Goal: Task Accomplishment & Management: Use online tool/utility

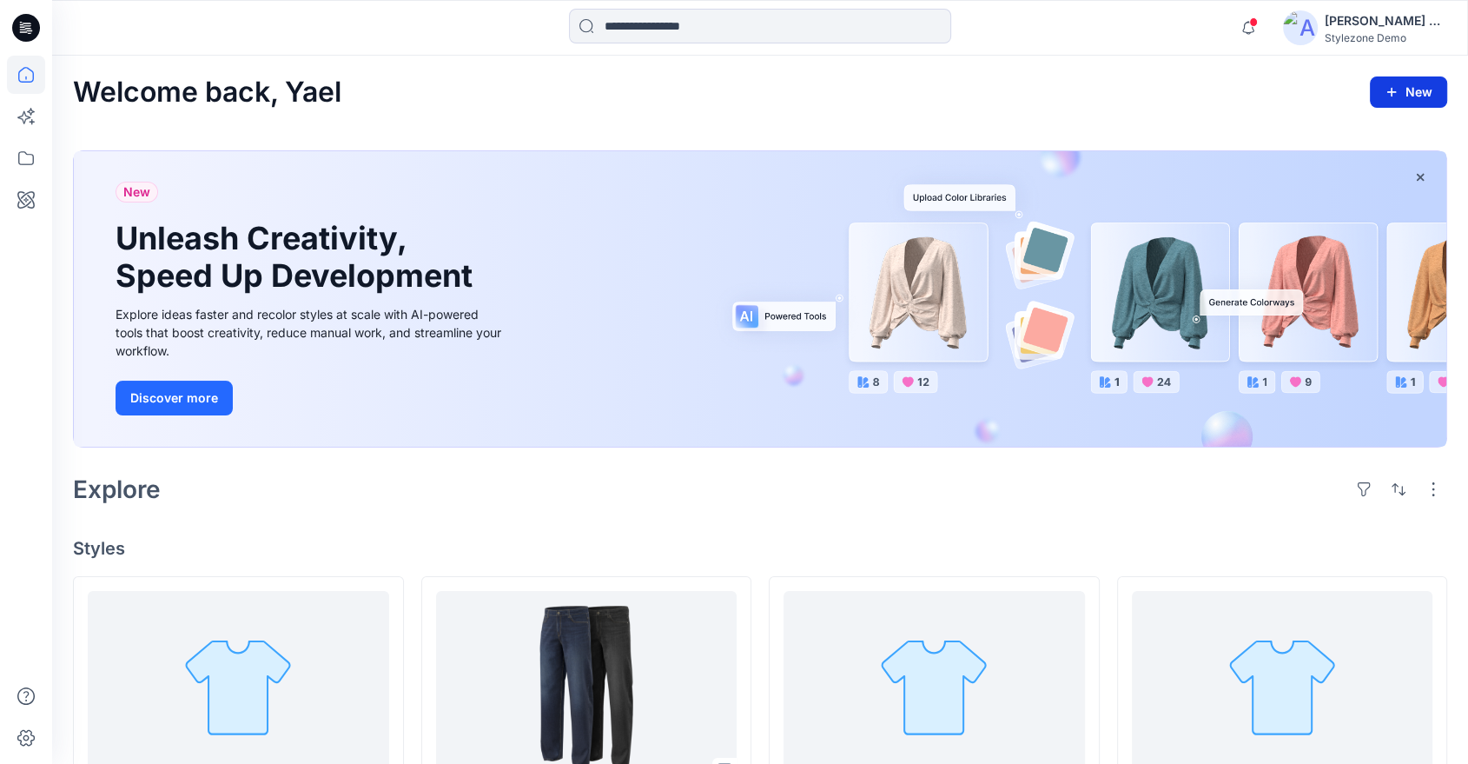
click at [1406, 88] on button "New" at bounding box center [1408, 91] width 77 height 31
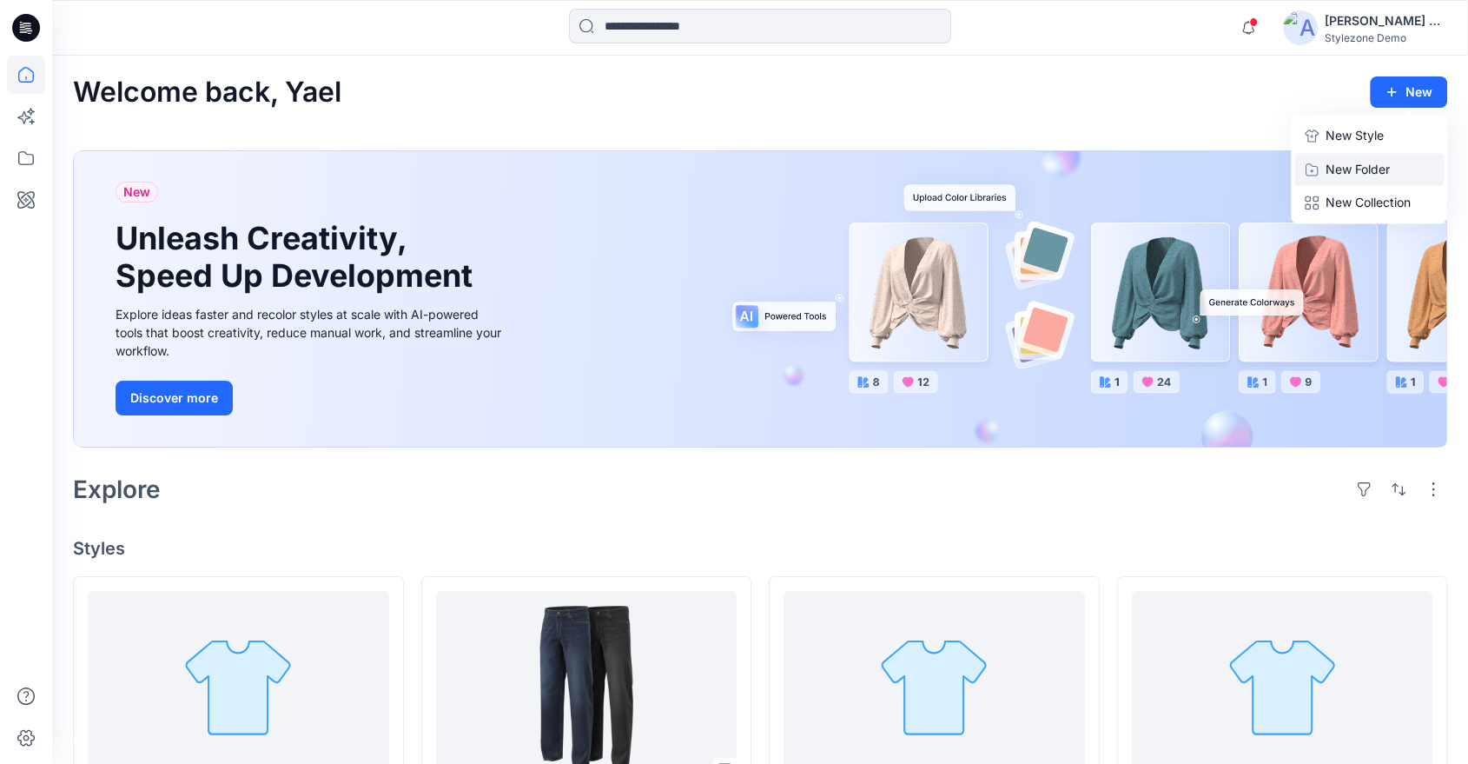
click at [1339, 165] on p "New Folder" at bounding box center [1358, 169] width 64 height 18
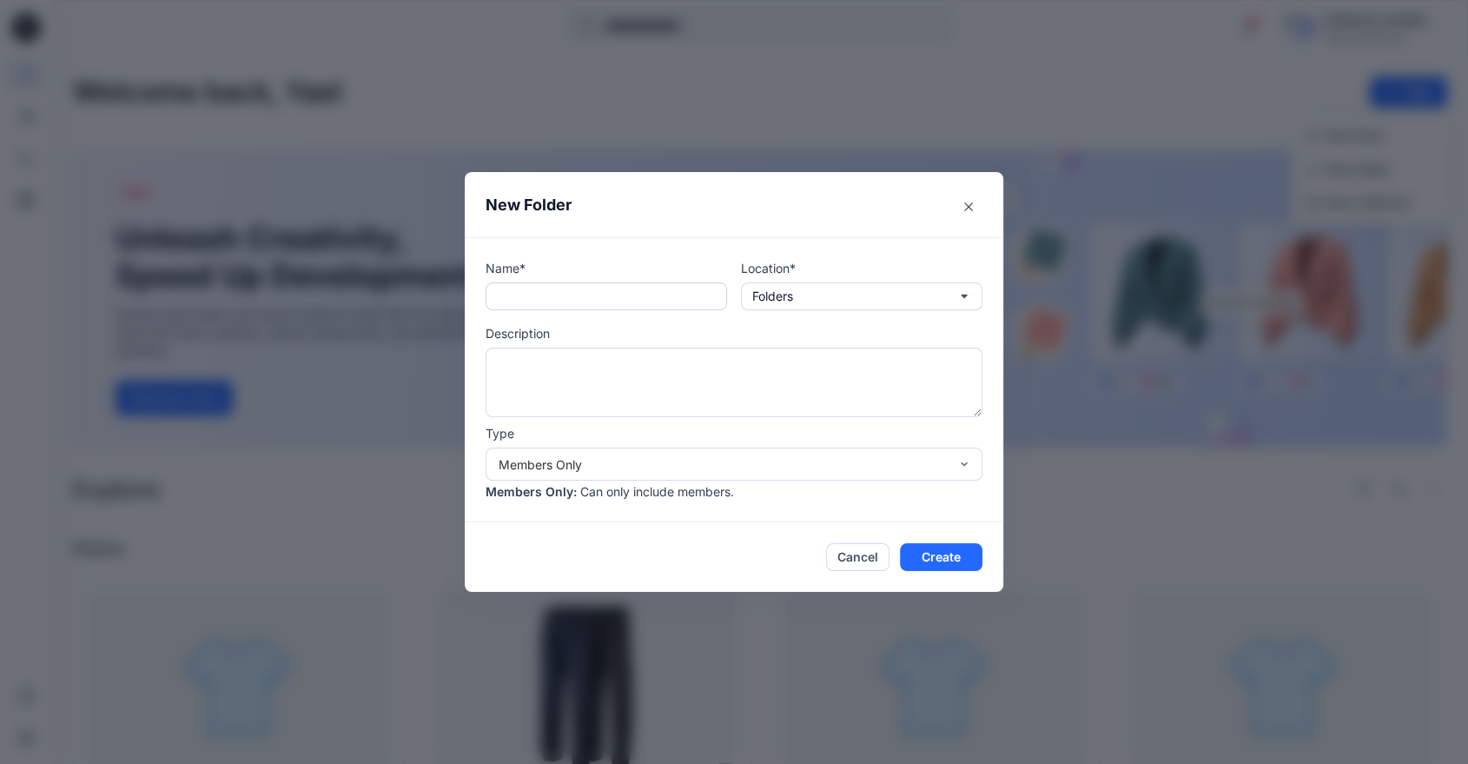
click at [579, 290] on input "text" at bounding box center [607, 296] width 242 height 28
type input "**********"
click at [951, 561] on button "Create" at bounding box center [941, 557] width 83 height 28
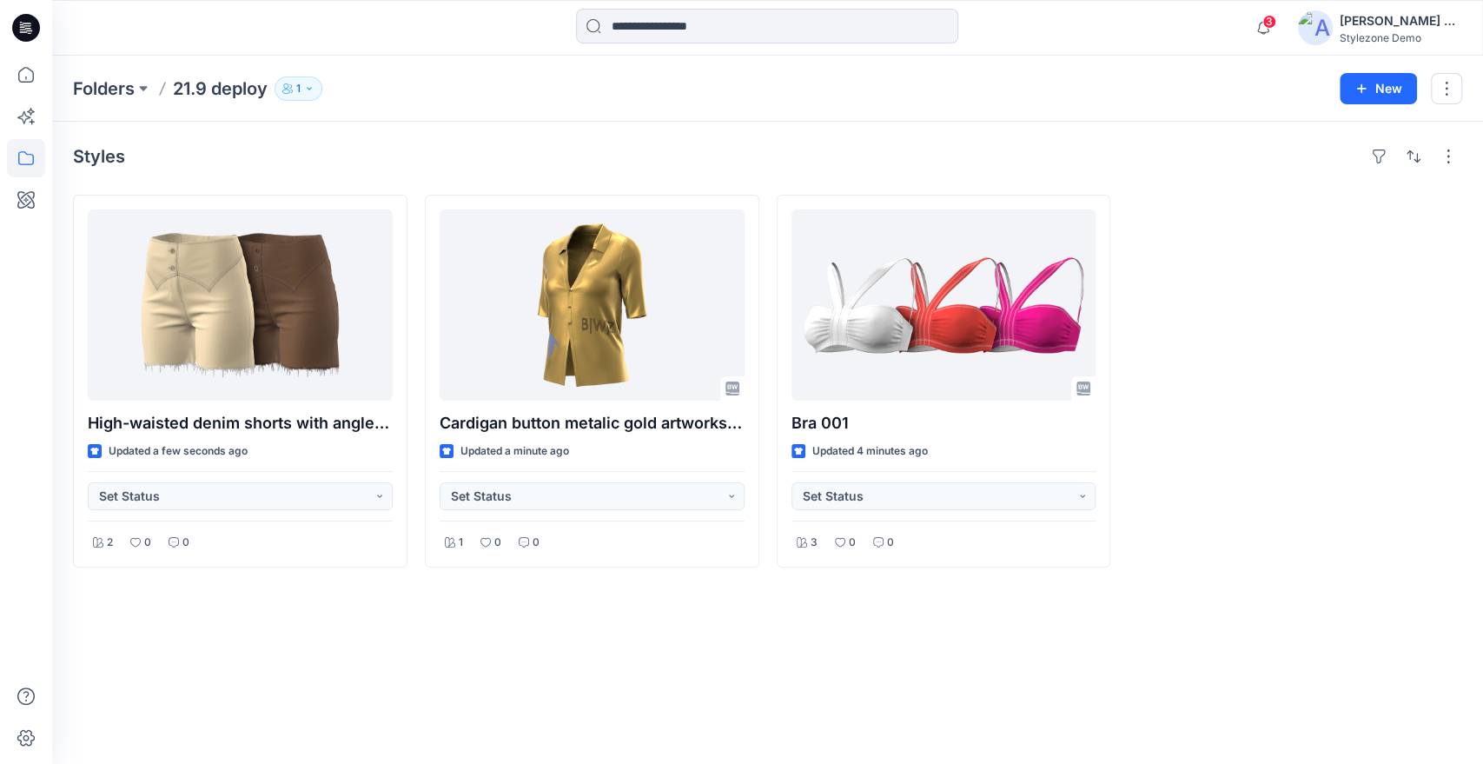
click at [1262, 22] on span "3" at bounding box center [1269, 22] width 14 height 14
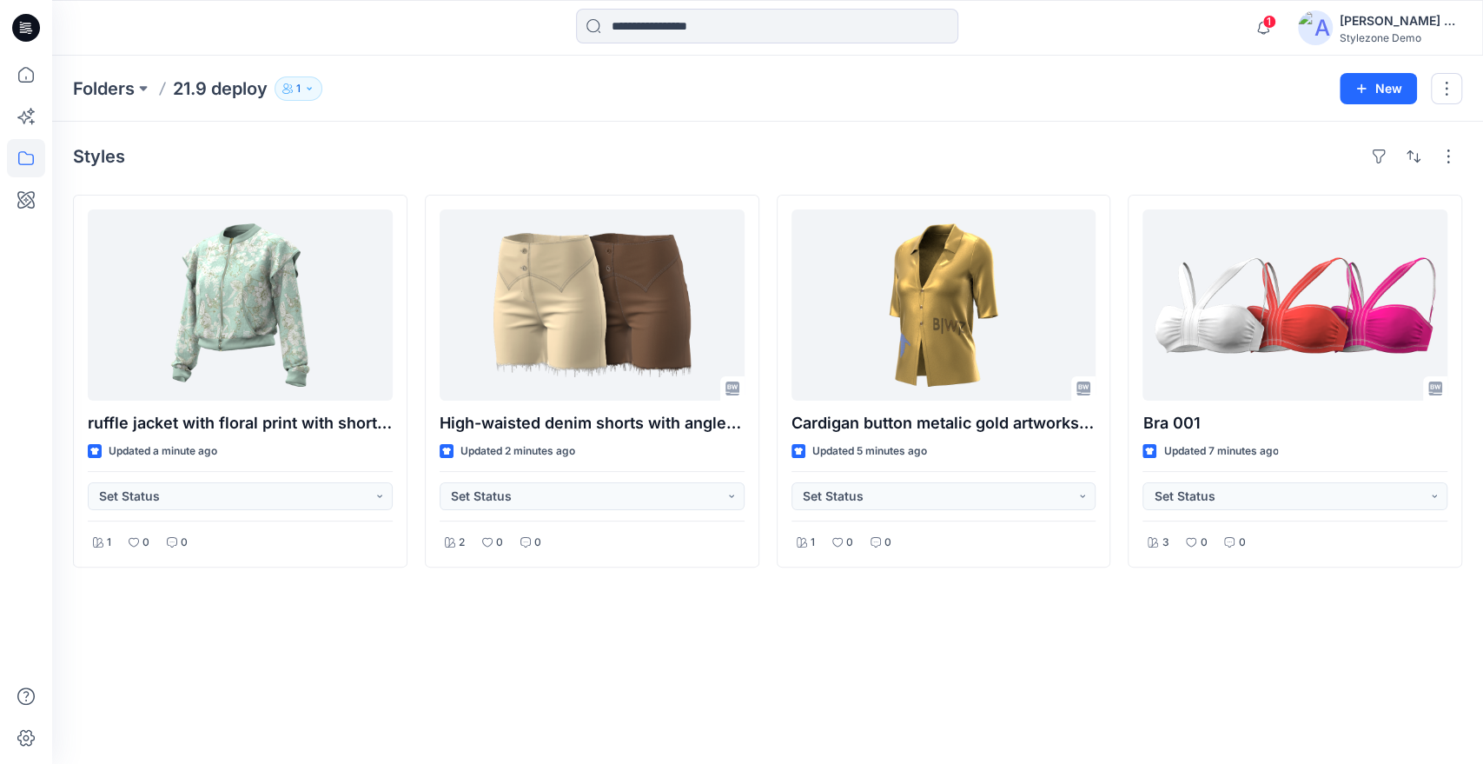
click at [1371, 30] on div "[PERSON_NAME] Ashkenazi Stylezone Demo" at bounding box center [1401, 27] width 122 height 35
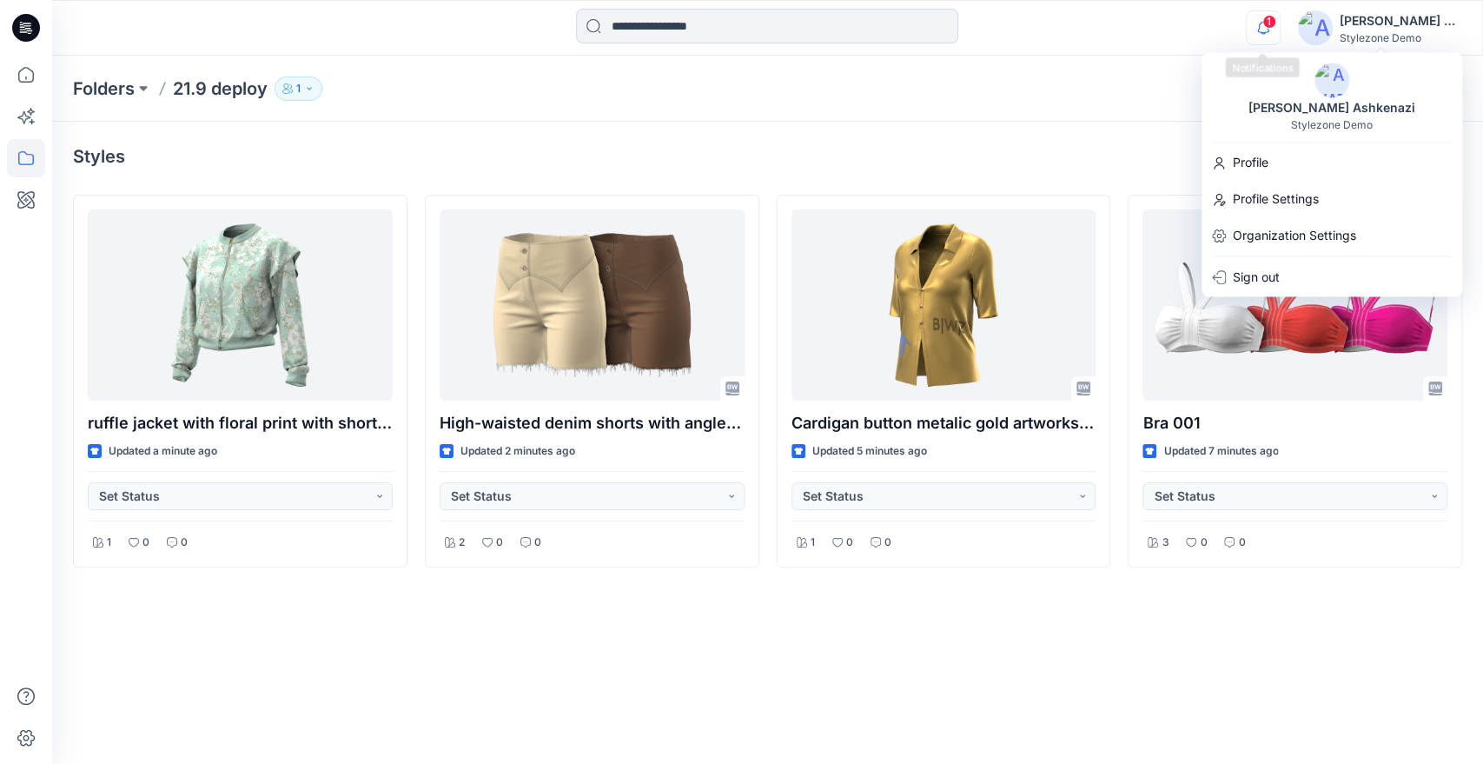
click at [1275, 36] on icon "button" at bounding box center [1263, 27] width 33 height 35
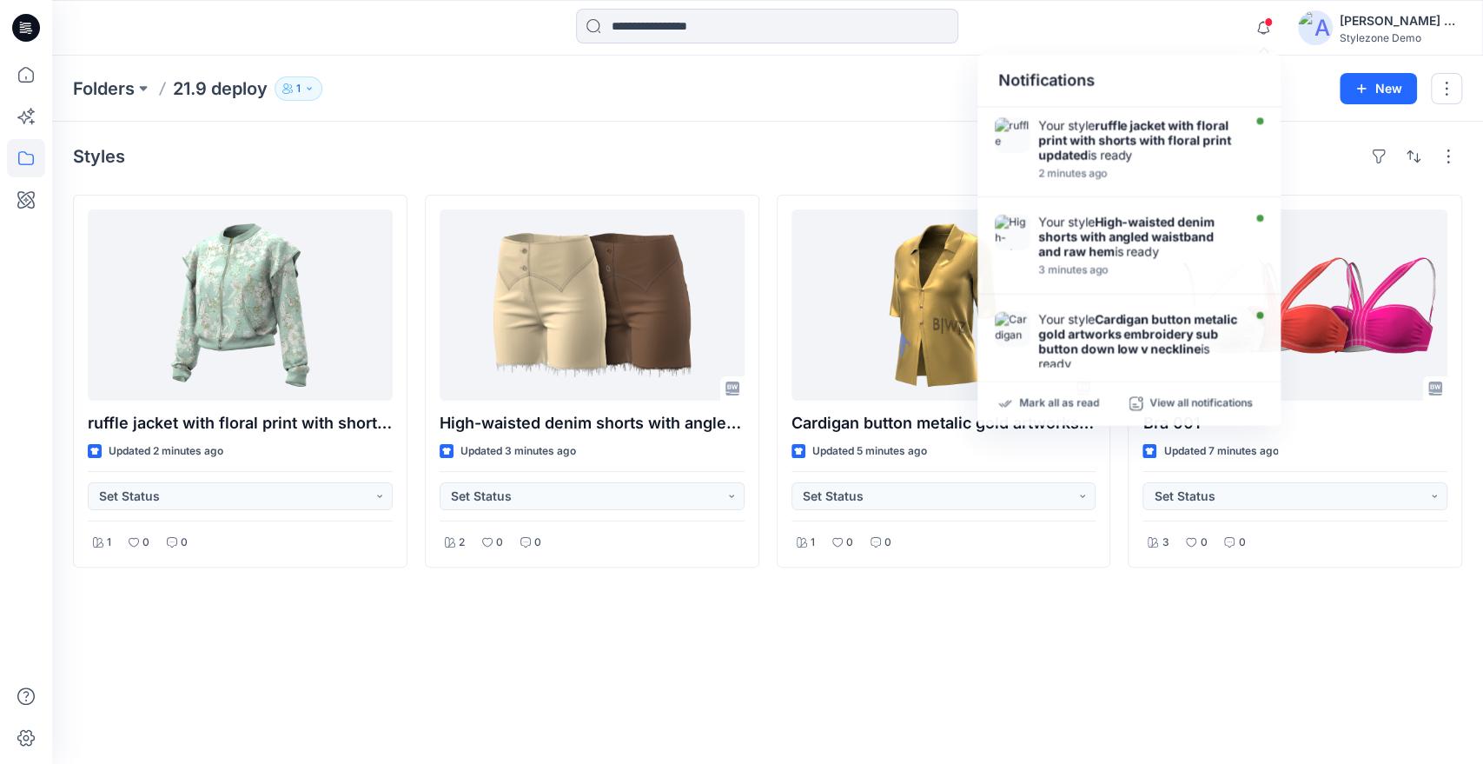
click at [829, 134] on div "Styles ruffle jacket with floral print with shorts with floral print updated Up…" at bounding box center [767, 443] width 1431 height 642
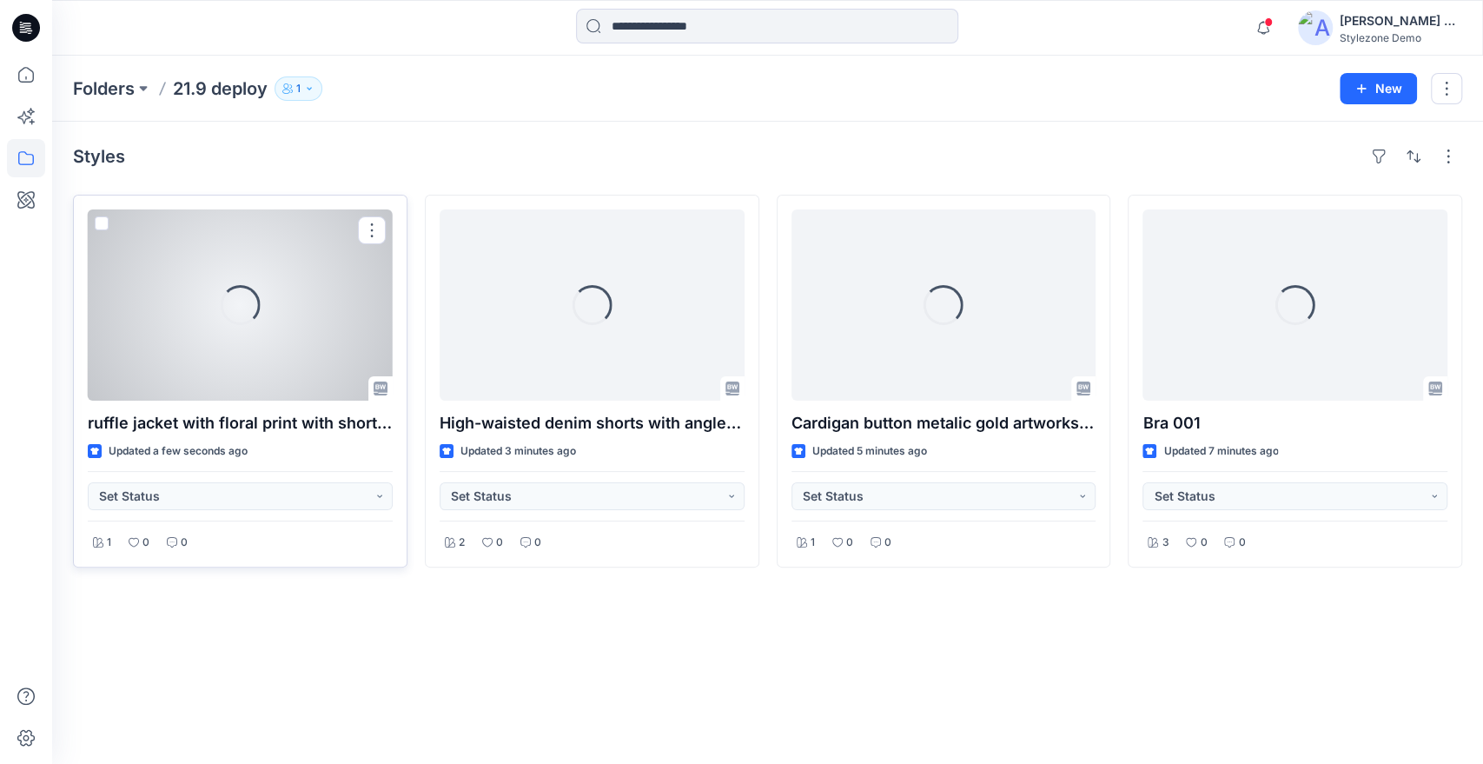
click at [221, 308] on div "Loading..." at bounding box center [240, 305] width 56 height 56
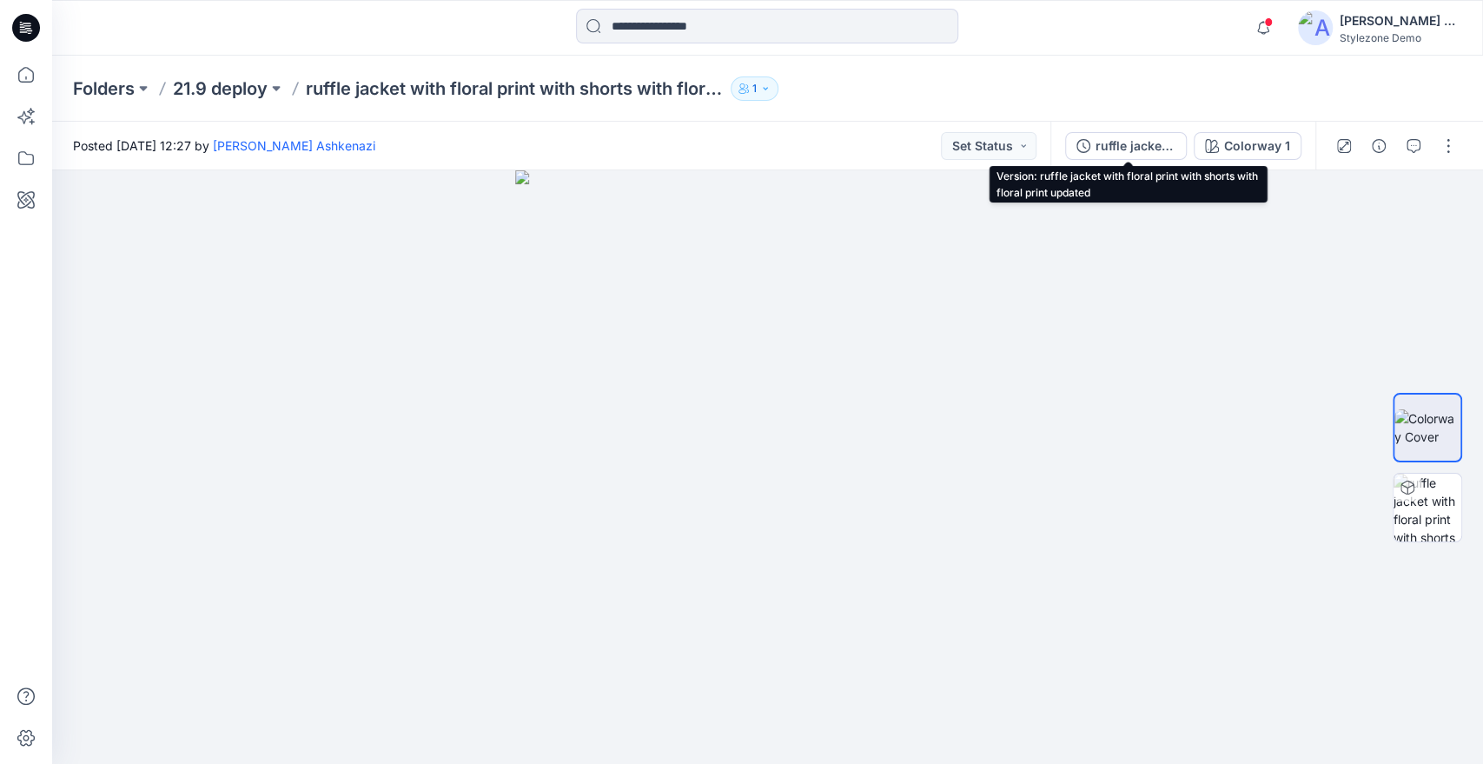
click at [1127, 146] on div "ruffle jacket with floral print with shorts with floral print updated" at bounding box center [1135, 145] width 80 height 19
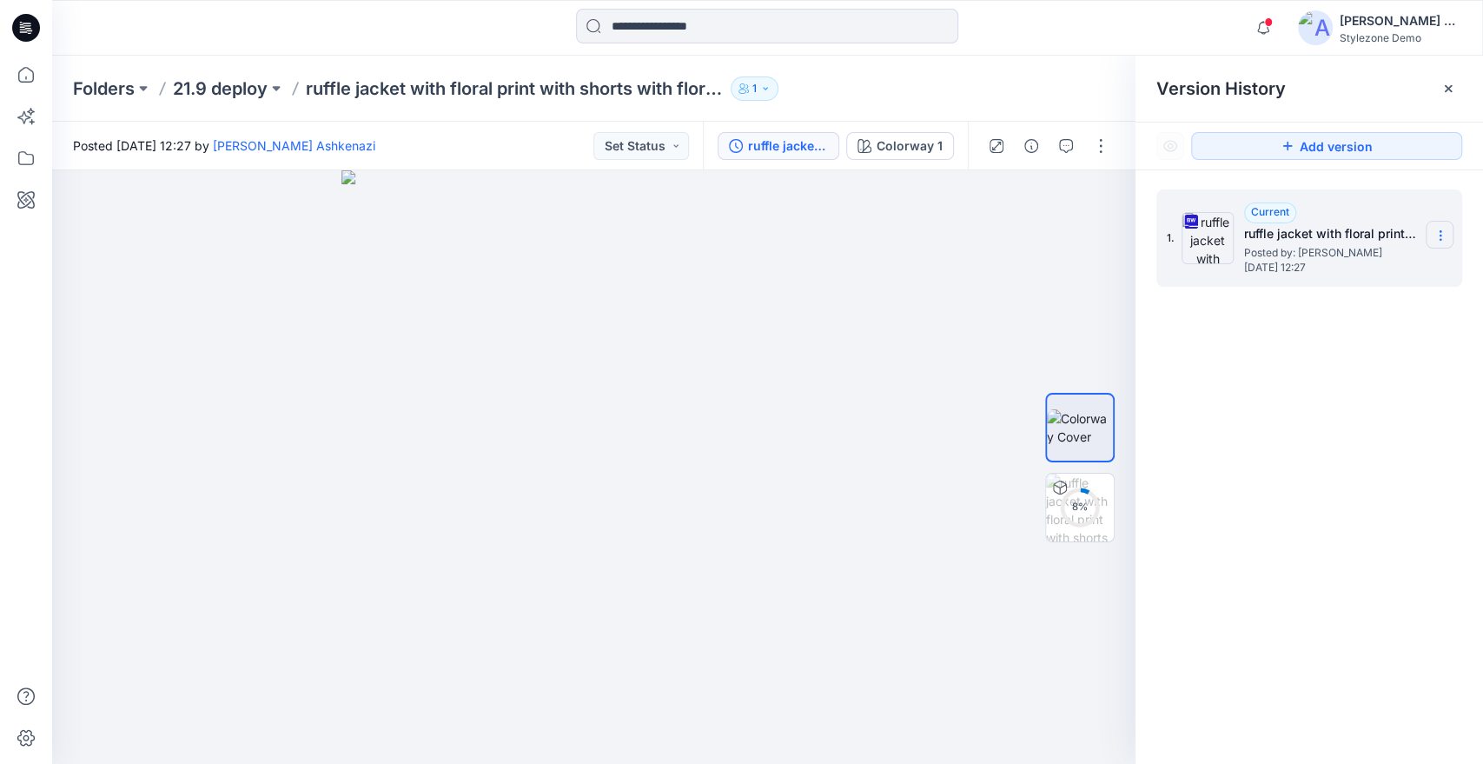
click at [1442, 236] on icon at bounding box center [1440, 235] width 14 height 14
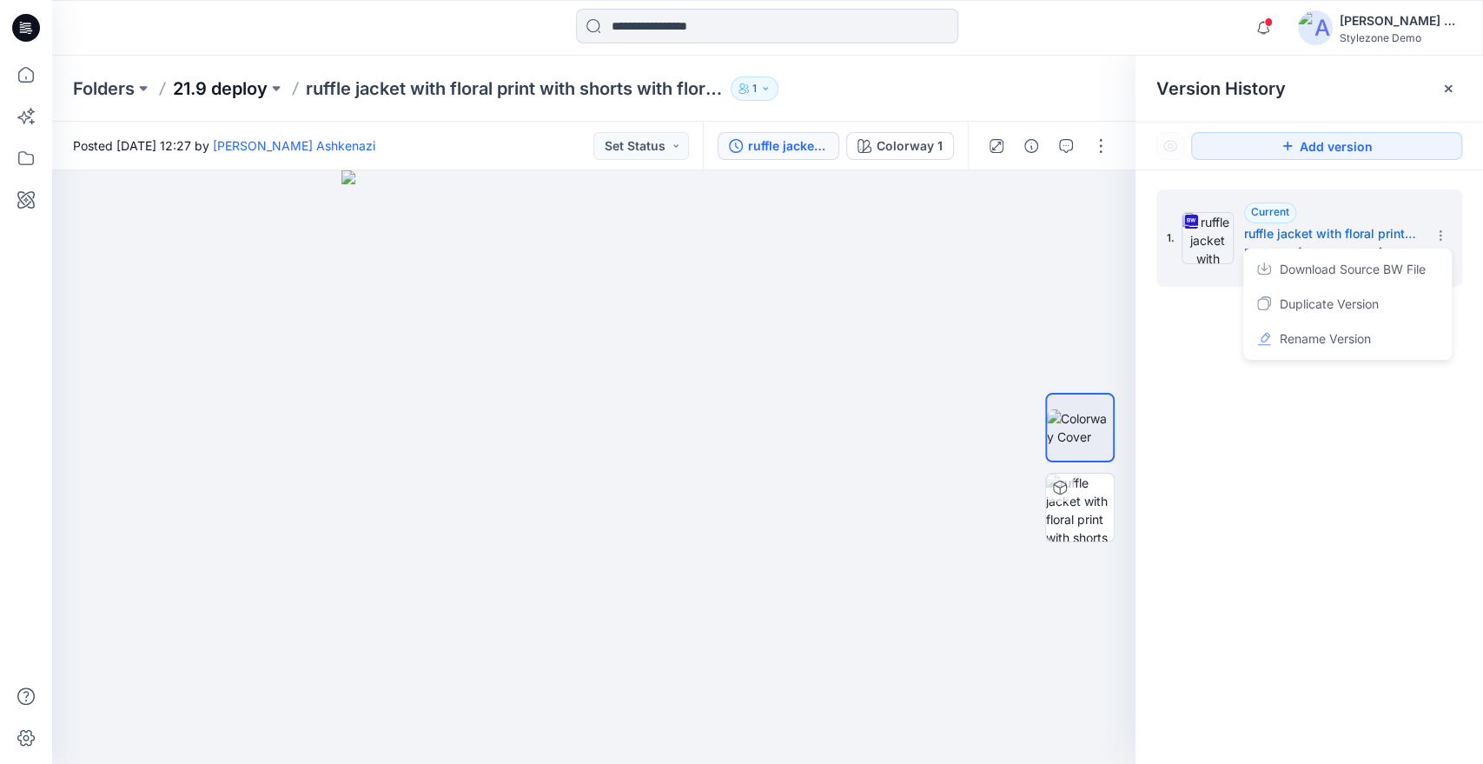
click at [222, 80] on p "21.9 deploy" at bounding box center [220, 88] width 95 height 24
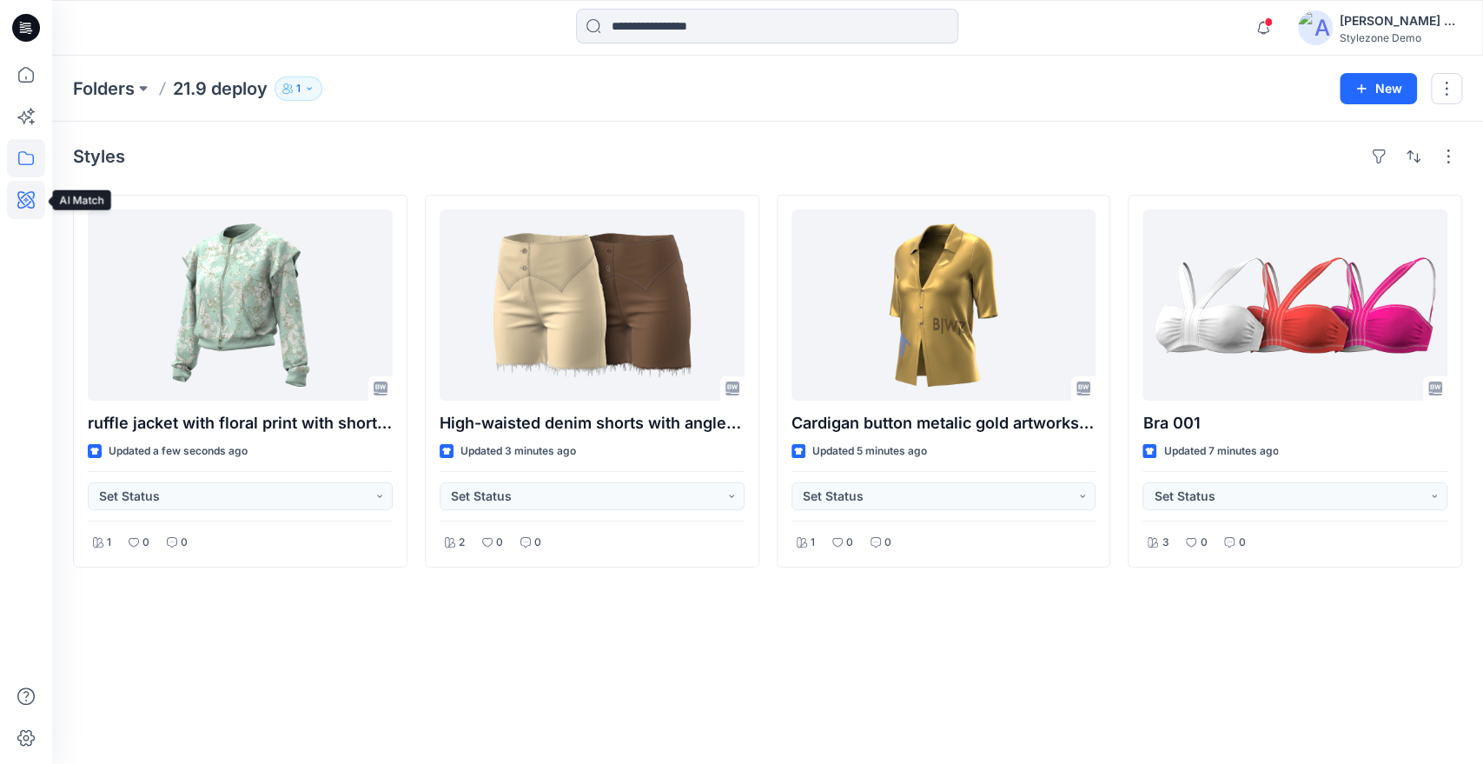
click at [14, 207] on icon at bounding box center [26, 200] width 38 height 38
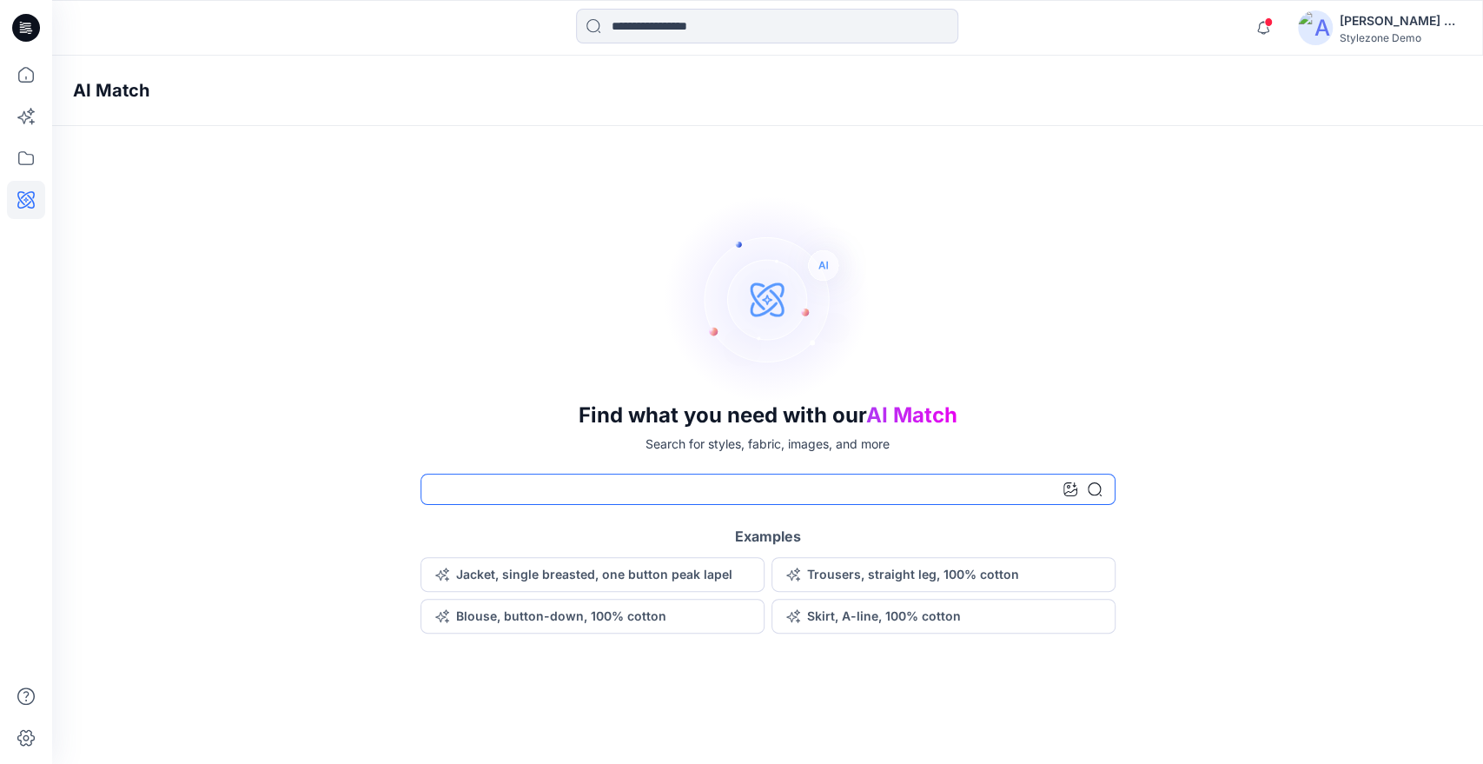
click at [564, 486] on input at bounding box center [767, 488] width 695 height 31
click at [855, 486] on input at bounding box center [767, 488] width 695 height 31
type input "***"
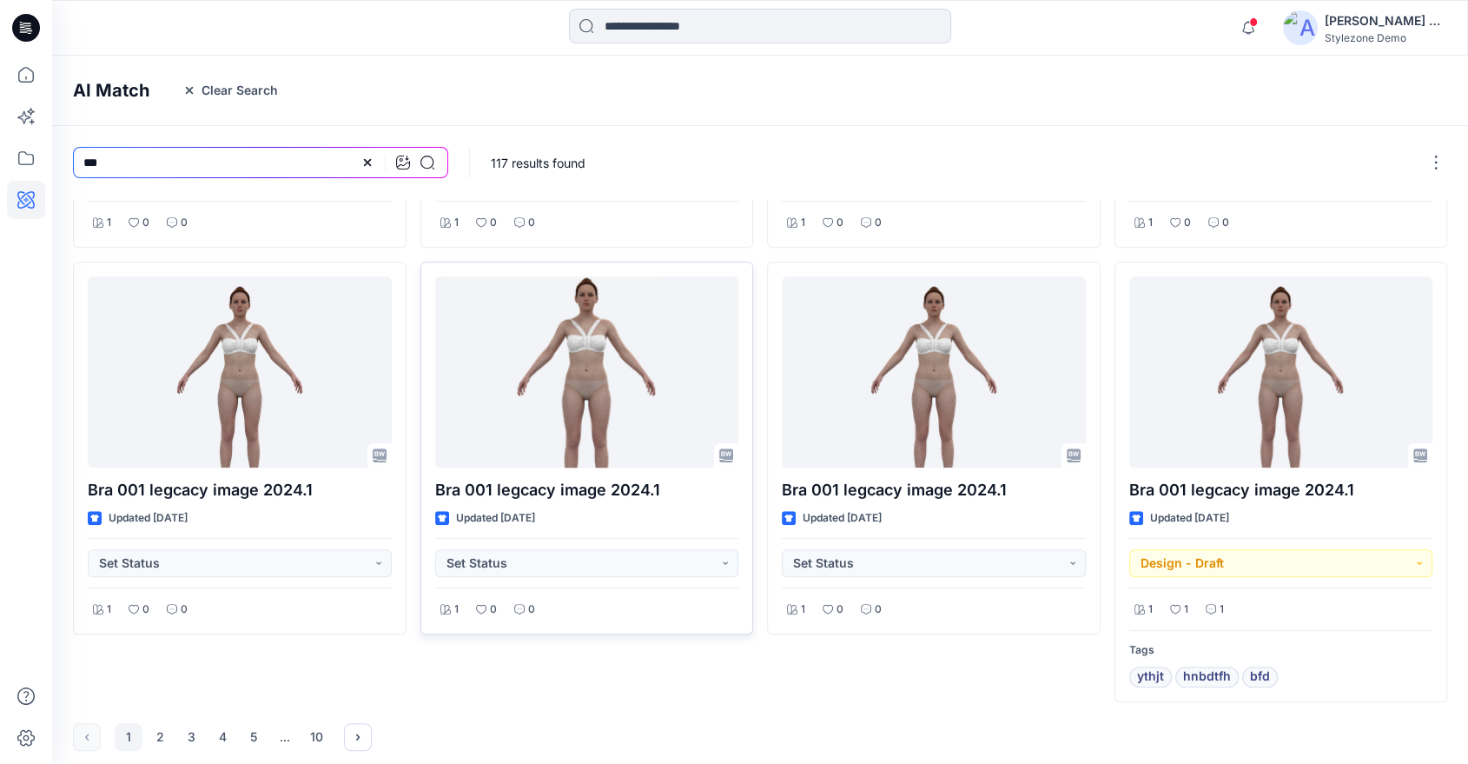
scroll to position [717, 0]
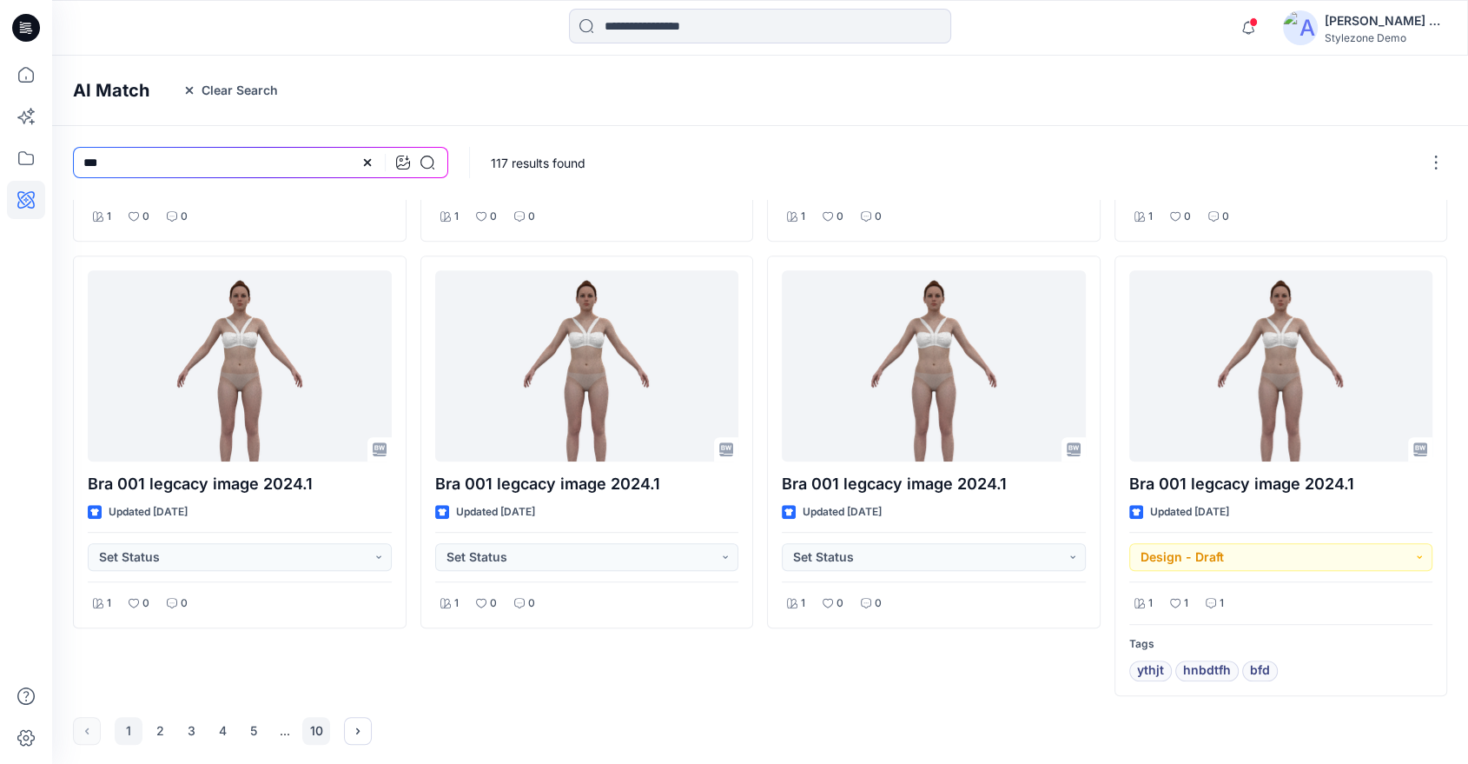
click at [309, 731] on button "10" at bounding box center [316, 731] width 28 height 28
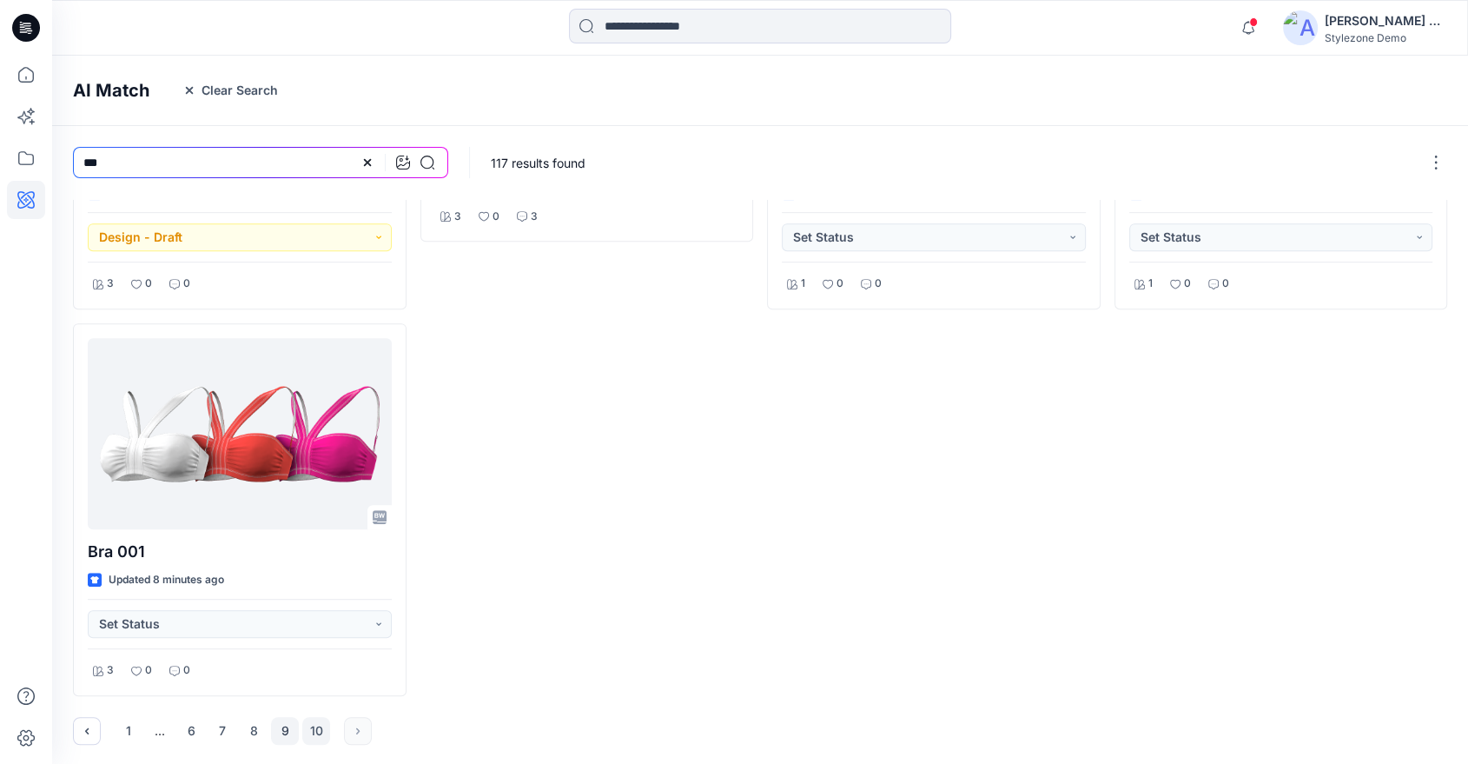
click at [288, 718] on button "9" at bounding box center [285, 731] width 28 height 28
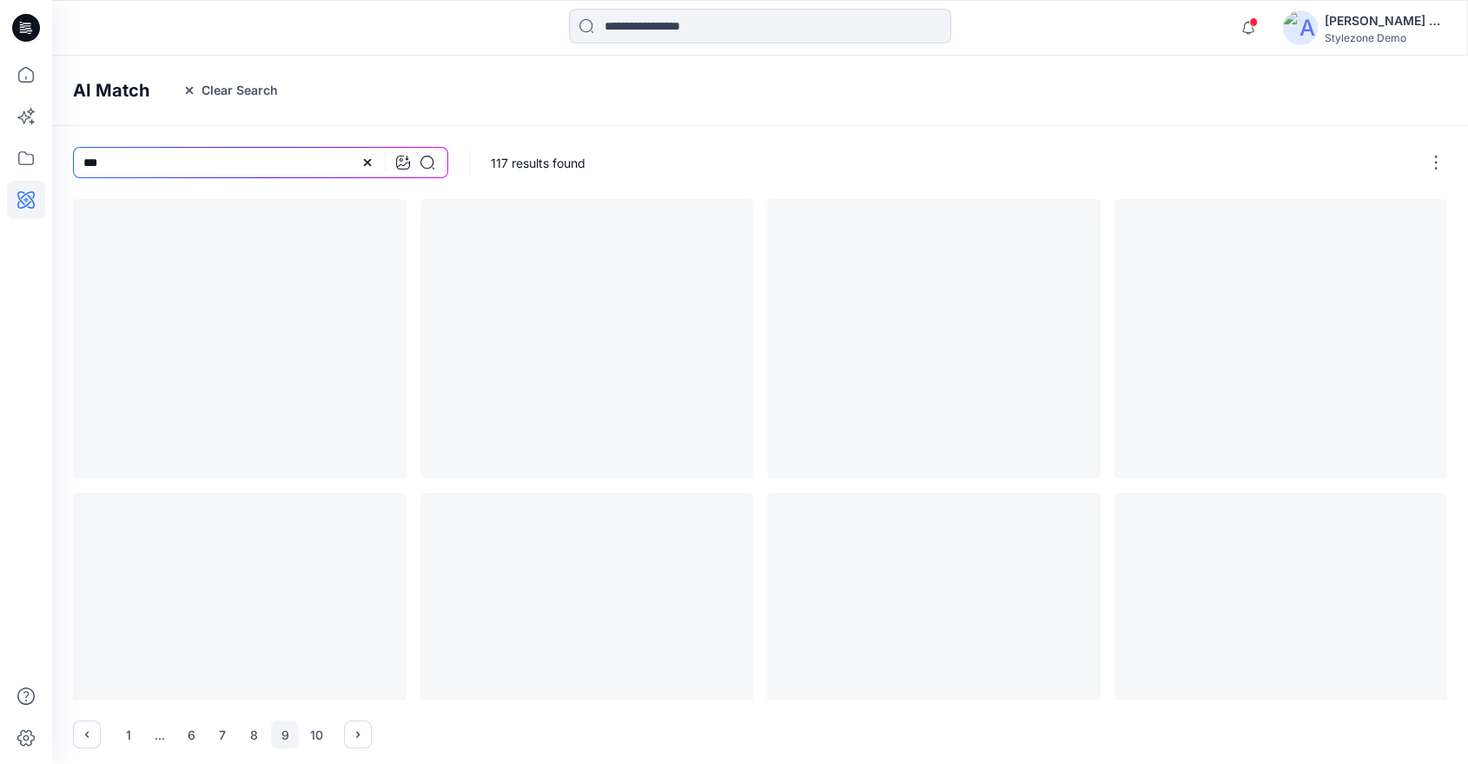
scroll to position [0, 0]
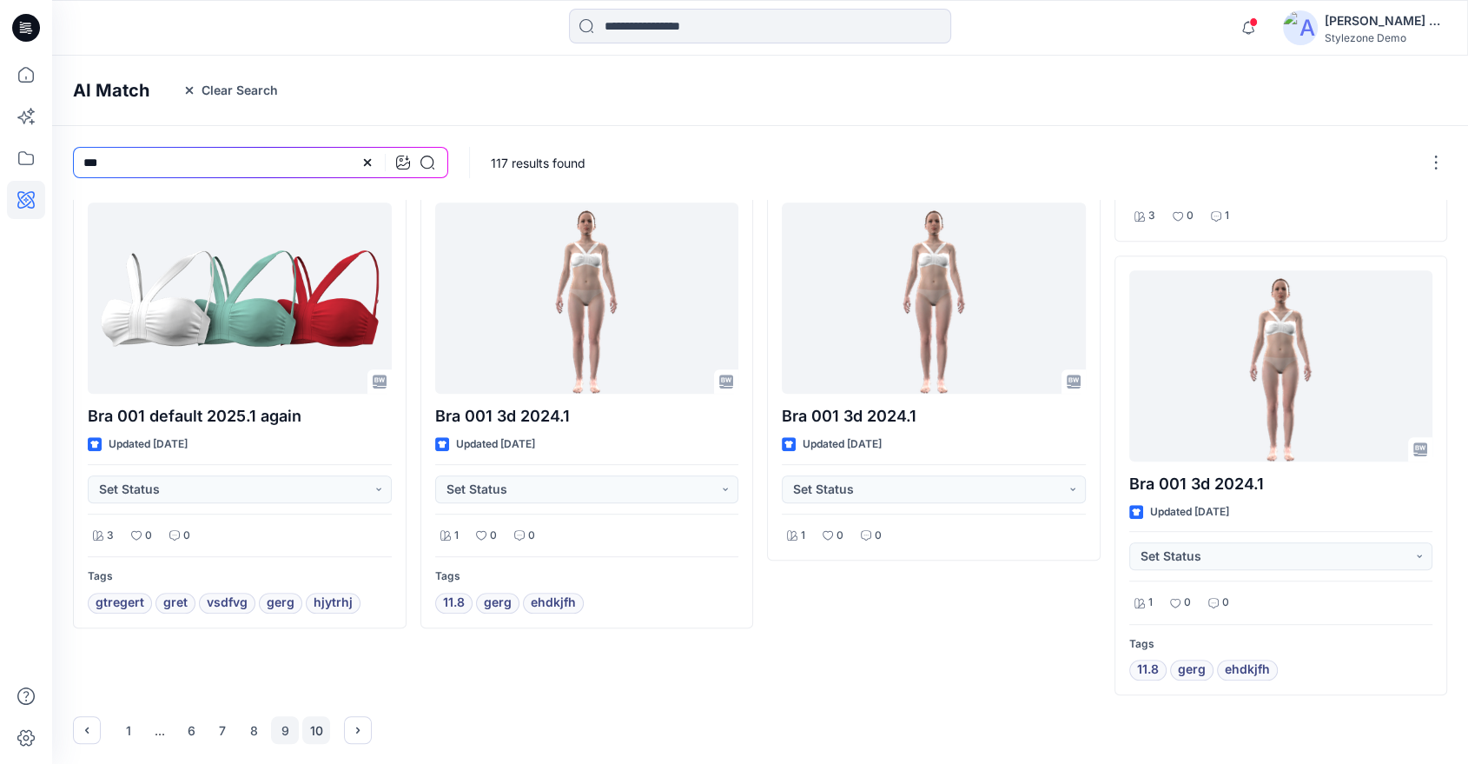
click at [307, 724] on button "10" at bounding box center [316, 730] width 28 height 28
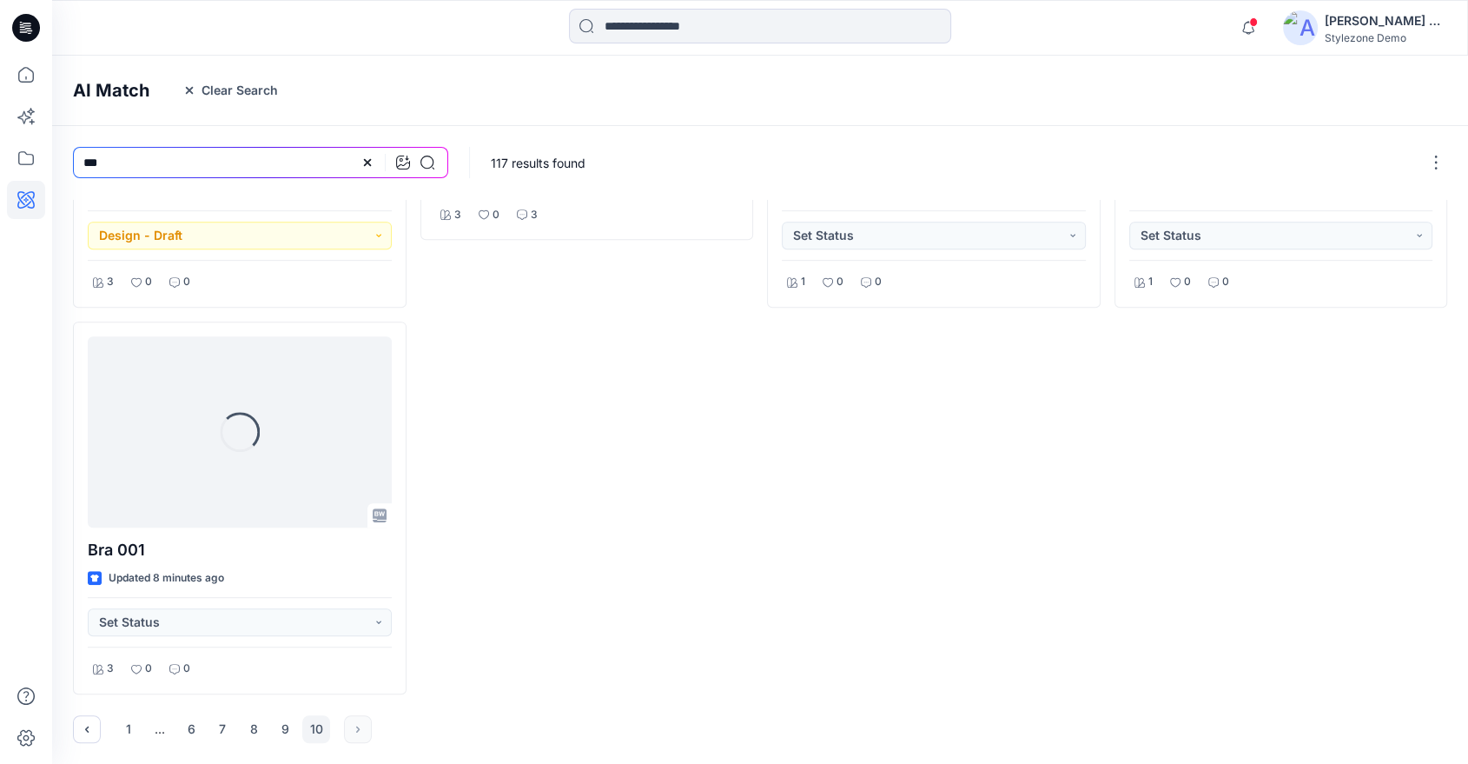
scroll to position [717, 0]
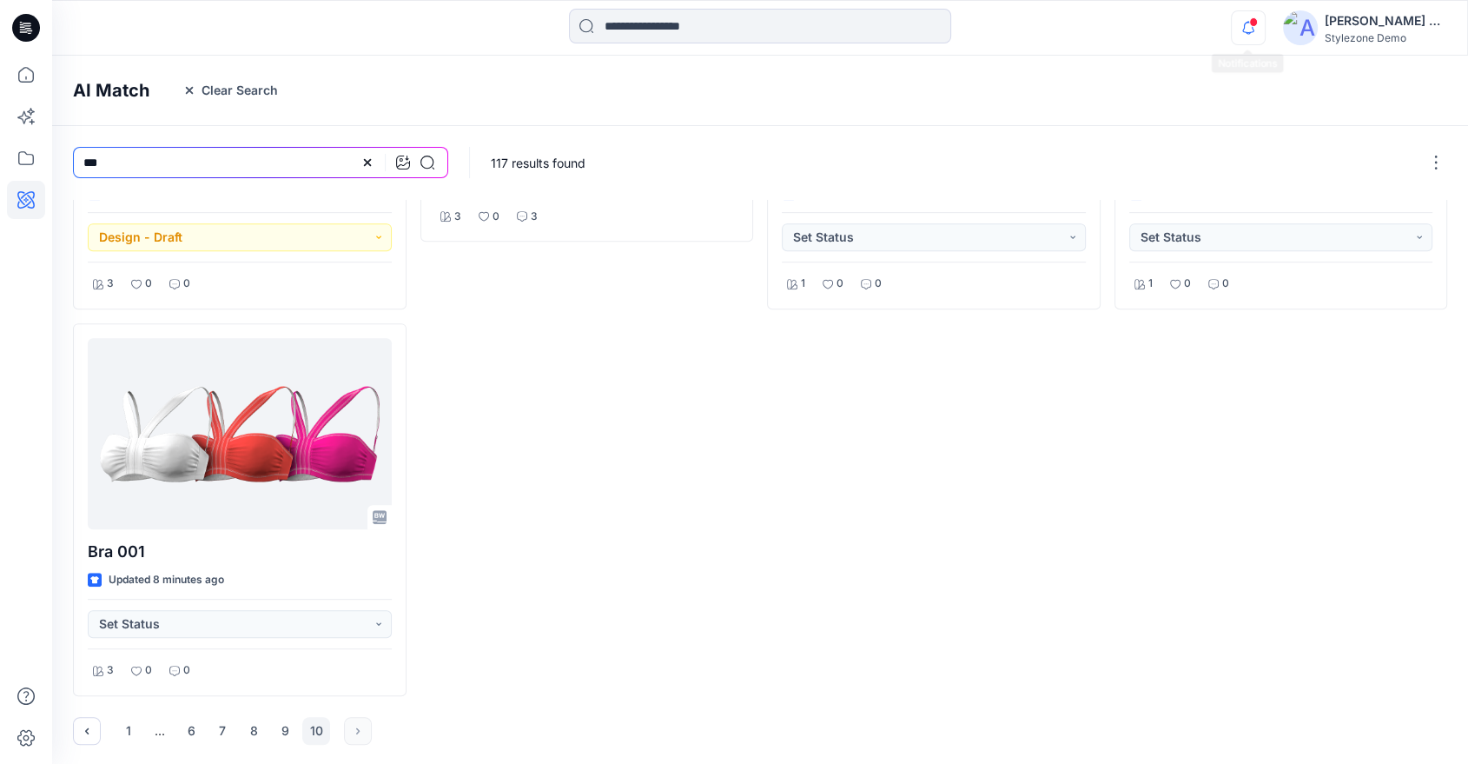
click at [1244, 28] on icon "button" at bounding box center [1248, 27] width 33 height 35
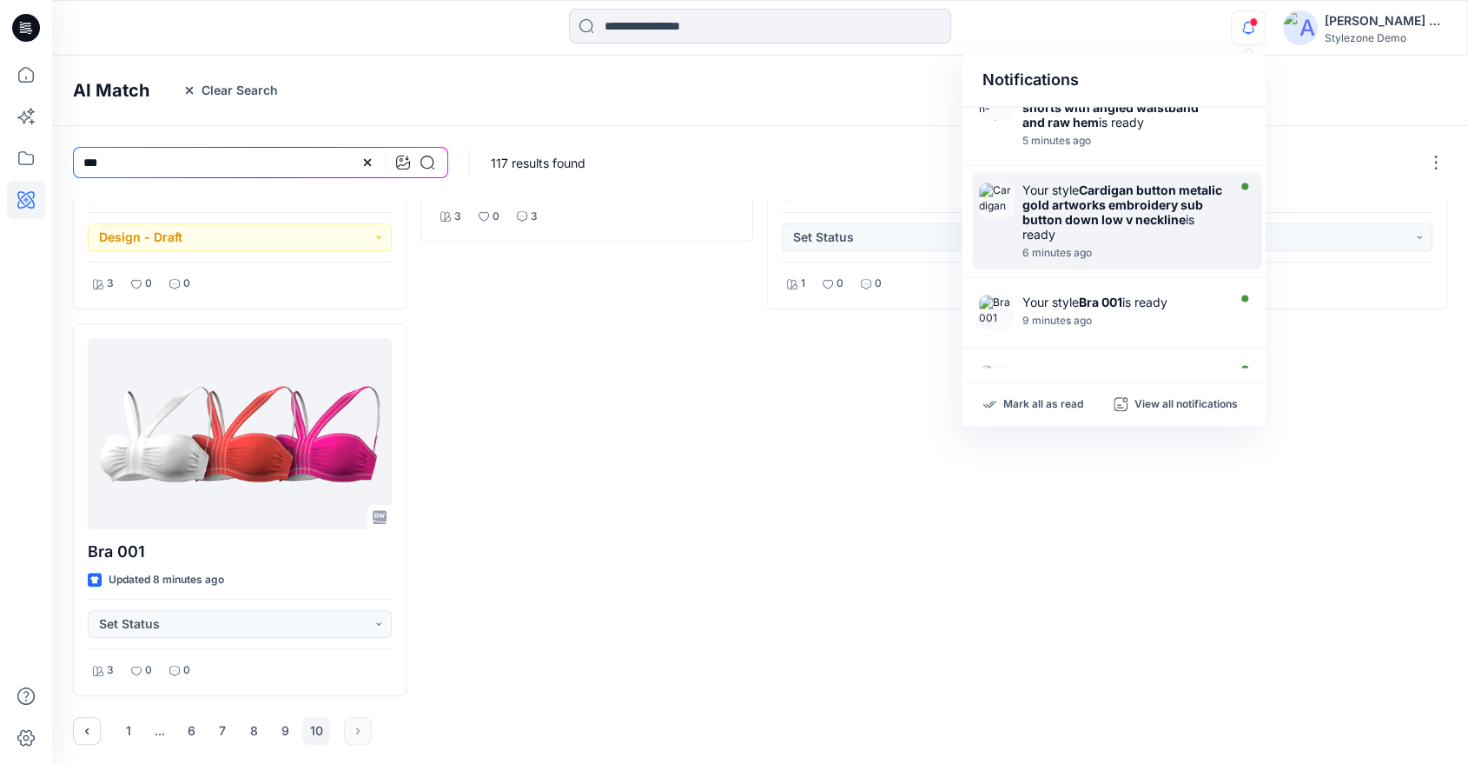
scroll to position [96, 0]
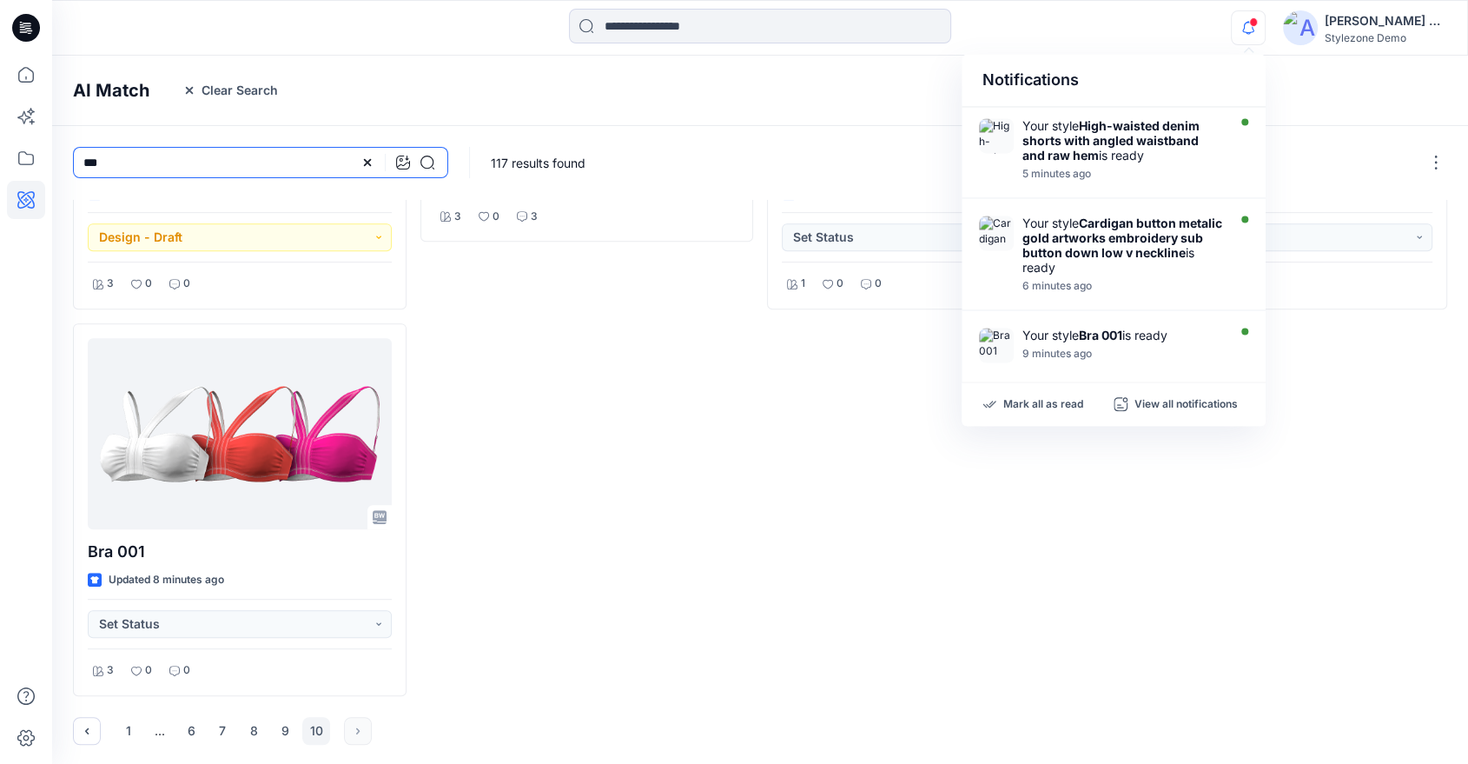
click at [367, 168] on icon at bounding box center [368, 162] width 14 height 14
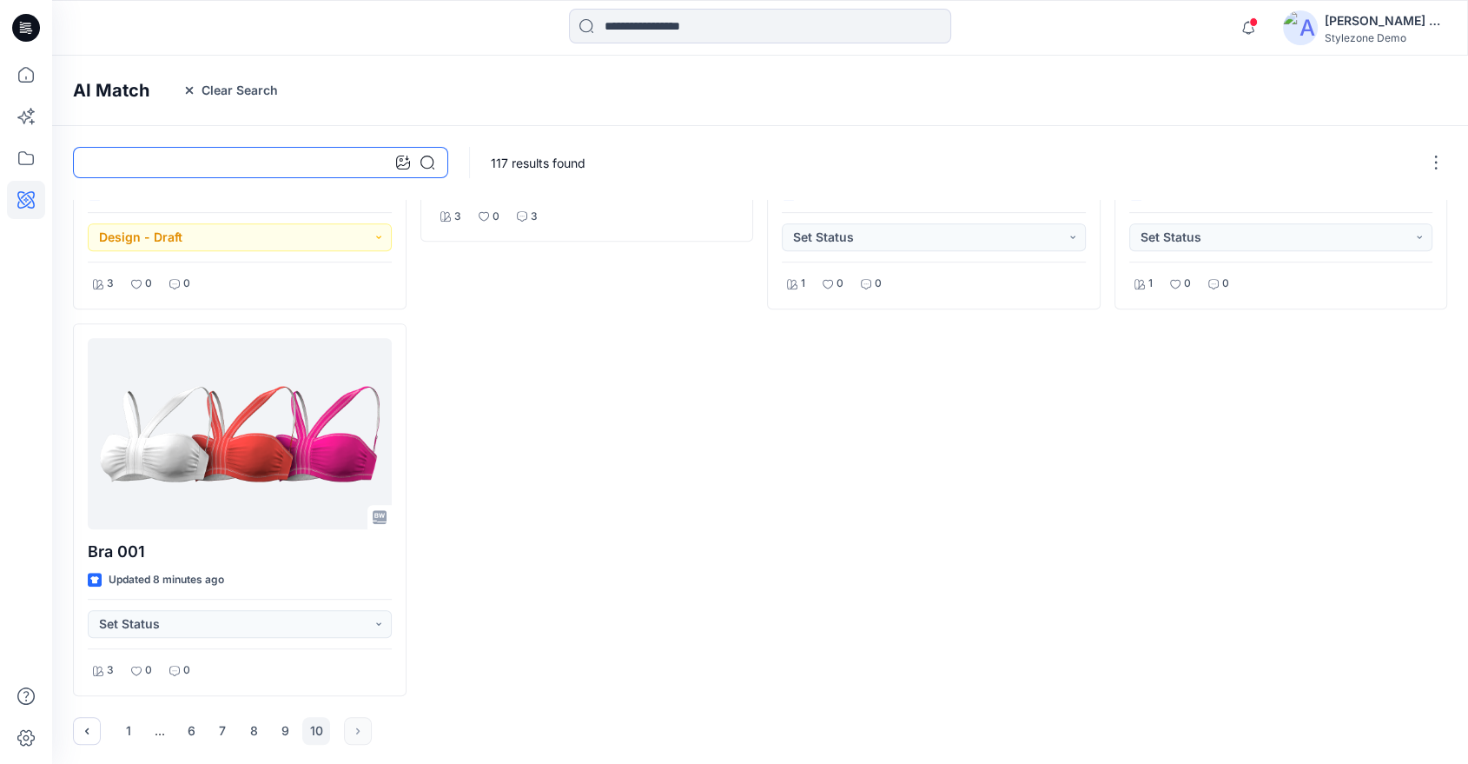
click at [318, 162] on input at bounding box center [260, 162] width 375 height 31
type input "****"
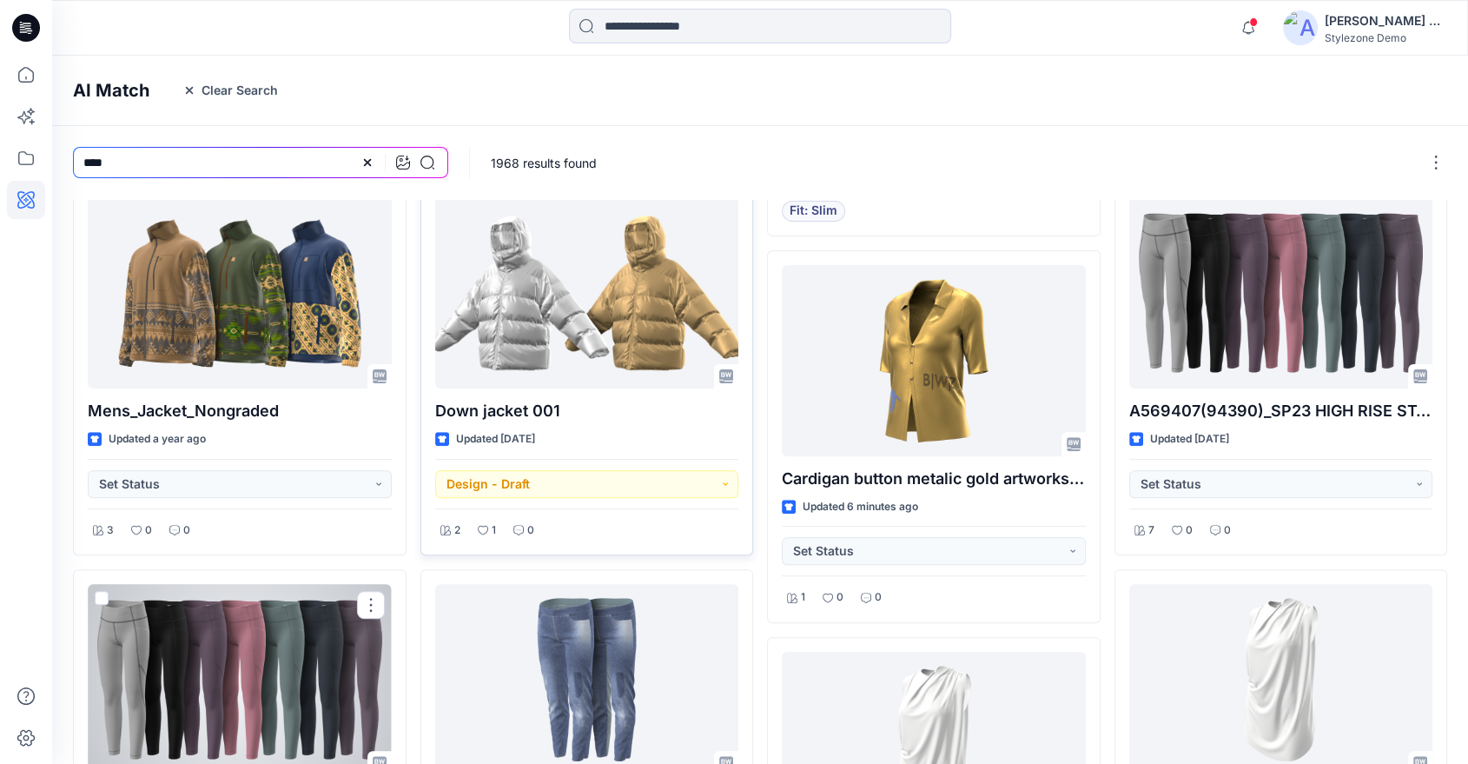
scroll to position [235, 0]
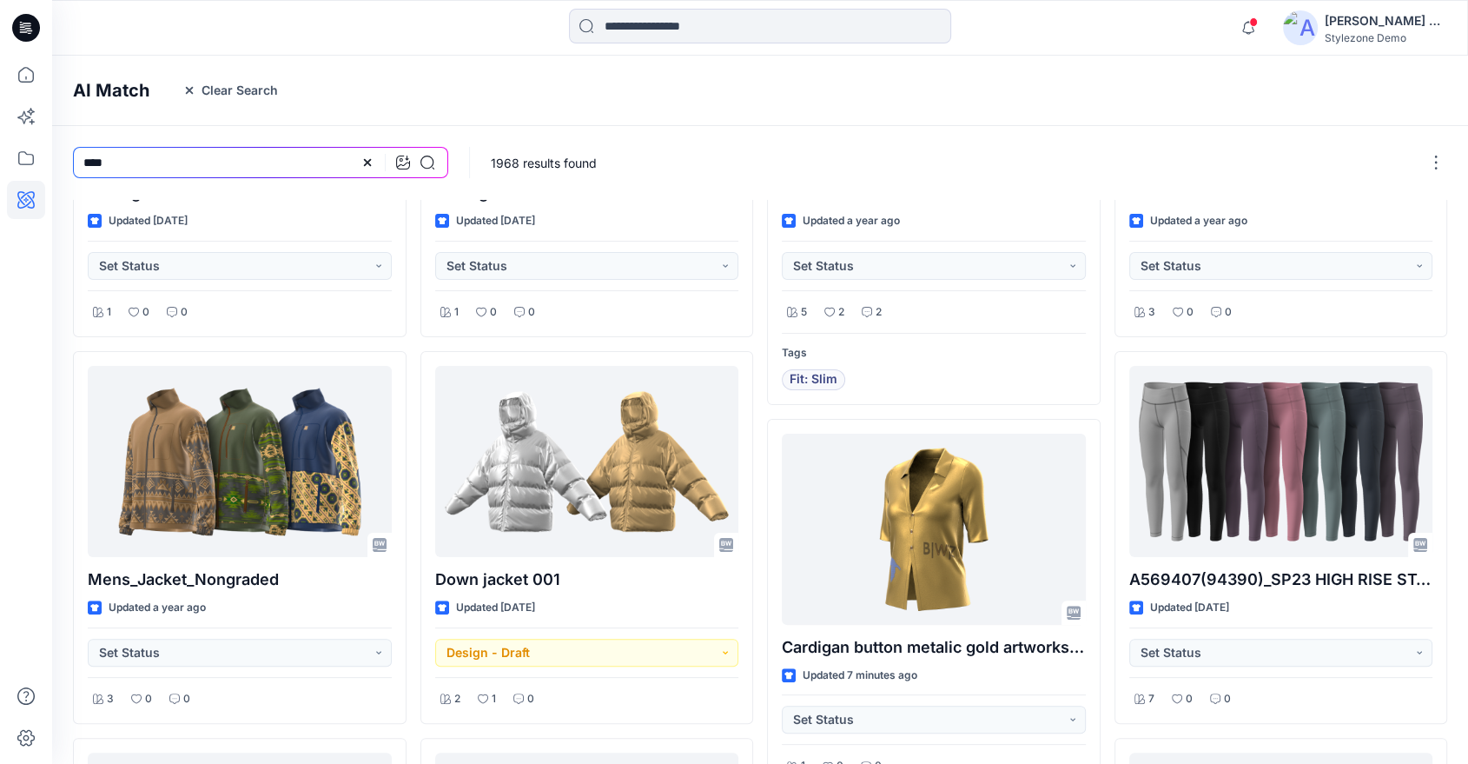
drag, startPoint x: 372, startPoint y: 165, endPoint x: 330, endPoint y: 166, distance: 41.7
click at [366, 165] on icon at bounding box center [368, 162] width 14 height 14
click at [318, 165] on input at bounding box center [260, 162] width 375 height 31
type input "********"
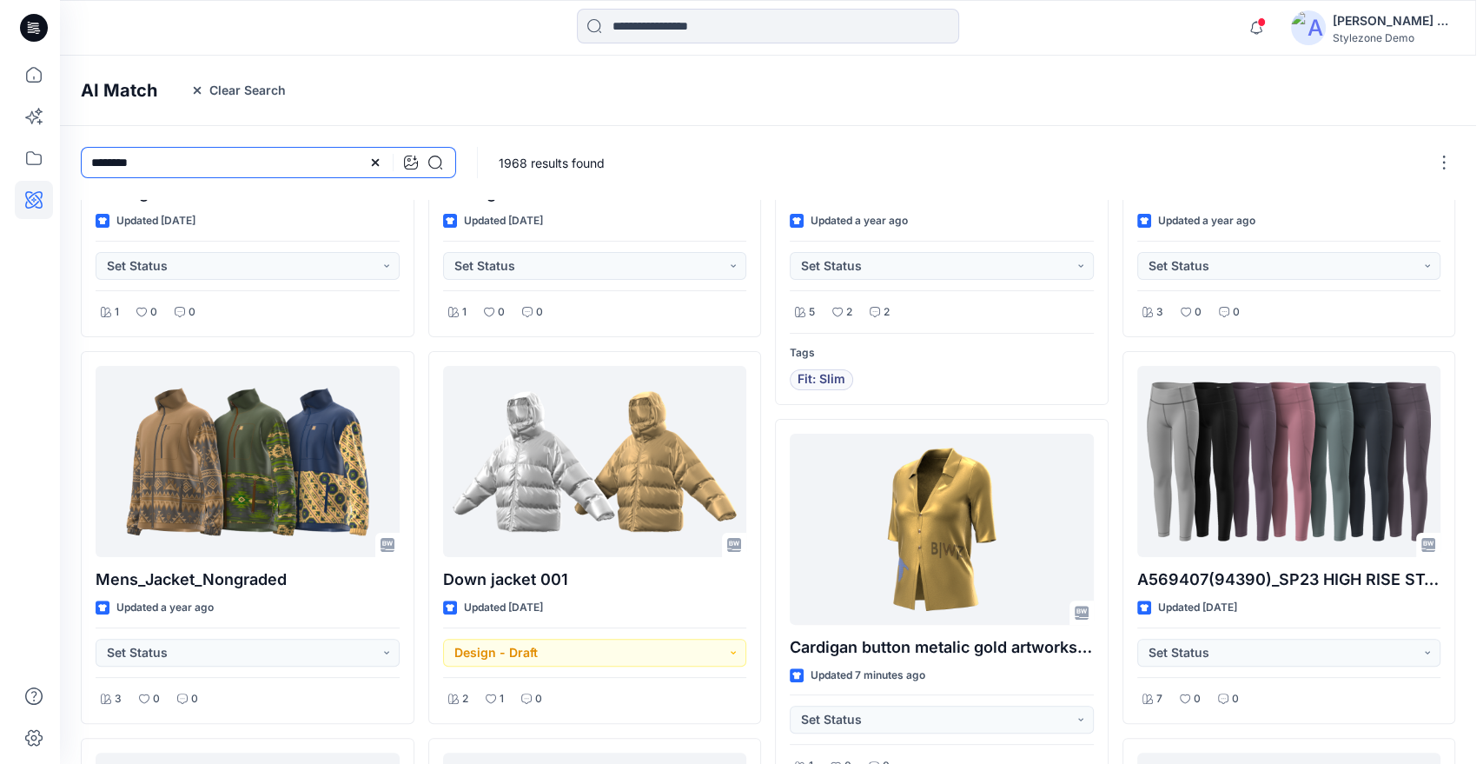
scroll to position [0, 0]
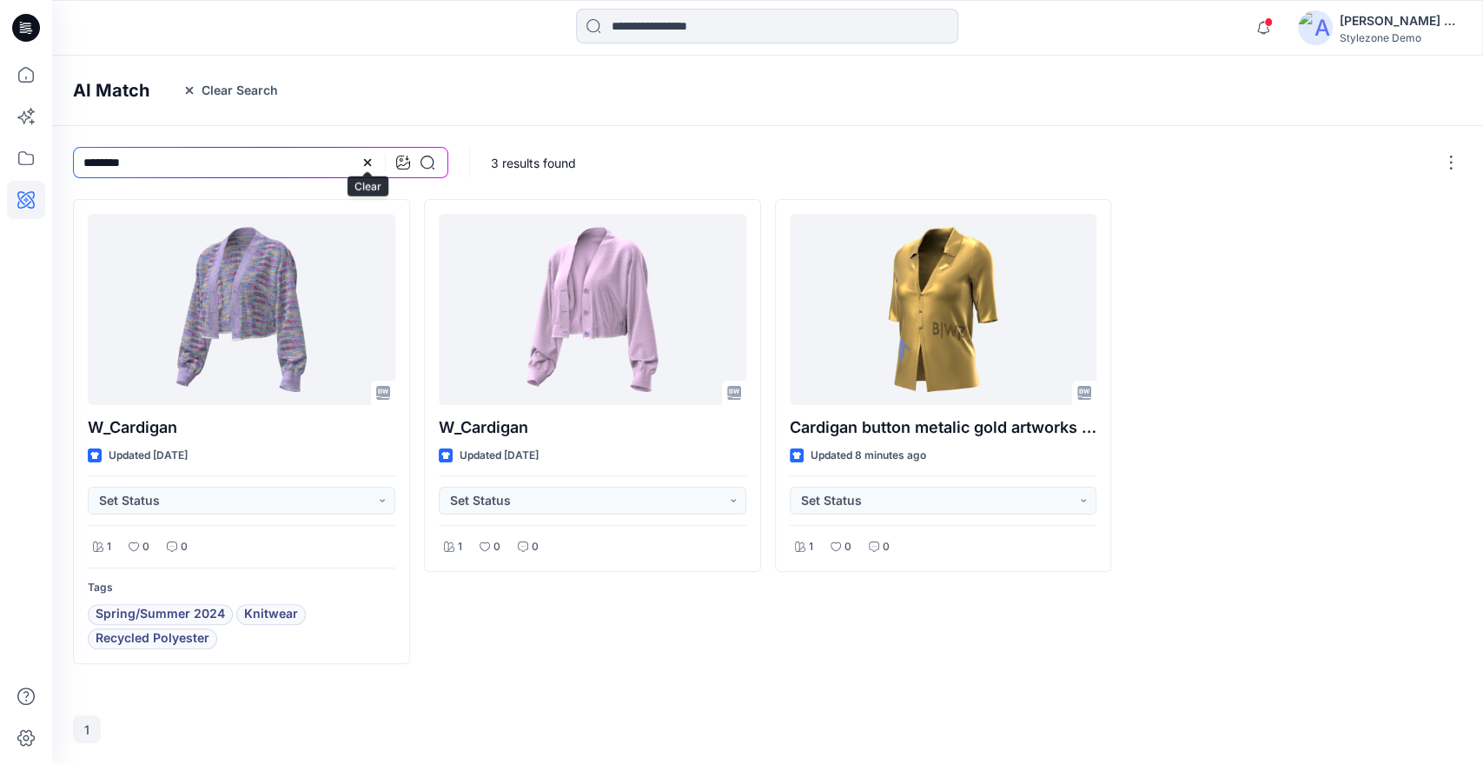
click at [362, 162] on icon at bounding box center [368, 162] width 14 height 14
click at [1247, 32] on icon "button" at bounding box center [1263, 27] width 33 height 35
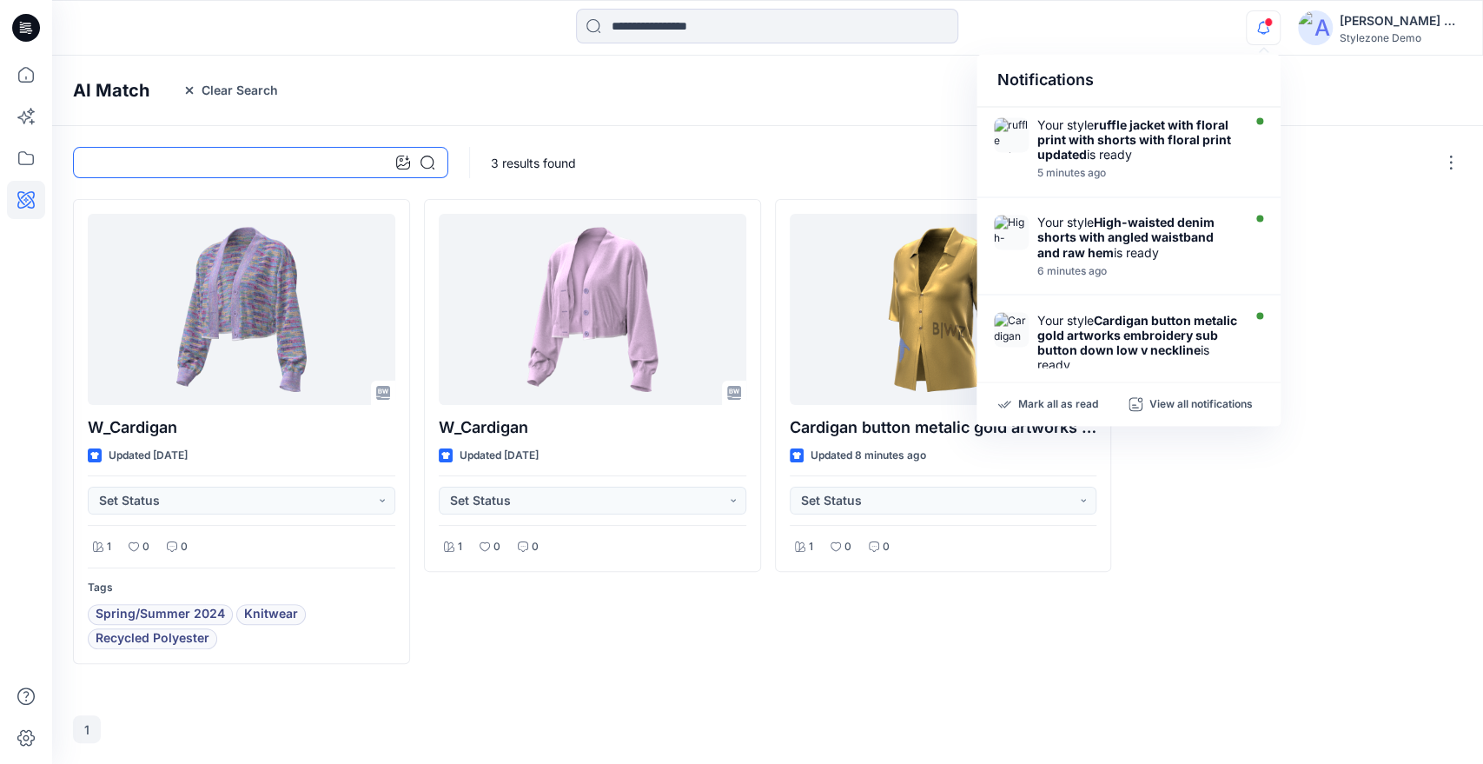
click at [336, 164] on input at bounding box center [260, 162] width 375 height 31
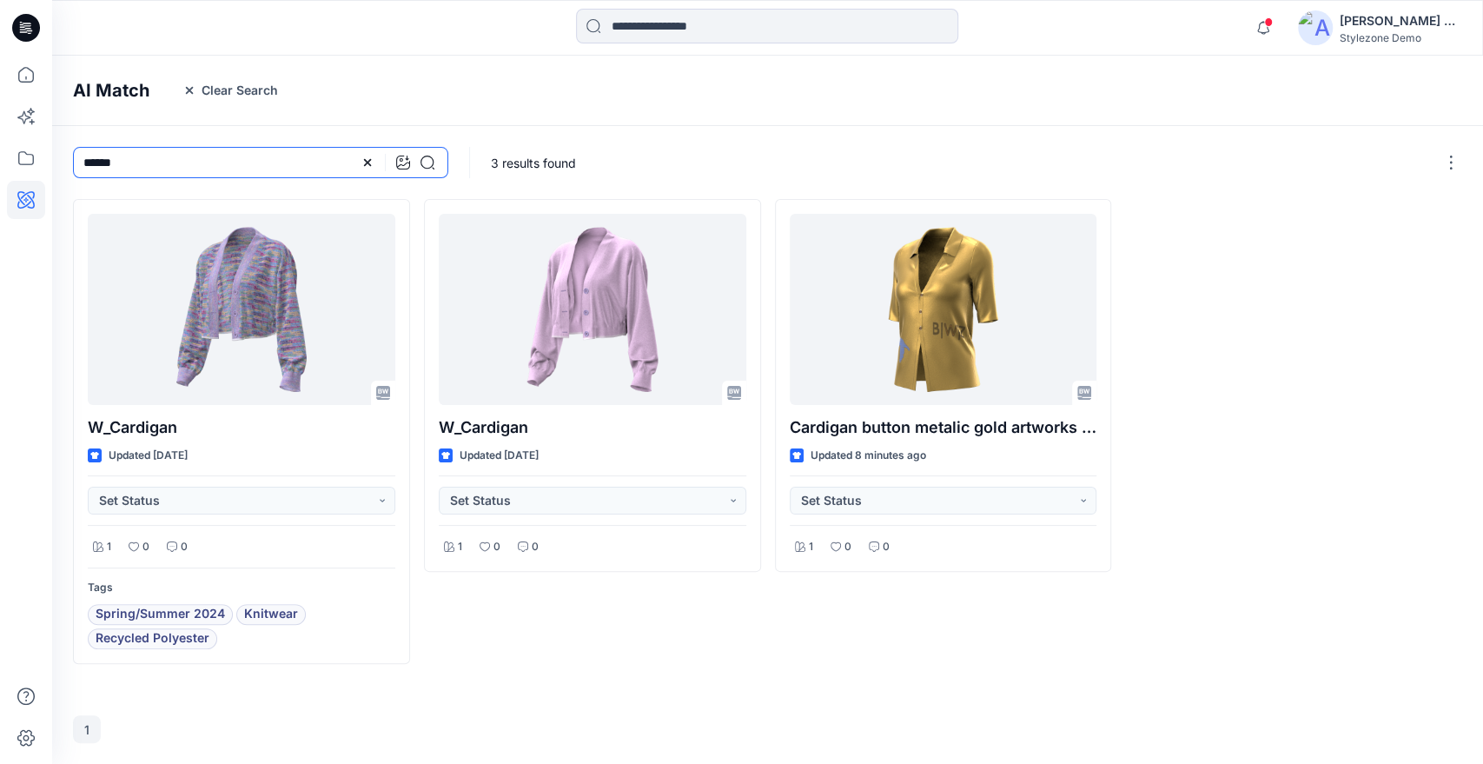
type input "******"
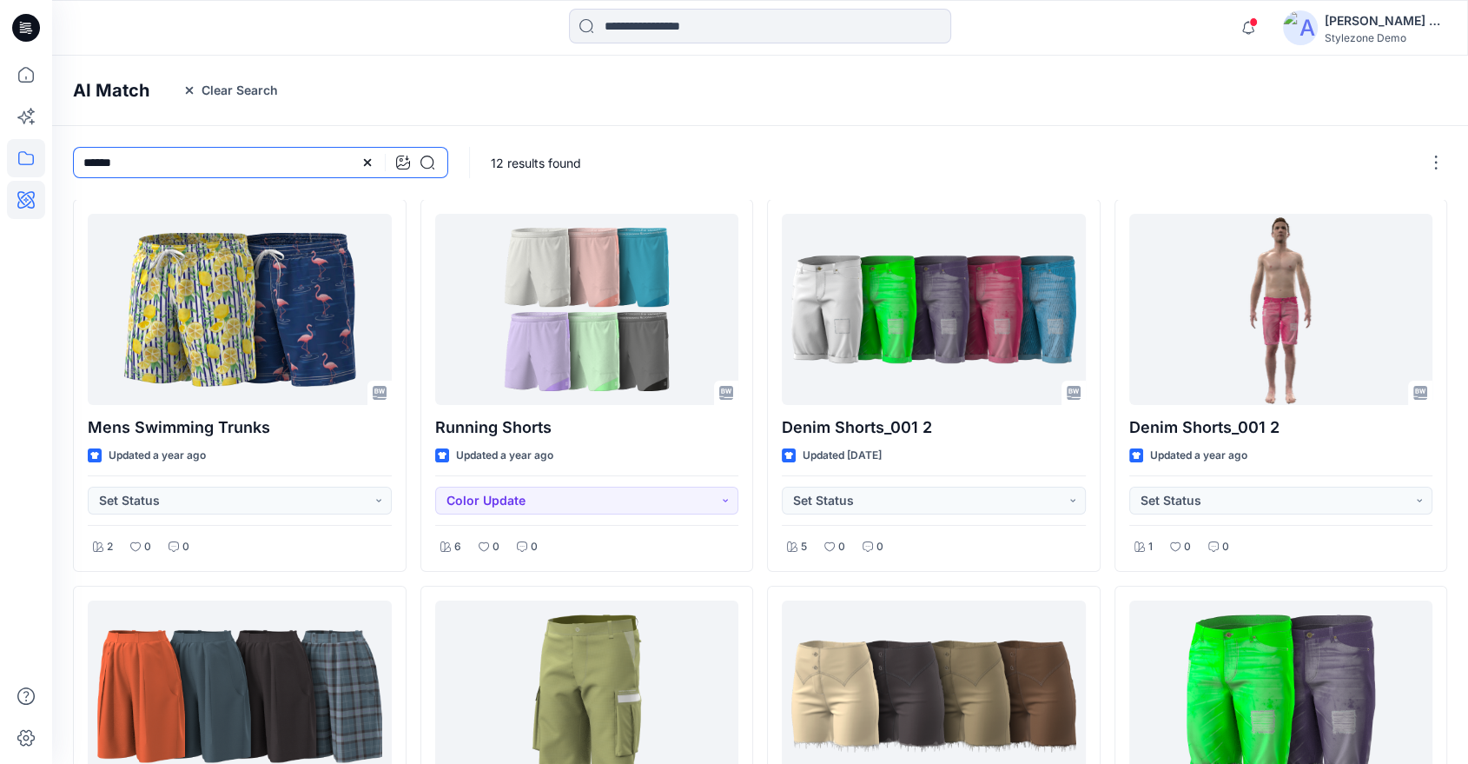
drag, startPoint x: 169, startPoint y: 164, endPoint x: 20, endPoint y: 154, distance: 149.8
click at [21, 154] on div "Notifications Your style ruffle jacket with floral print with shorts with flora…" at bounding box center [734, 741] width 1468 height 1482
type input "*****"
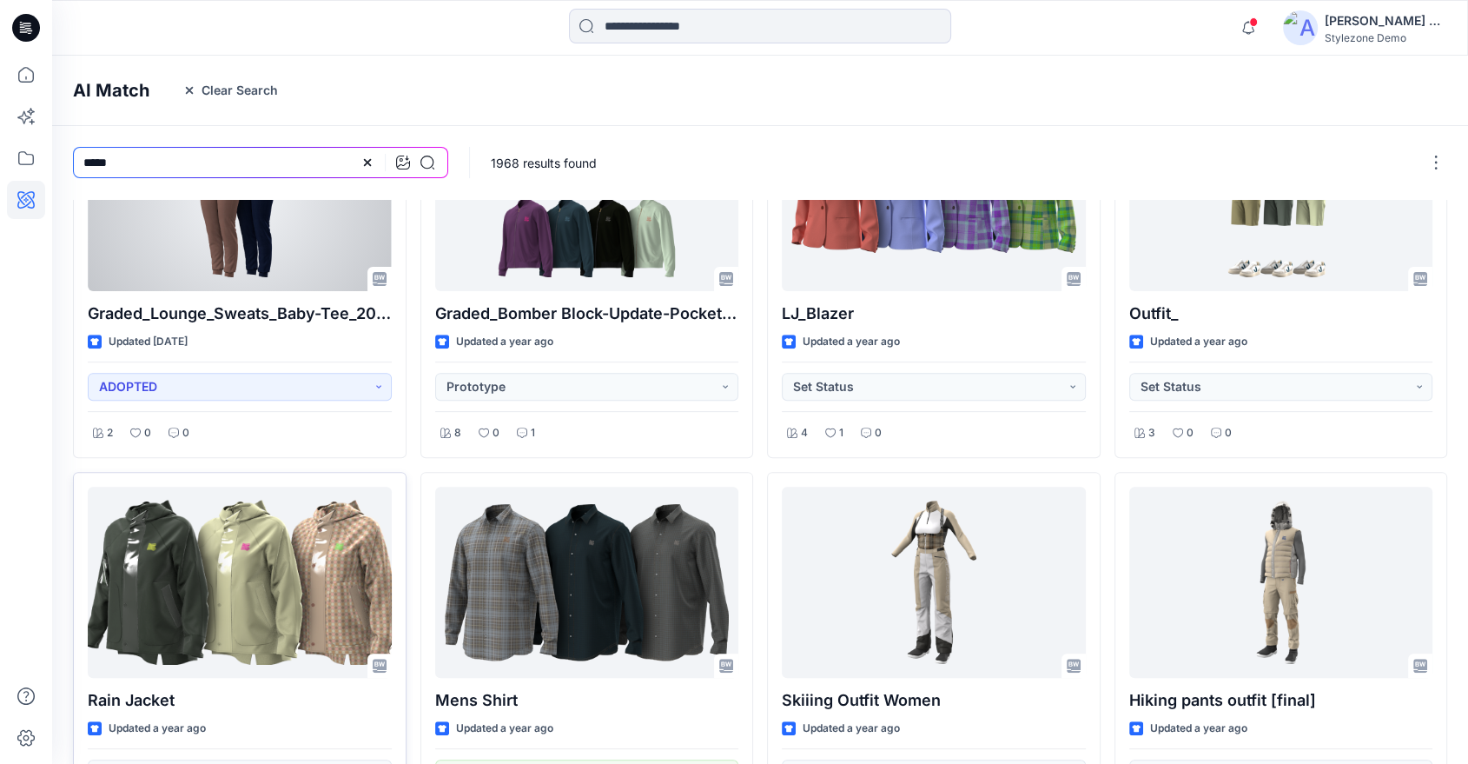
scroll to position [717, 0]
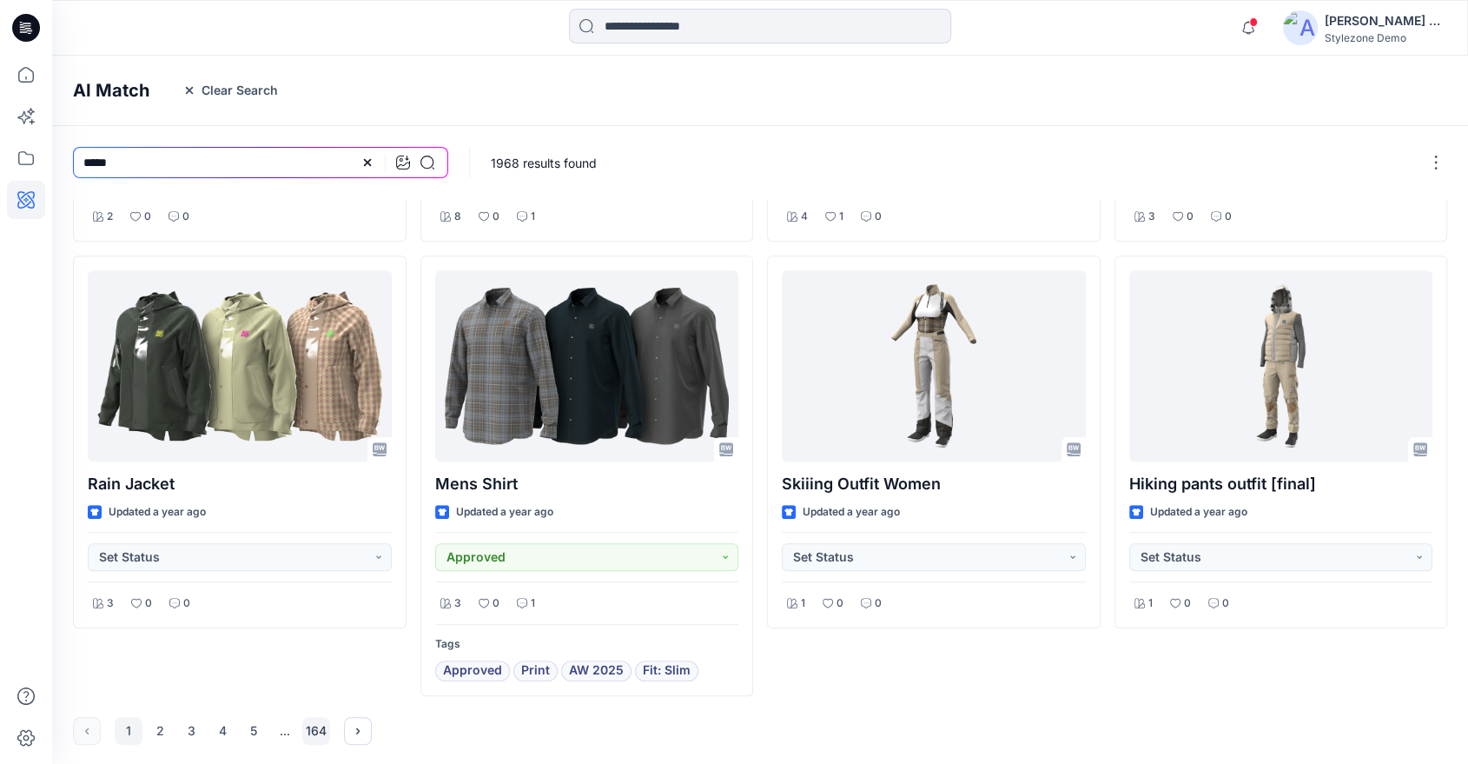
click at [320, 732] on button "164" at bounding box center [316, 731] width 28 height 28
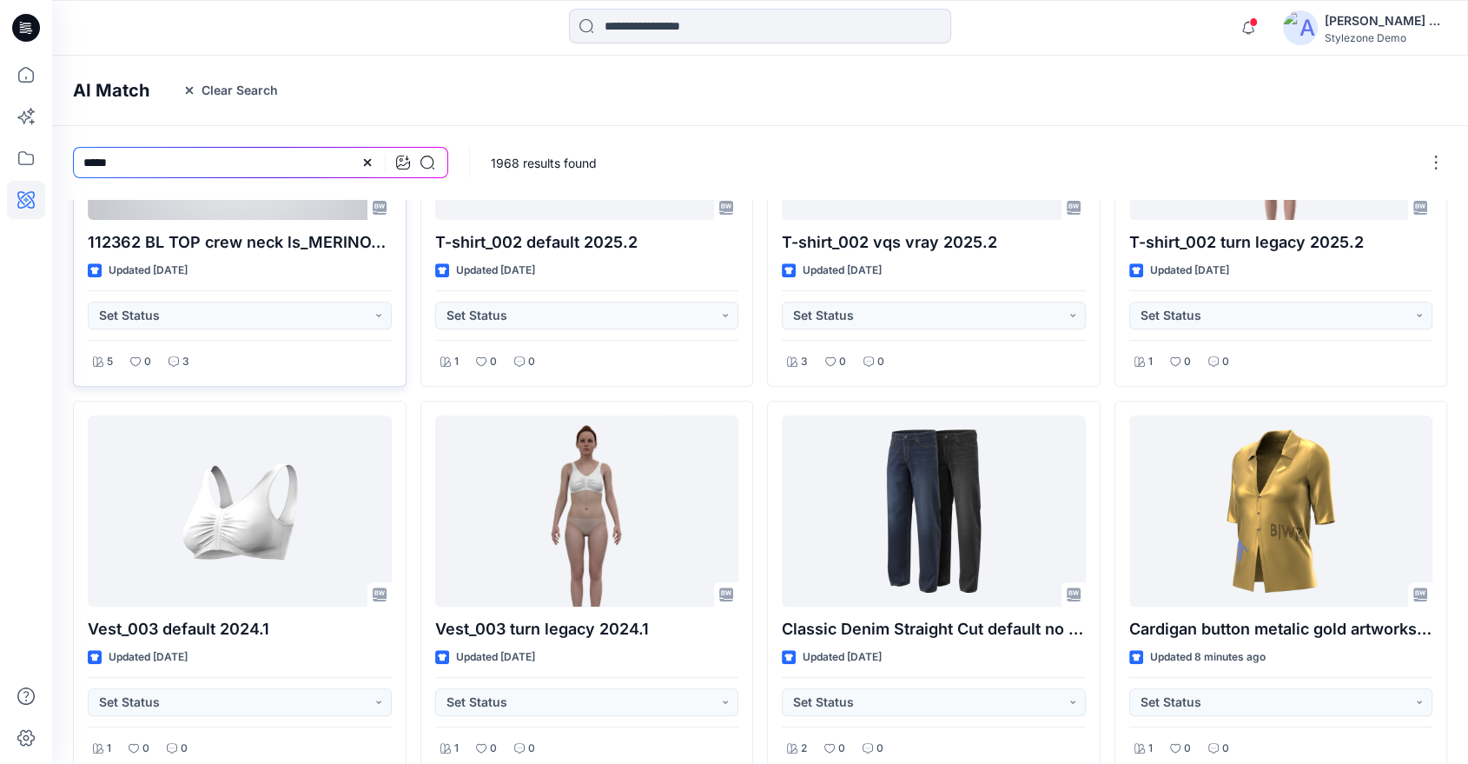
scroll to position [649, 0]
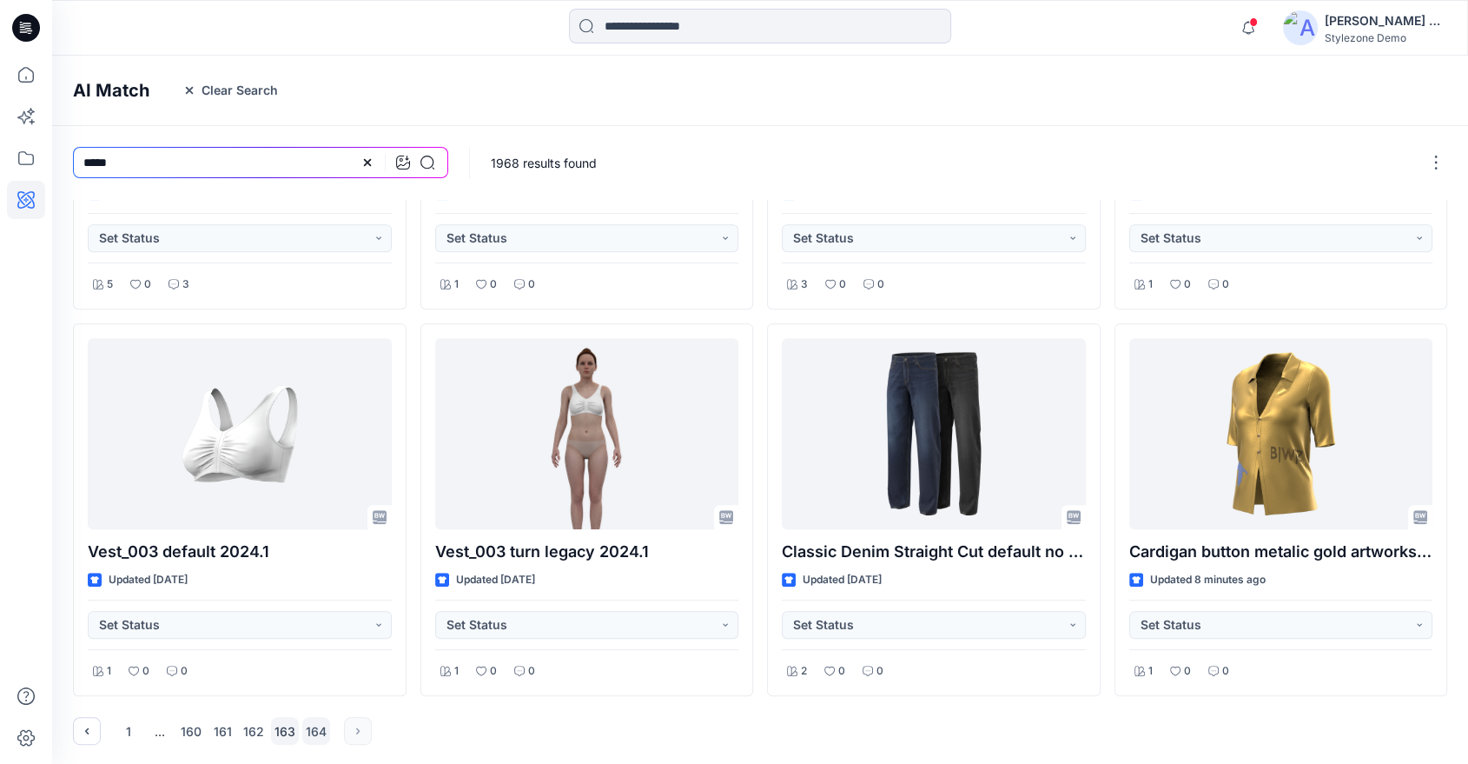
click at [286, 727] on button "163" at bounding box center [285, 731] width 28 height 28
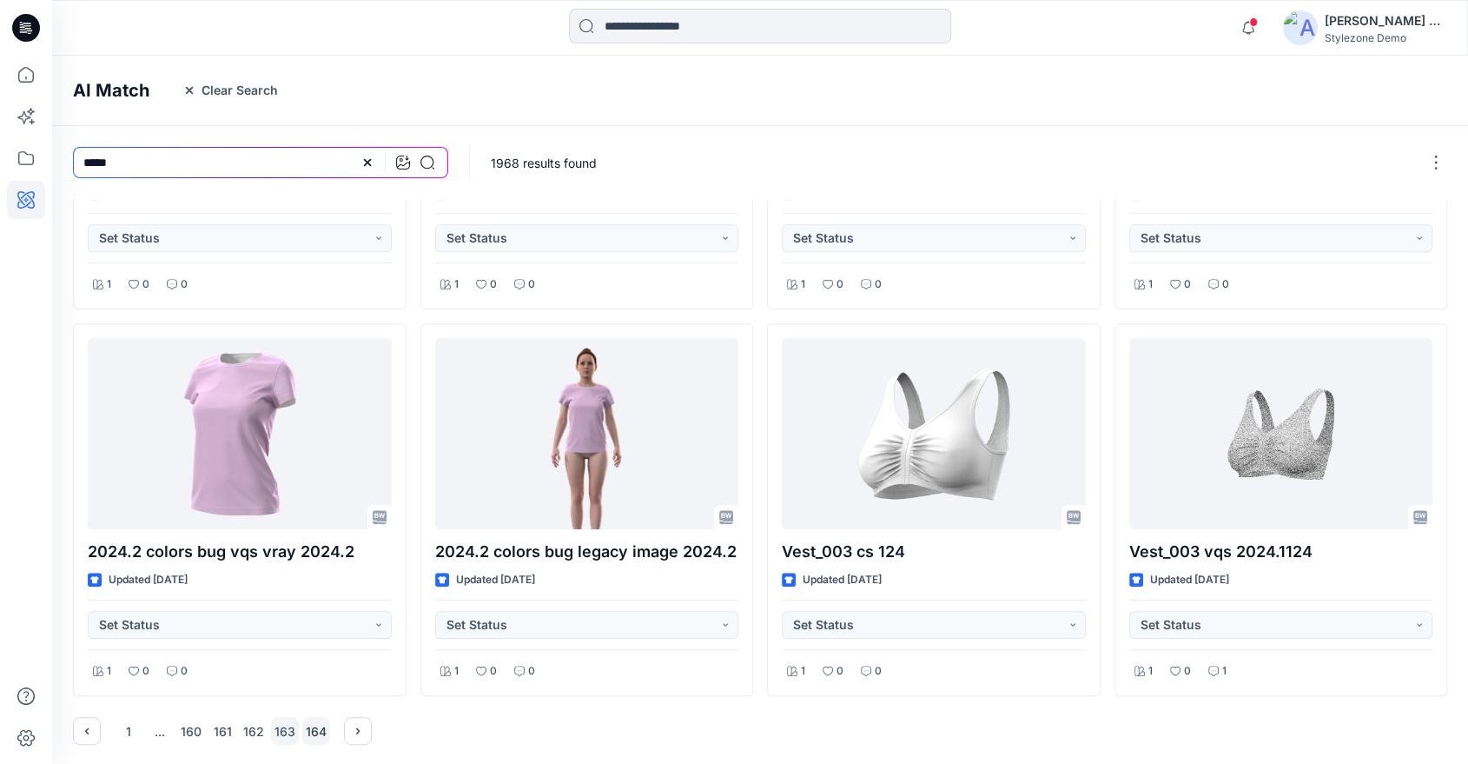
click at [317, 735] on button "164" at bounding box center [316, 731] width 28 height 28
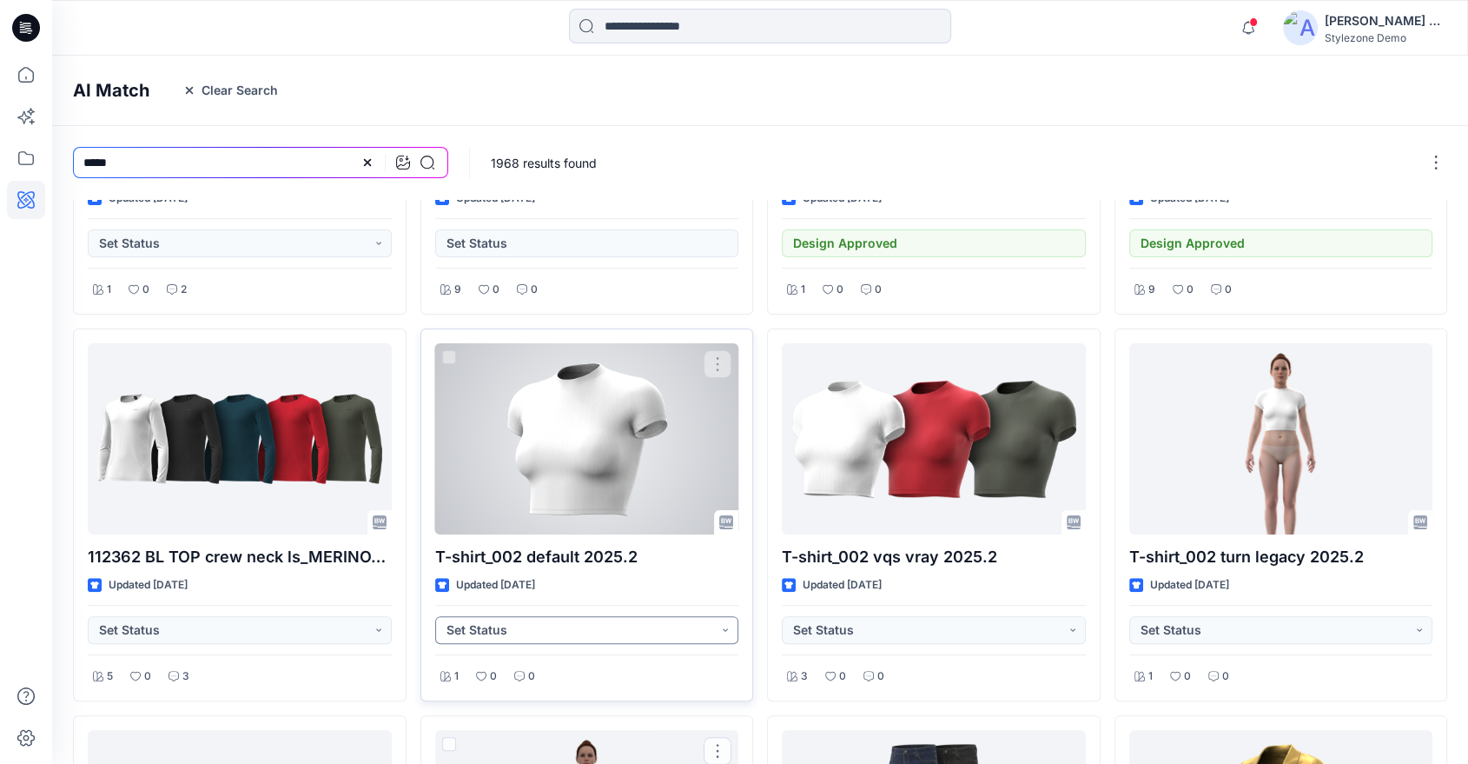
scroll to position [0, 0]
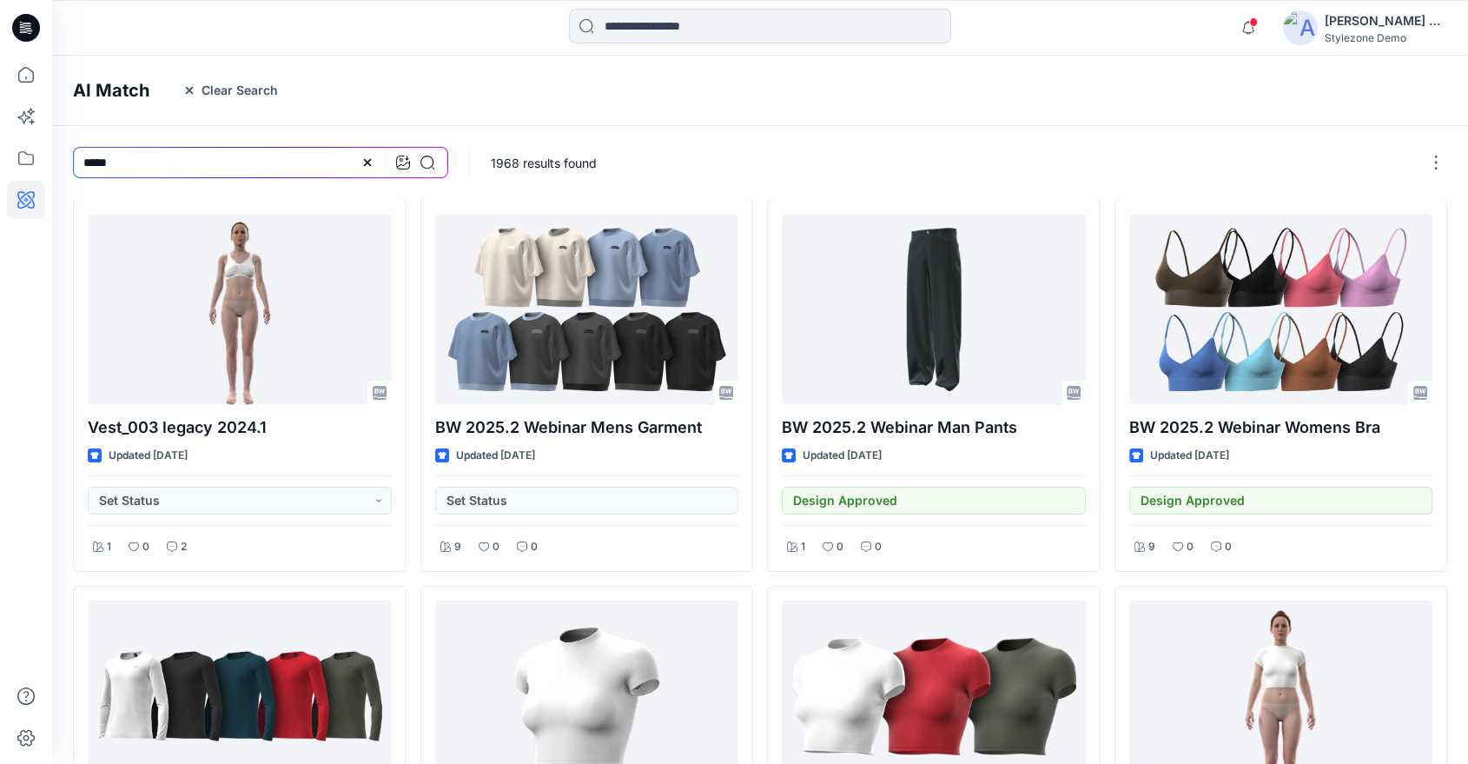
click at [233, 94] on button "Clear Search" at bounding box center [230, 90] width 118 height 28
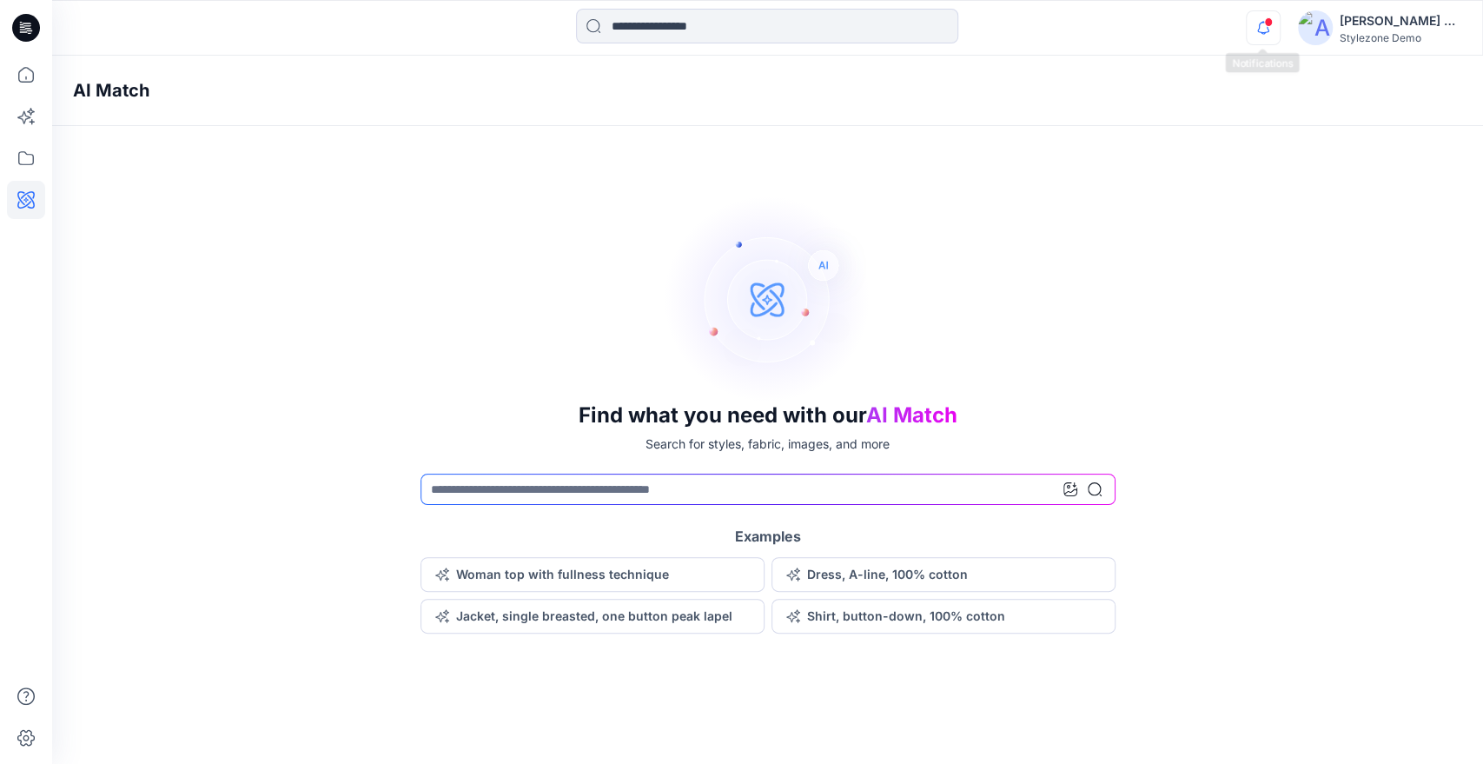
click at [1259, 23] on icon "button" at bounding box center [1263, 27] width 33 height 35
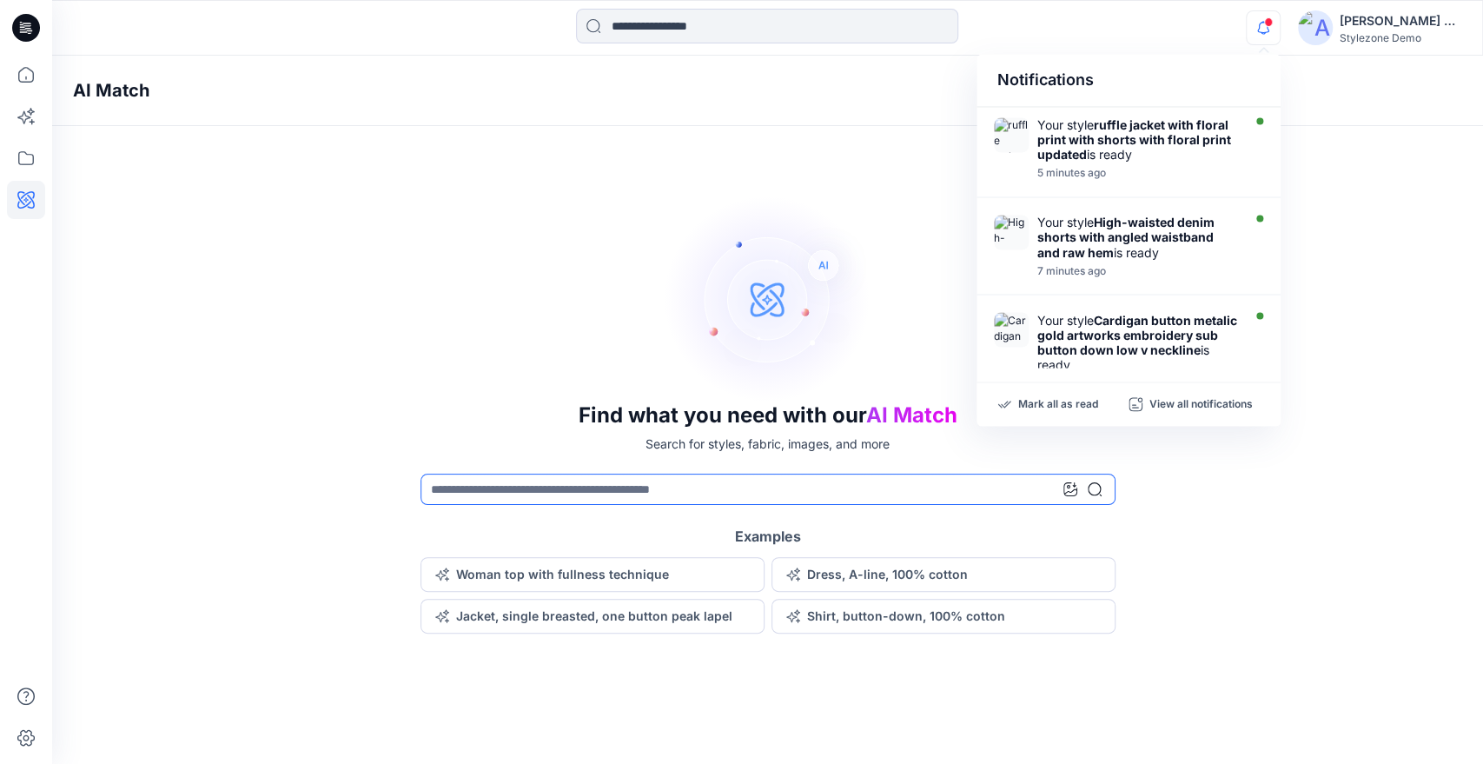
click at [567, 506] on div "Find what you need with our AI Match Search for styles, fabric, images, and mor…" at bounding box center [767, 414] width 1431 height 439
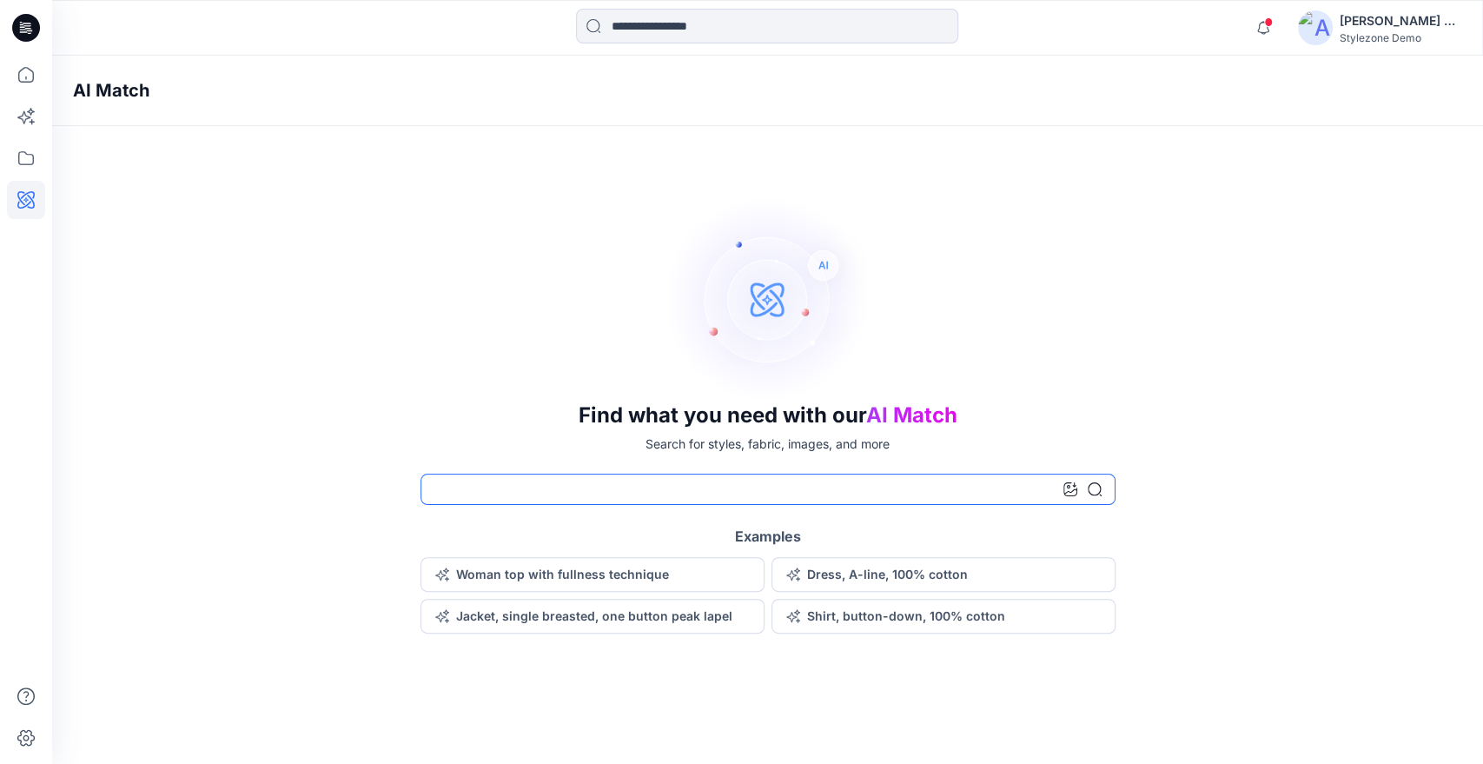
click at [573, 496] on input at bounding box center [767, 488] width 695 height 31
type input "******"
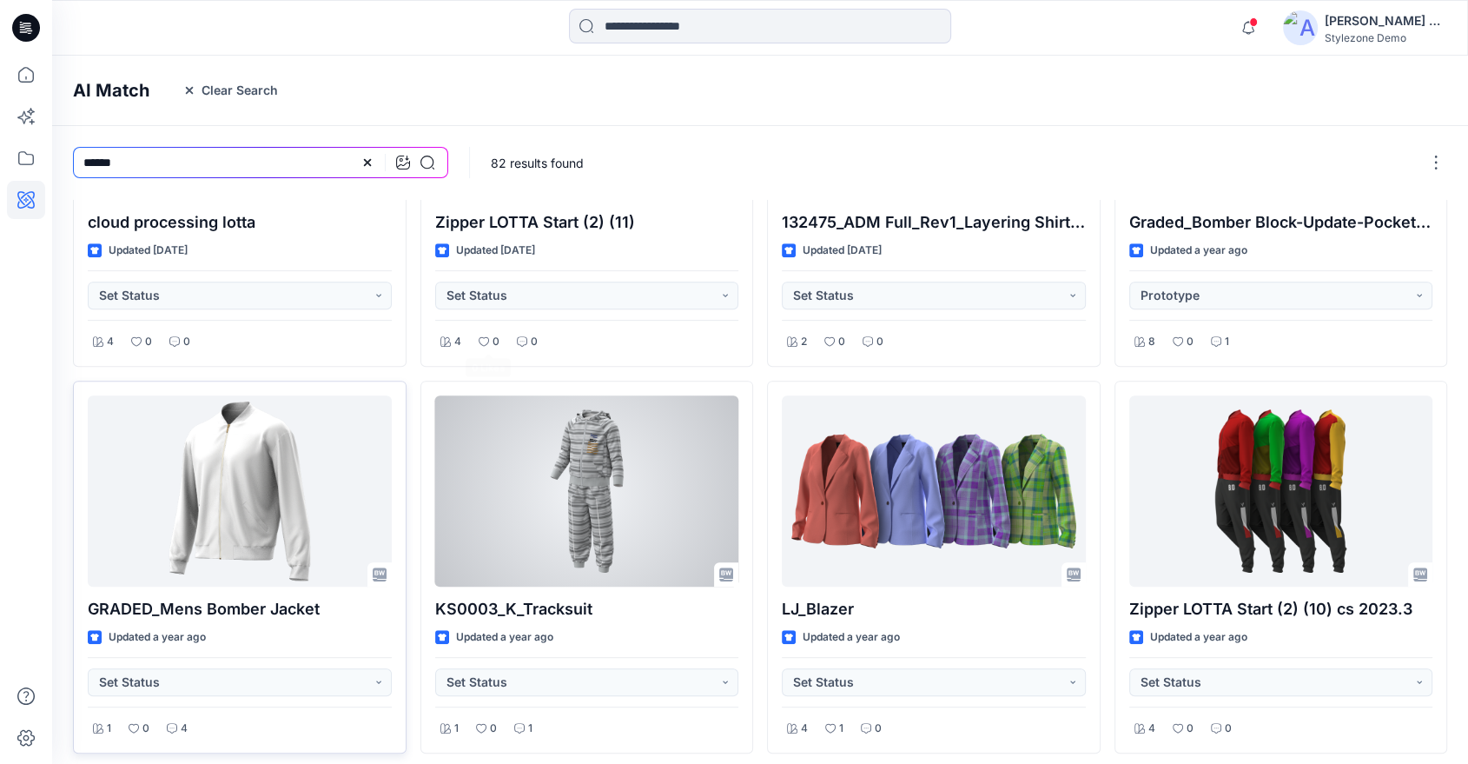
scroll to position [649, 0]
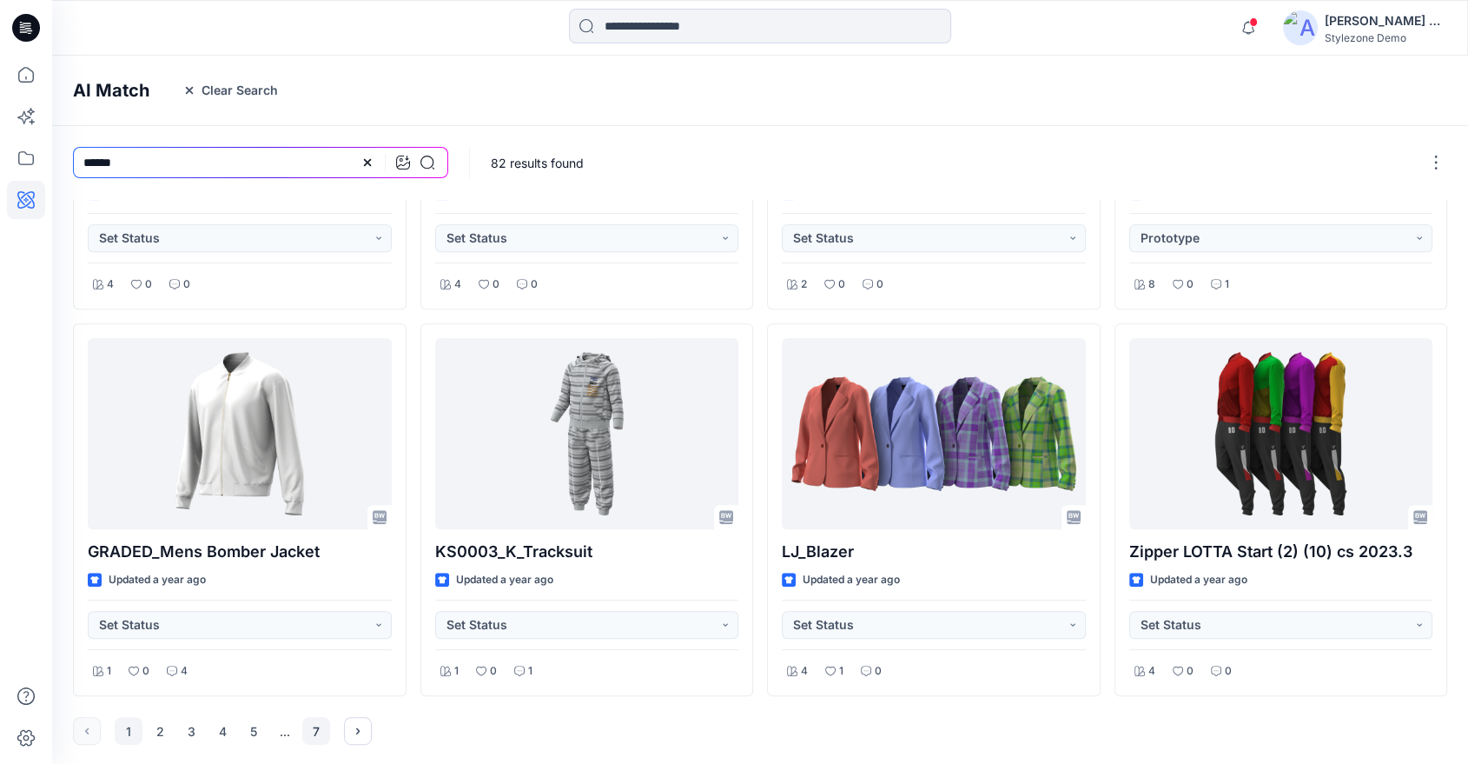
click at [317, 729] on button "7" at bounding box center [316, 731] width 28 height 28
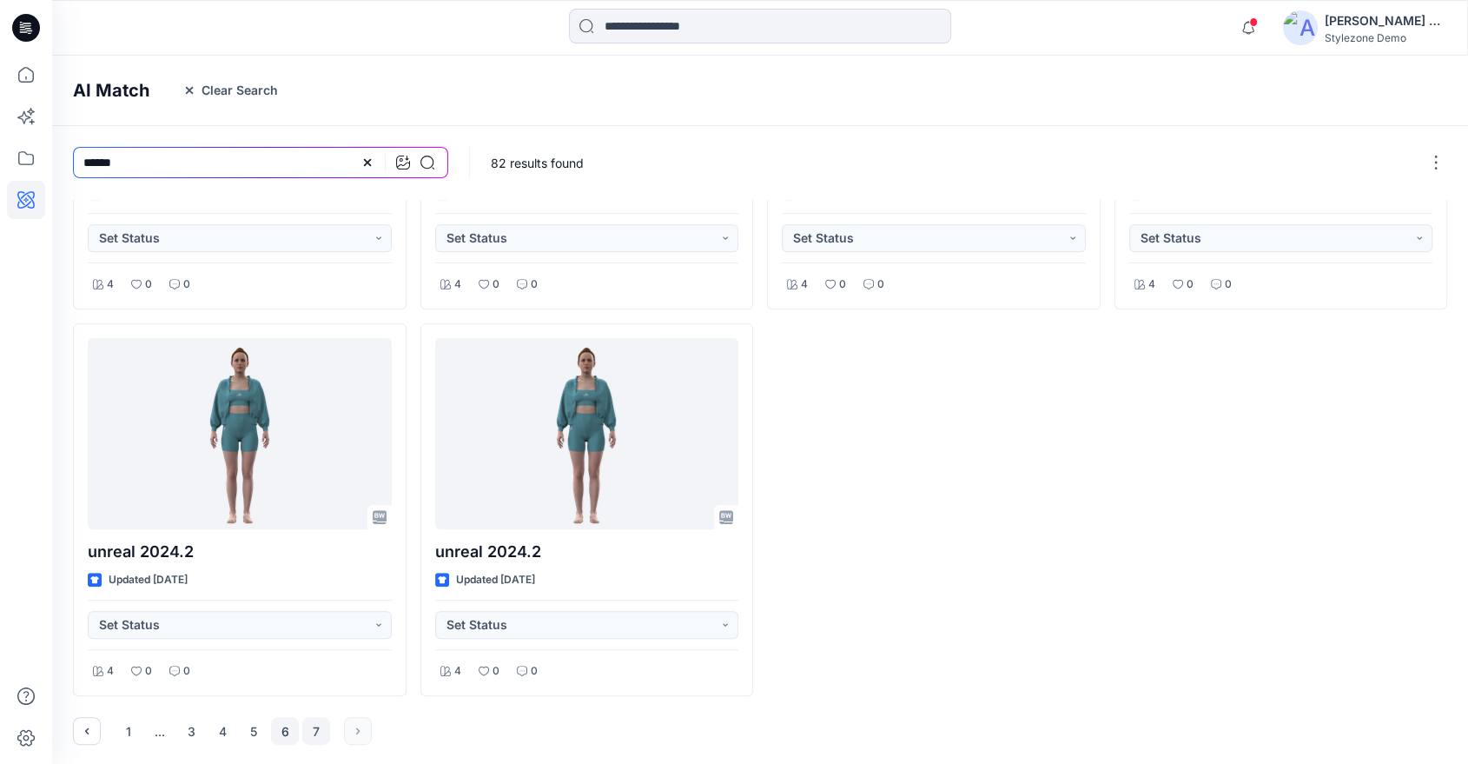
click at [293, 730] on button "6" at bounding box center [285, 731] width 28 height 28
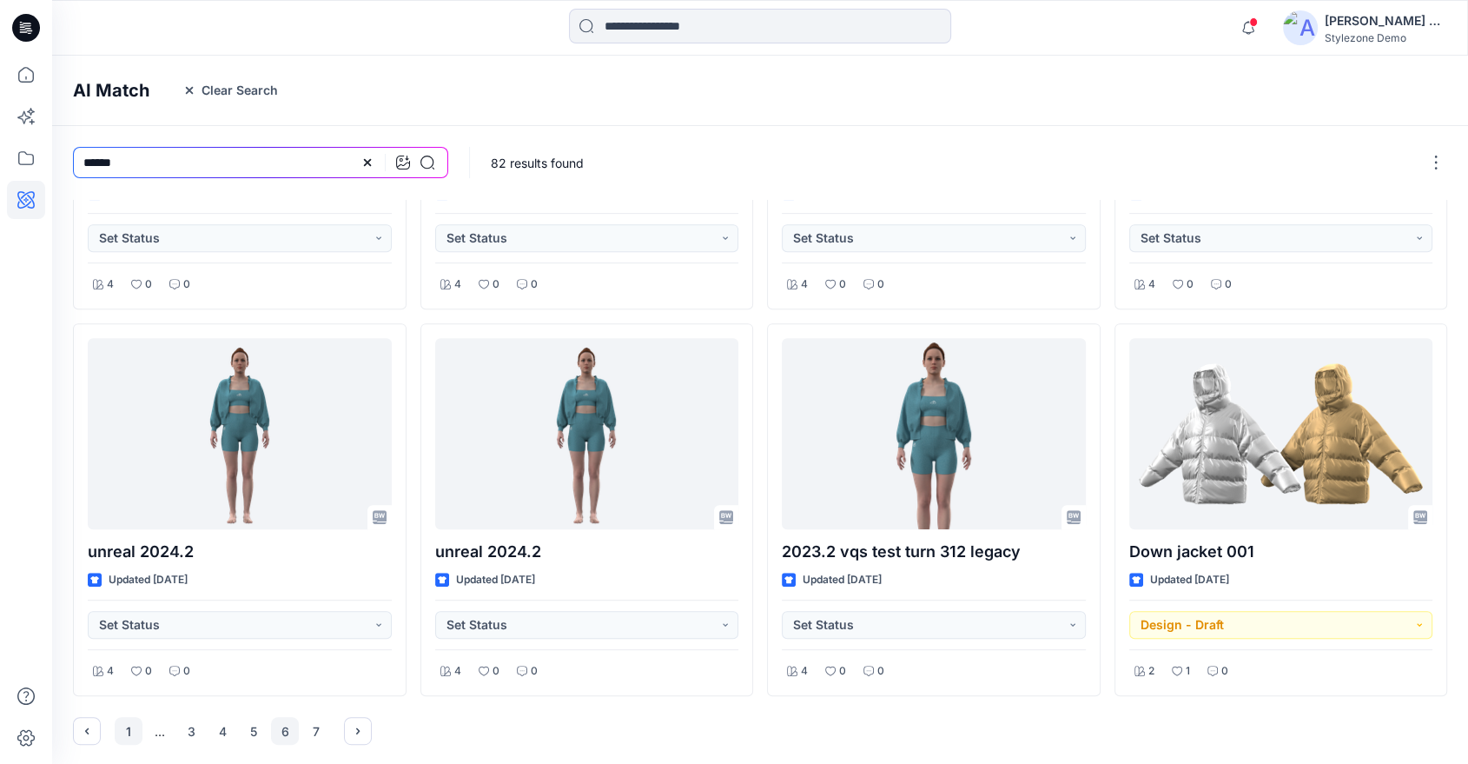
click at [132, 728] on button "1" at bounding box center [129, 731] width 28 height 28
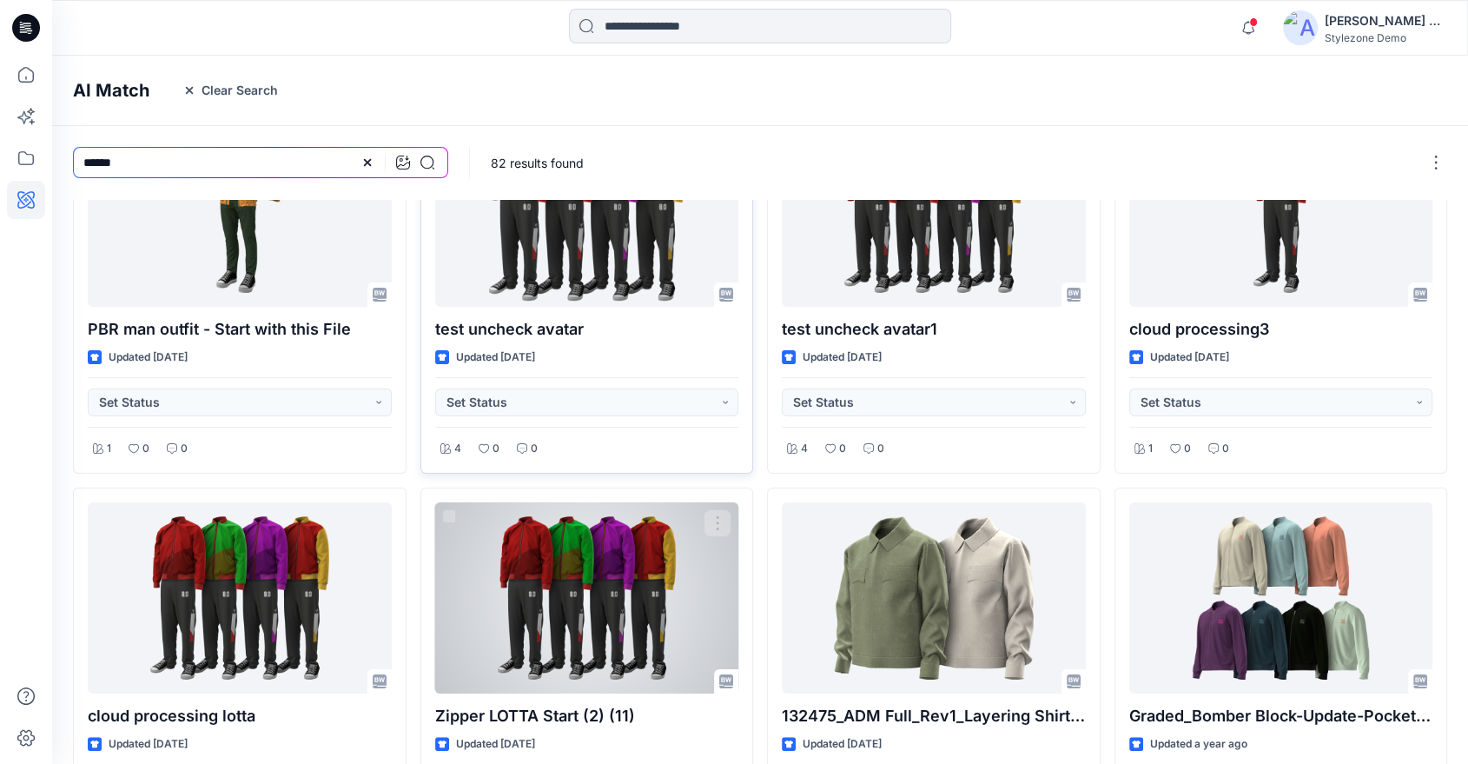
scroll to position [0, 0]
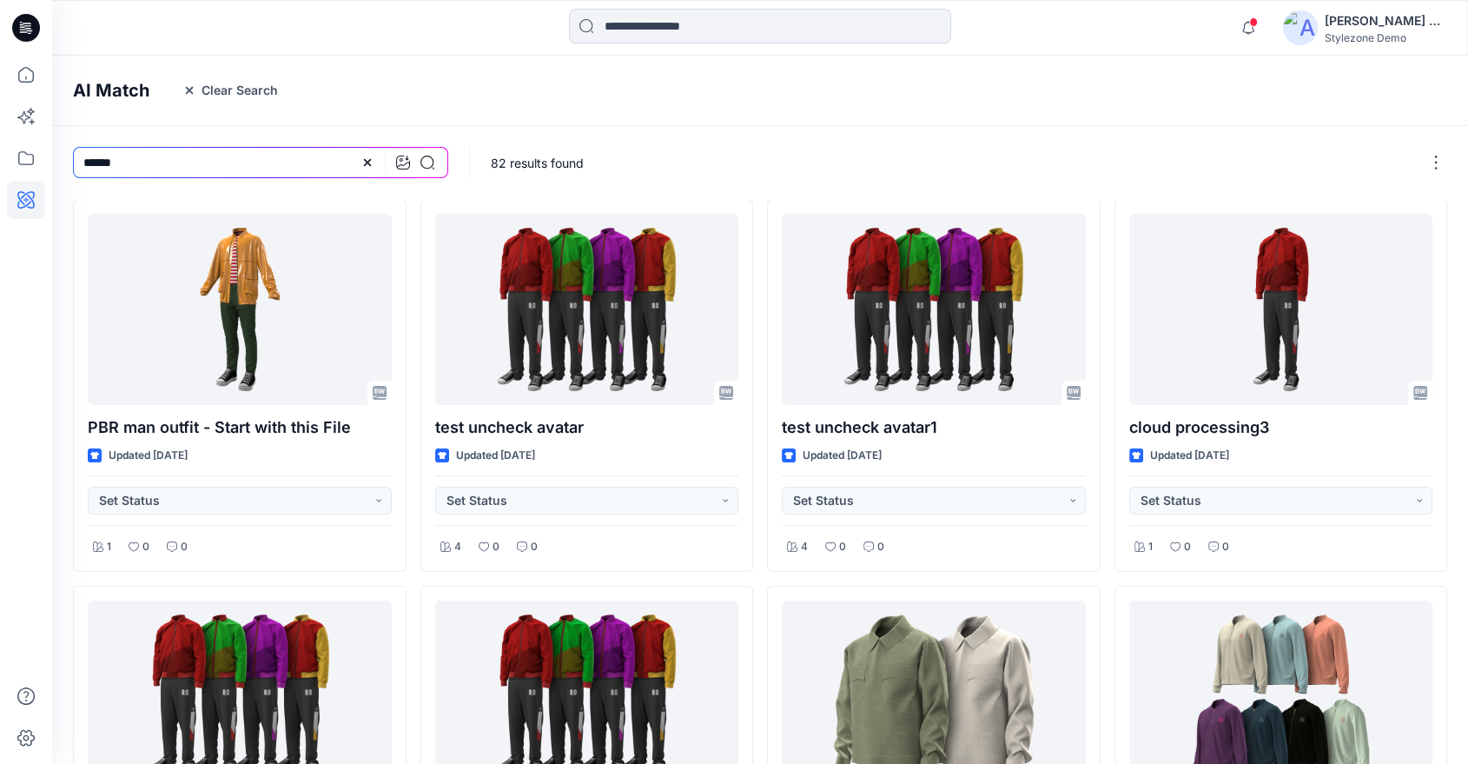
click at [361, 157] on icon at bounding box center [368, 162] width 14 height 14
click at [344, 157] on input at bounding box center [260, 162] width 375 height 31
type input "******"
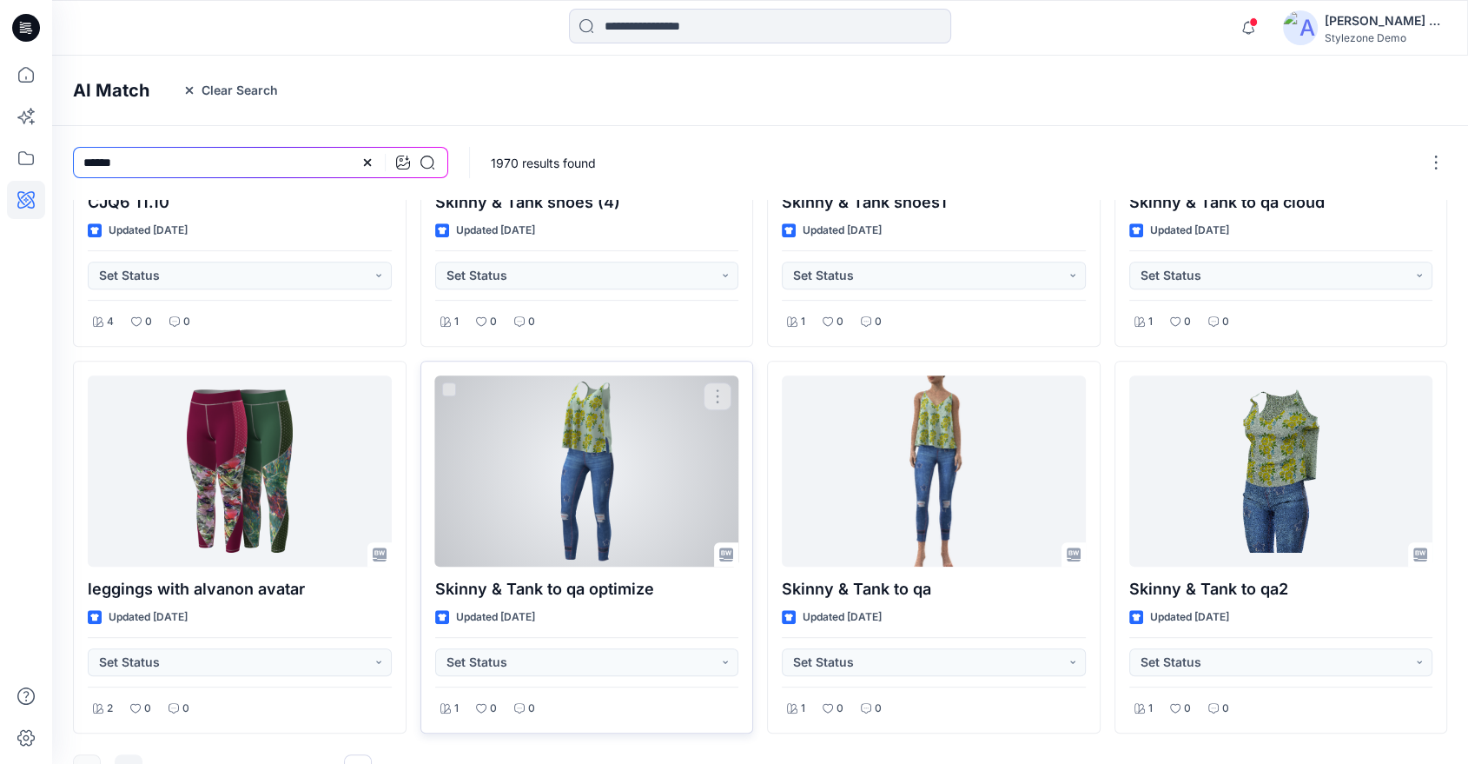
scroll to position [649, 0]
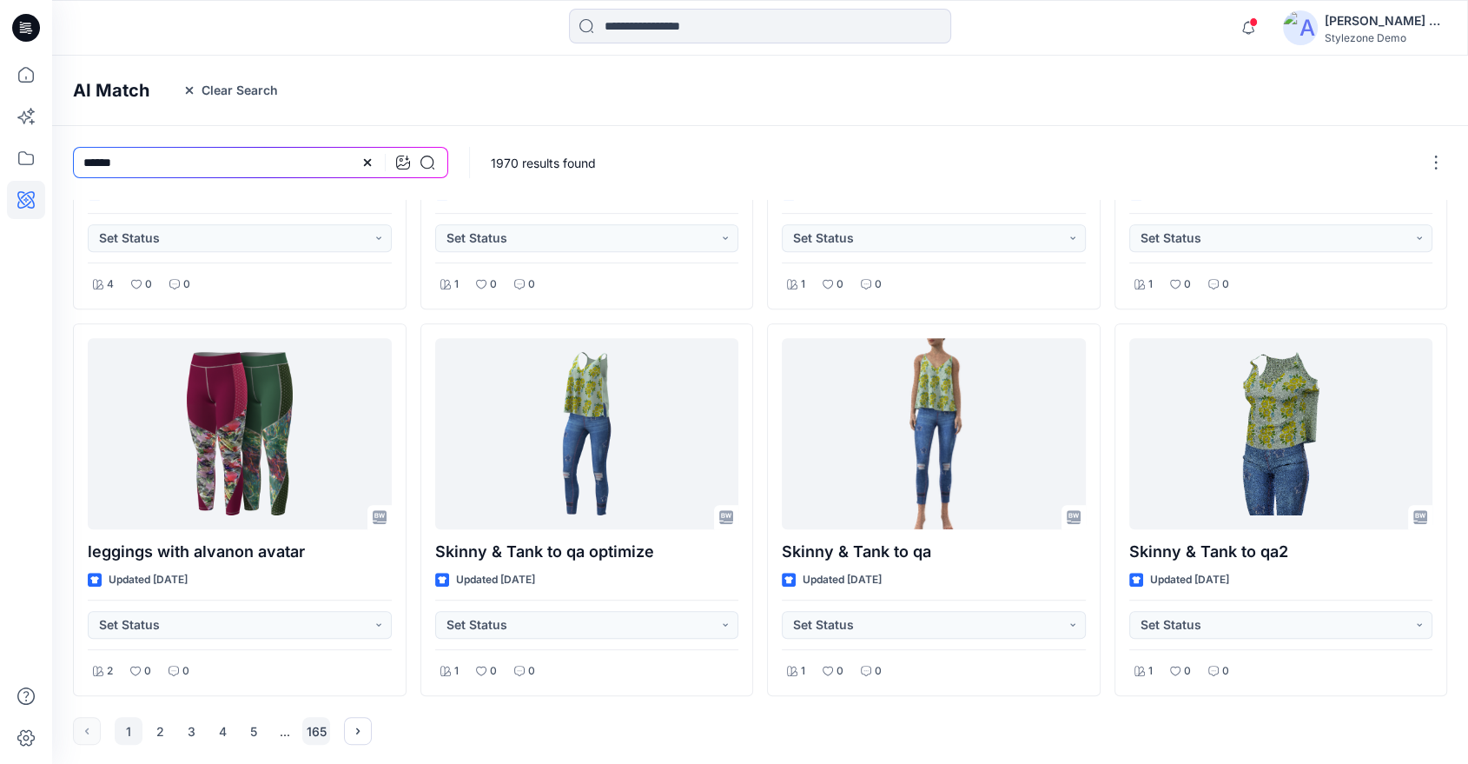
click at [321, 723] on button "165" at bounding box center [316, 731] width 28 height 28
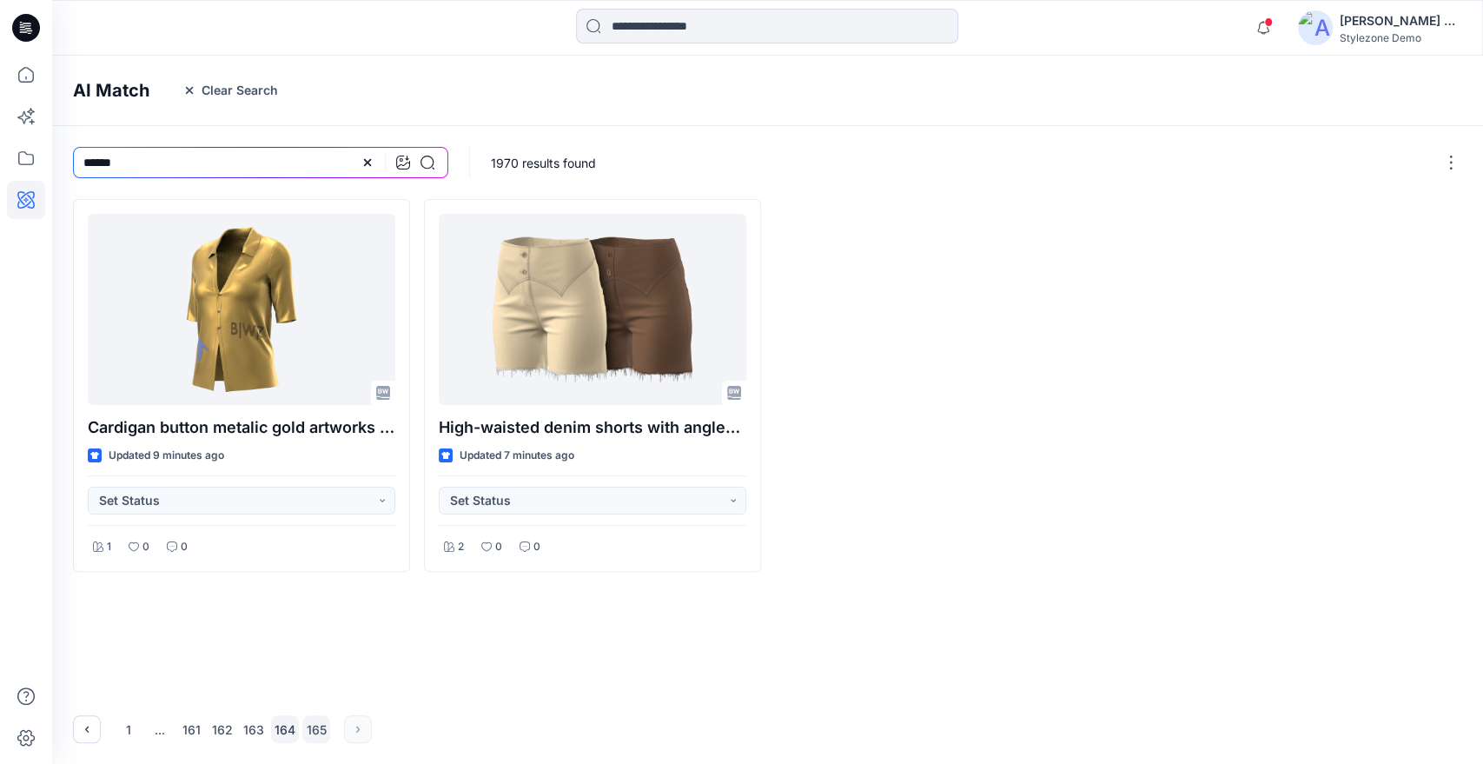
click at [286, 728] on button "164" at bounding box center [285, 729] width 28 height 28
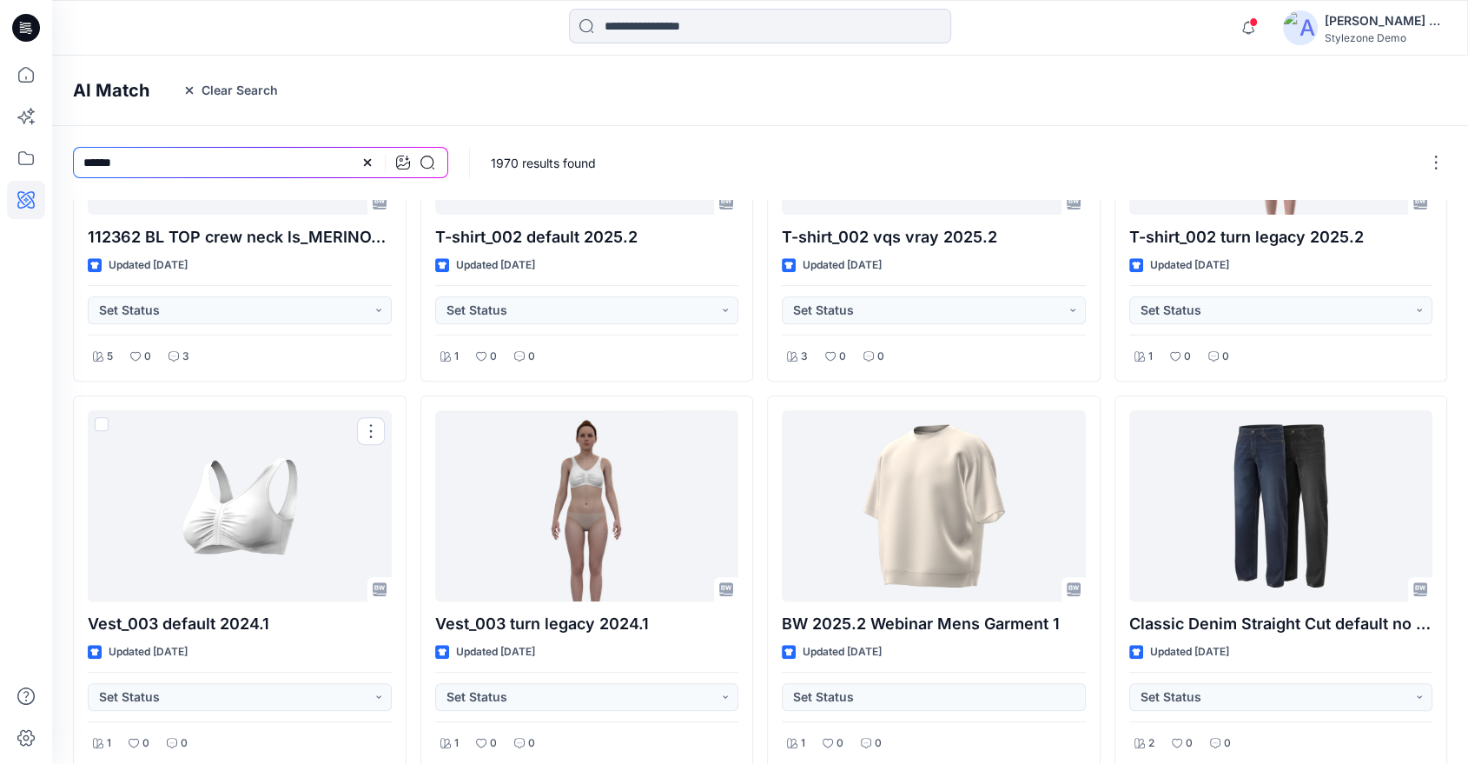
scroll to position [649, 0]
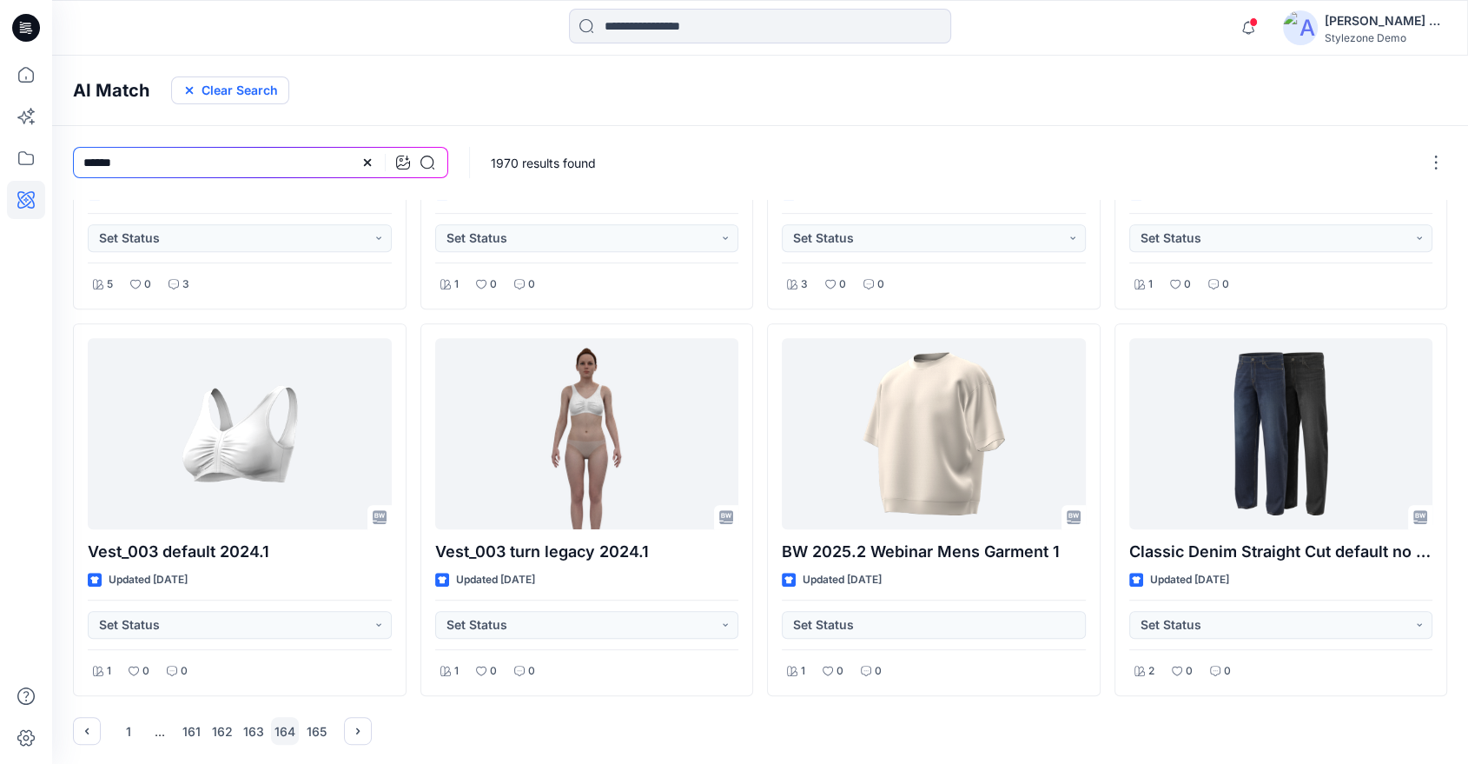
click at [259, 92] on button "Clear Search" at bounding box center [230, 90] width 118 height 28
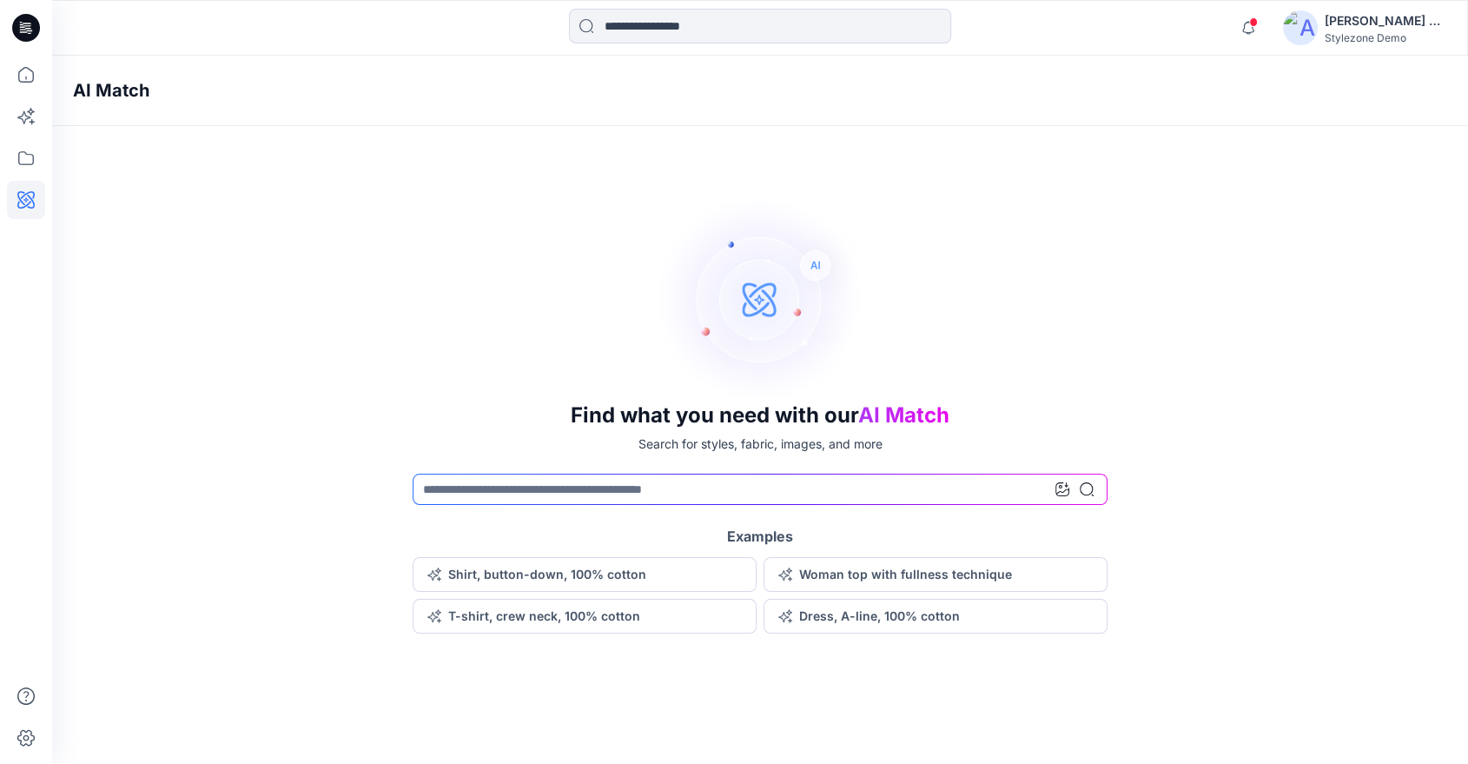
scroll to position [0, 0]
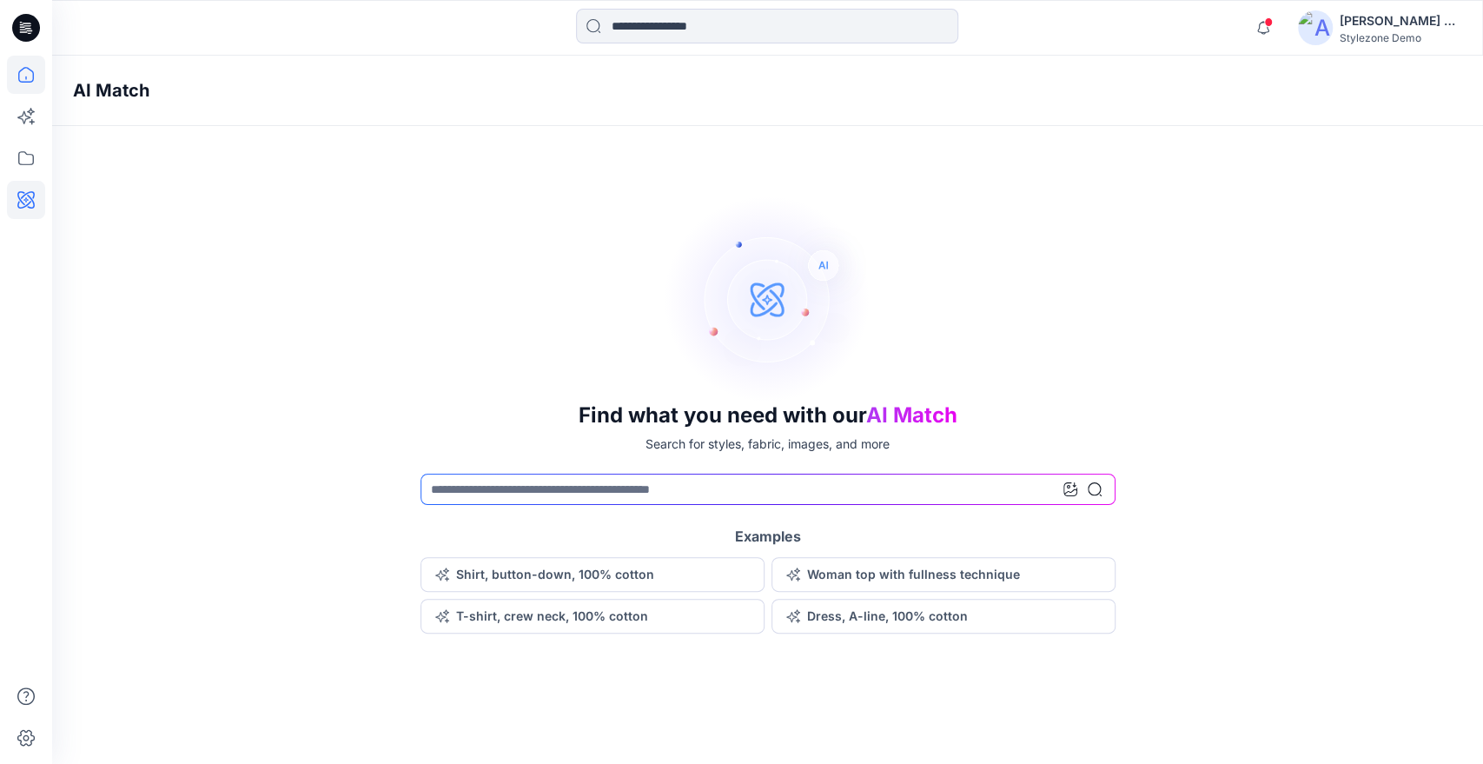
click at [36, 68] on icon at bounding box center [26, 75] width 38 height 38
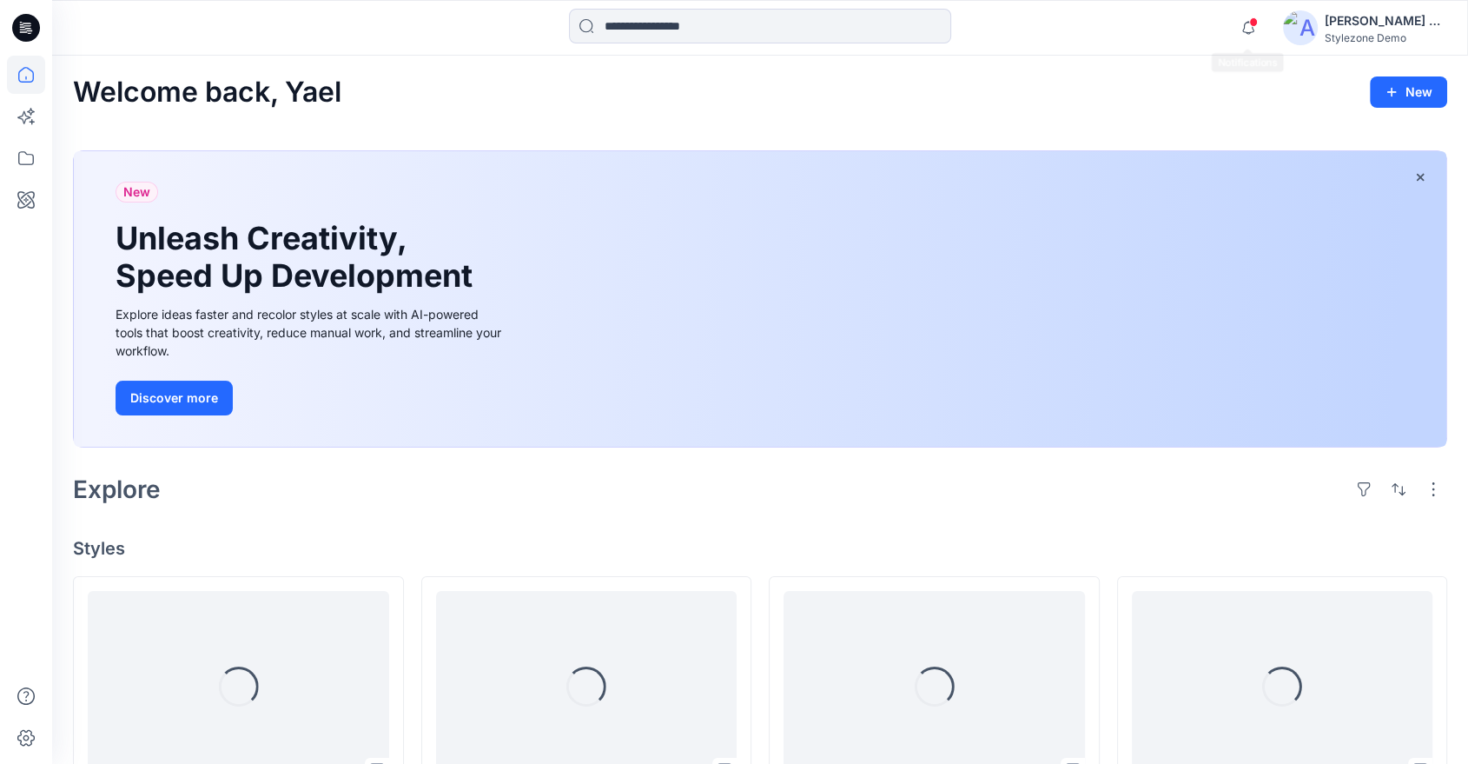
drag, startPoint x: 1241, startPoint y: 30, endPoint x: 1214, endPoint y: 68, distance: 47.3
click at [1241, 29] on icon "button" at bounding box center [1248, 27] width 33 height 35
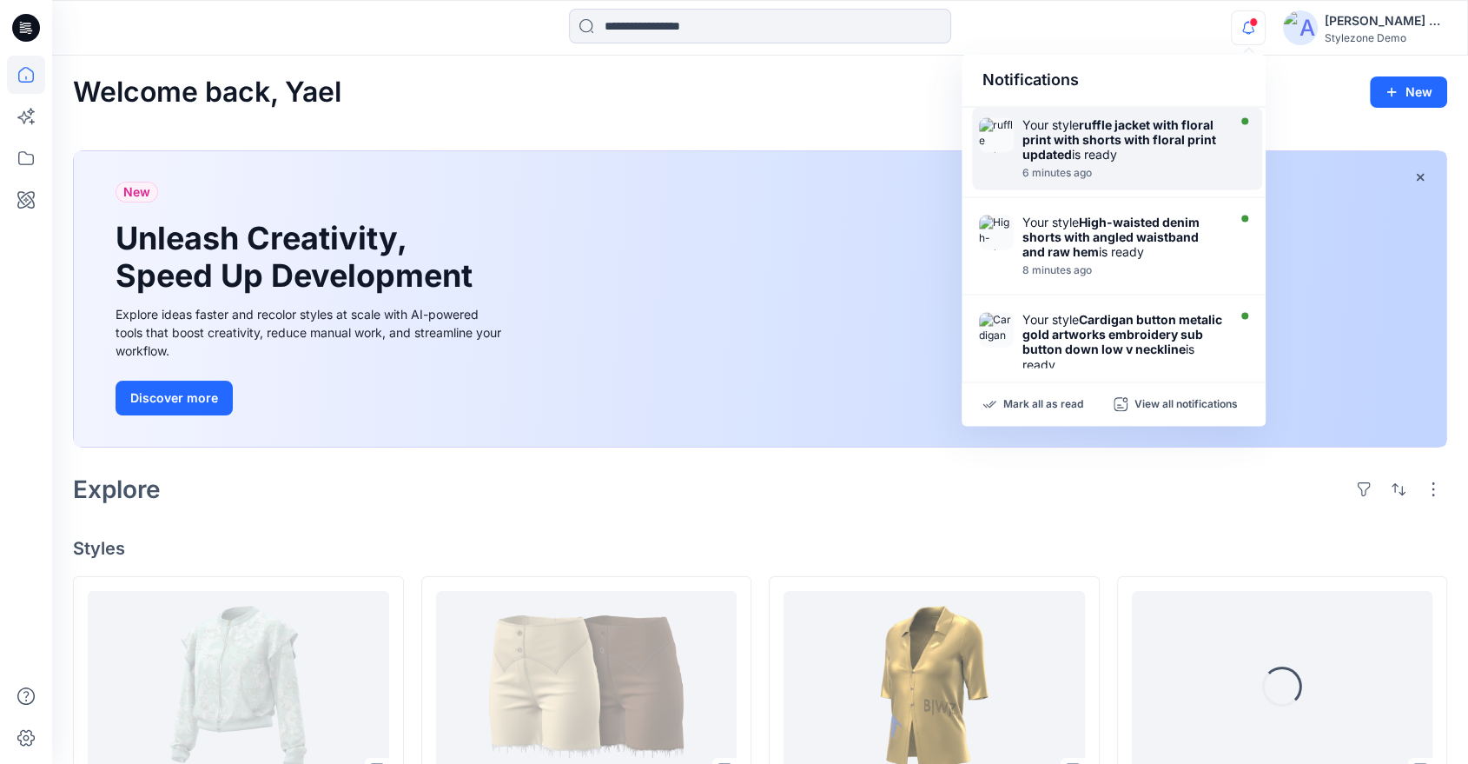
click at [1140, 137] on strong "ruffle jacket with floral print with shorts with floral print updated" at bounding box center [1119, 139] width 194 height 44
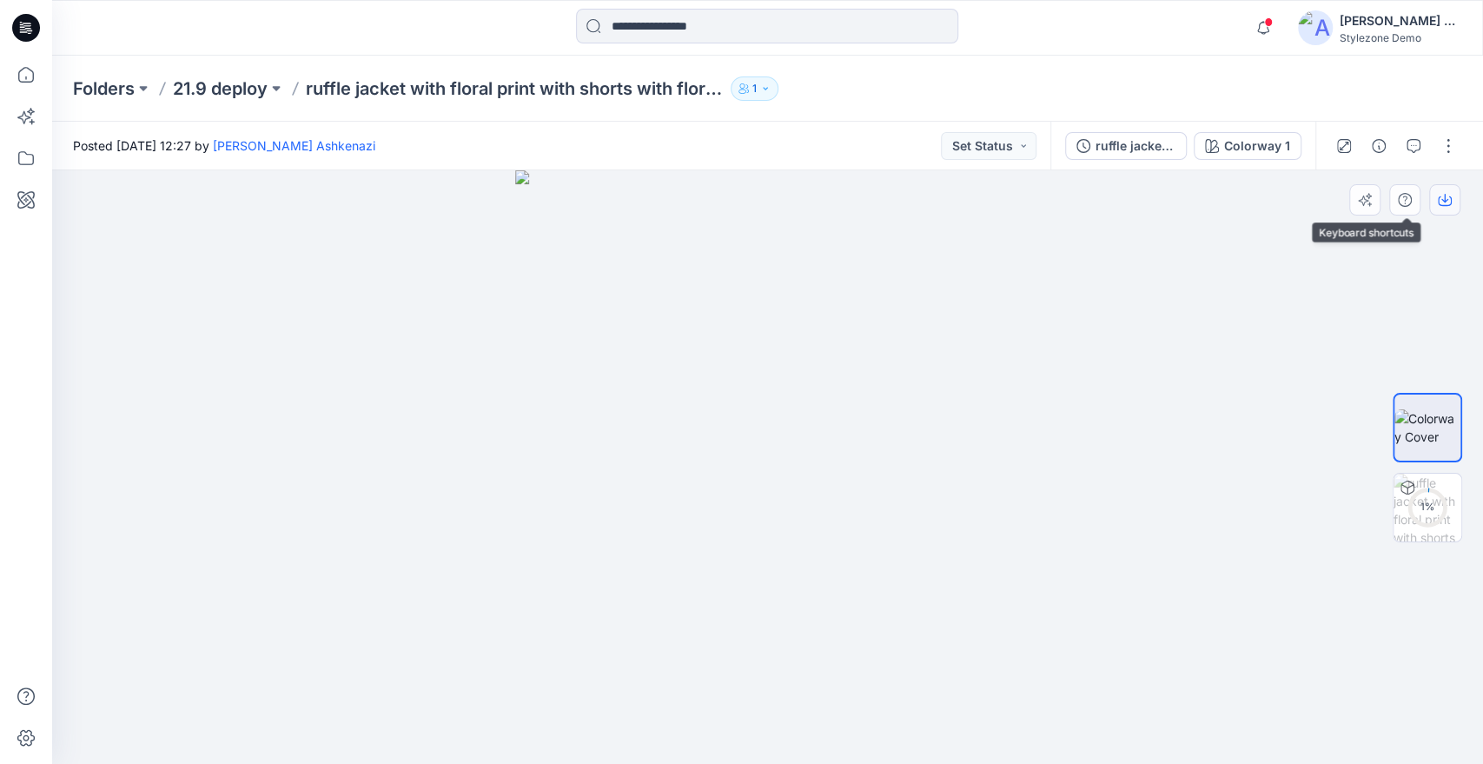
click at [1445, 196] on icon "button" at bounding box center [1444, 198] width 7 height 9
click at [196, 82] on p "21.9 deploy" at bounding box center [220, 88] width 95 height 24
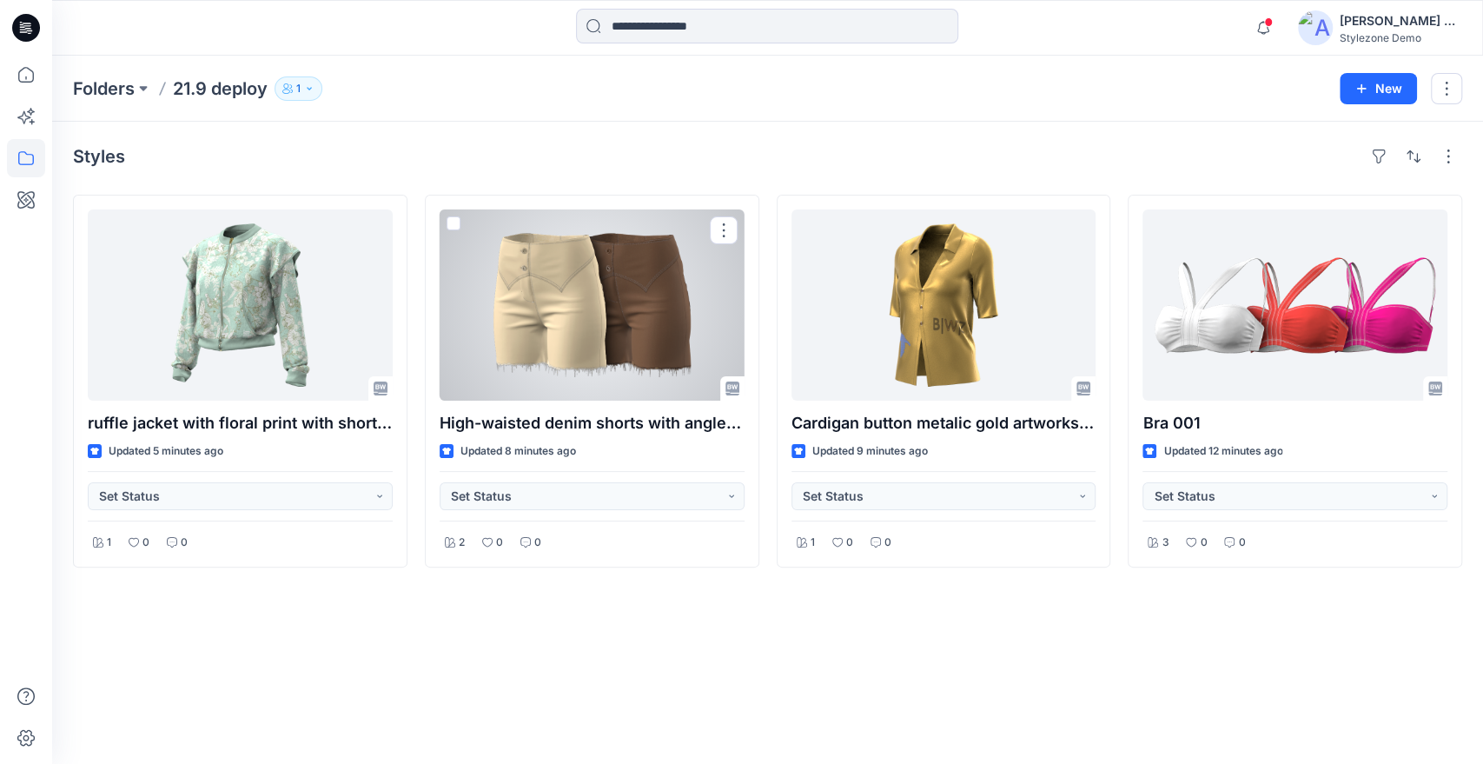
drag, startPoint x: 649, startPoint y: 339, endPoint x: 705, endPoint y: 314, distance: 61.8
click at [649, 339] on div at bounding box center [592, 304] width 305 height 191
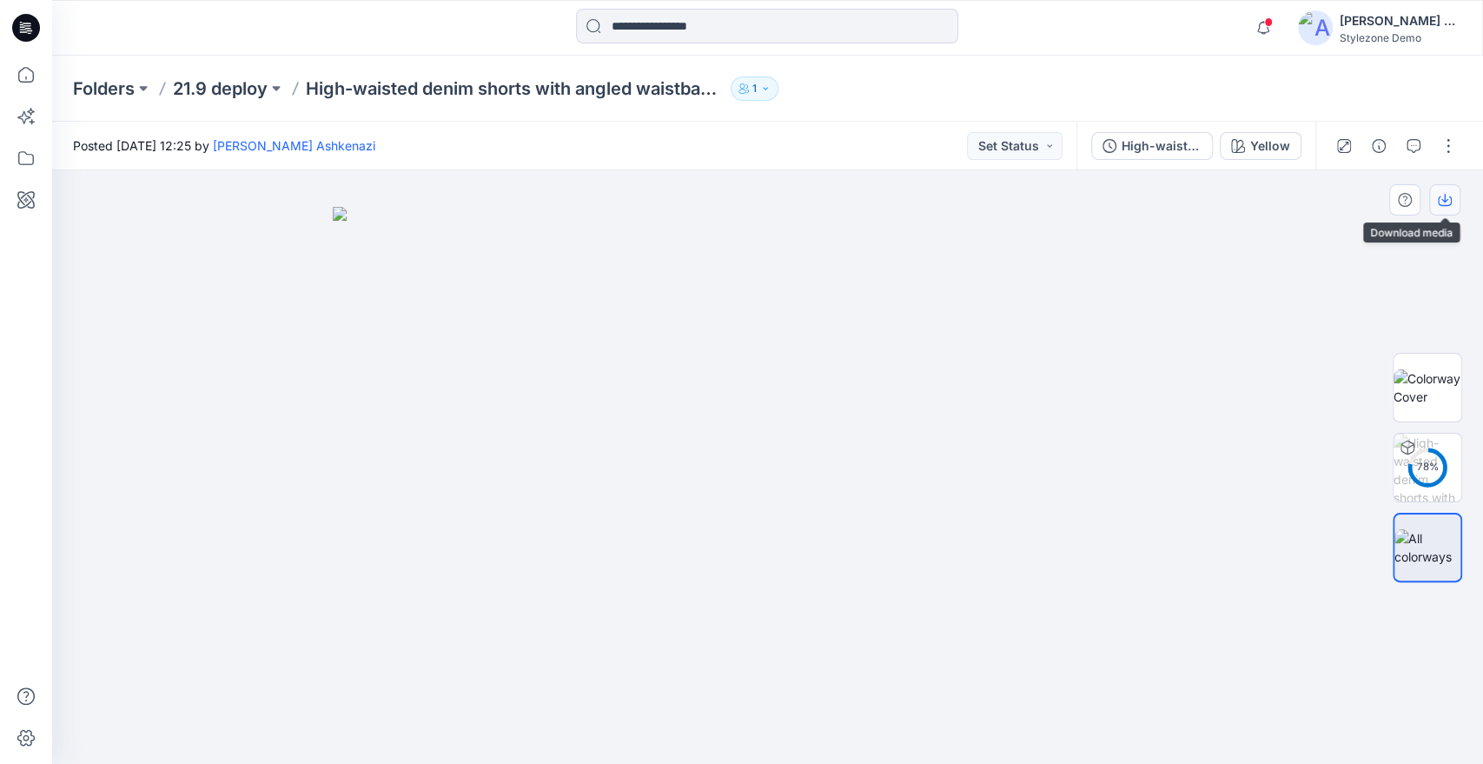
click at [1444, 200] on icon "button" at bounding box center [1444, 198] width 7 height 9
click at [235, 90] on p "21.9 deploy" at bounding box center [220, 88] width 95 height 24
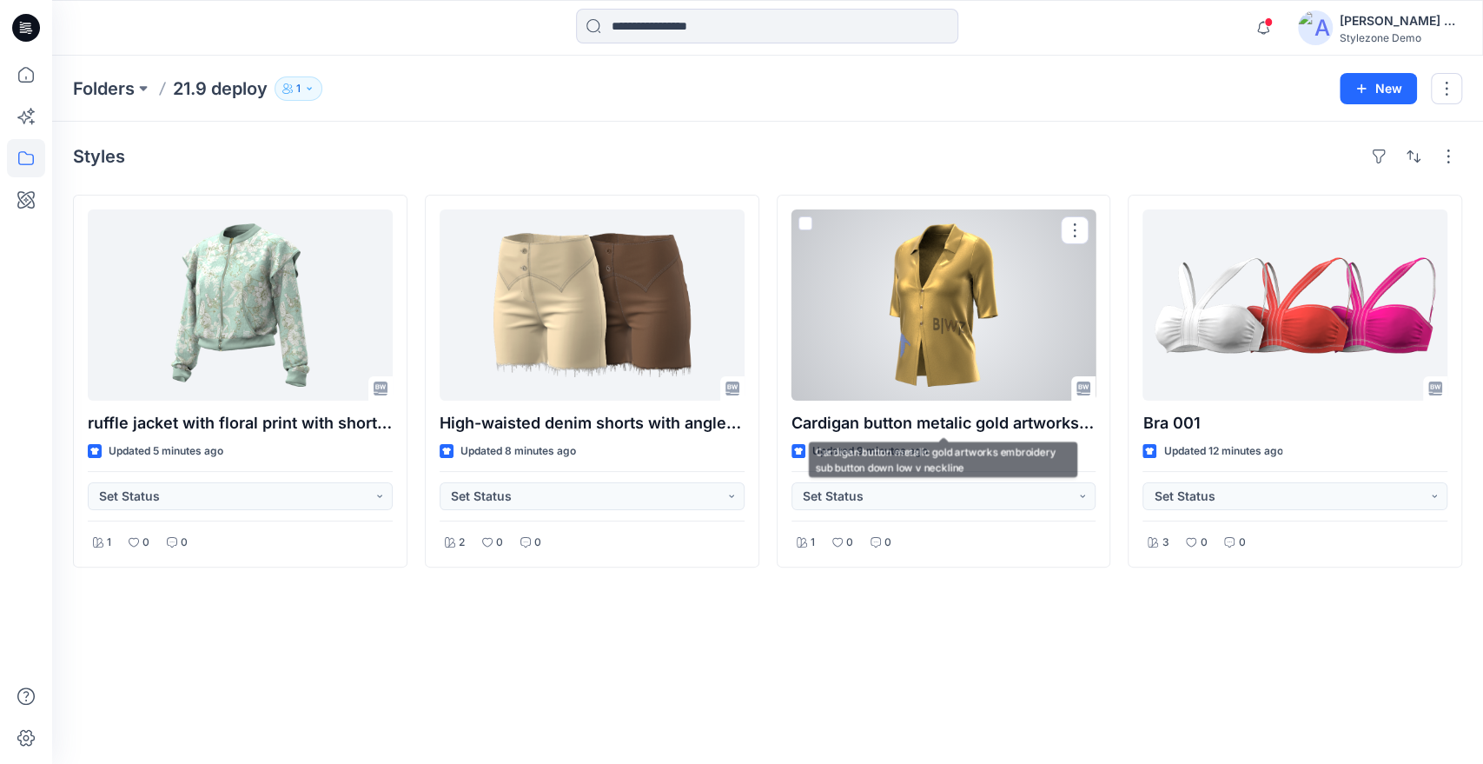
click at [963, 339] on div at bounding box center [943, 304] width 305 height 191
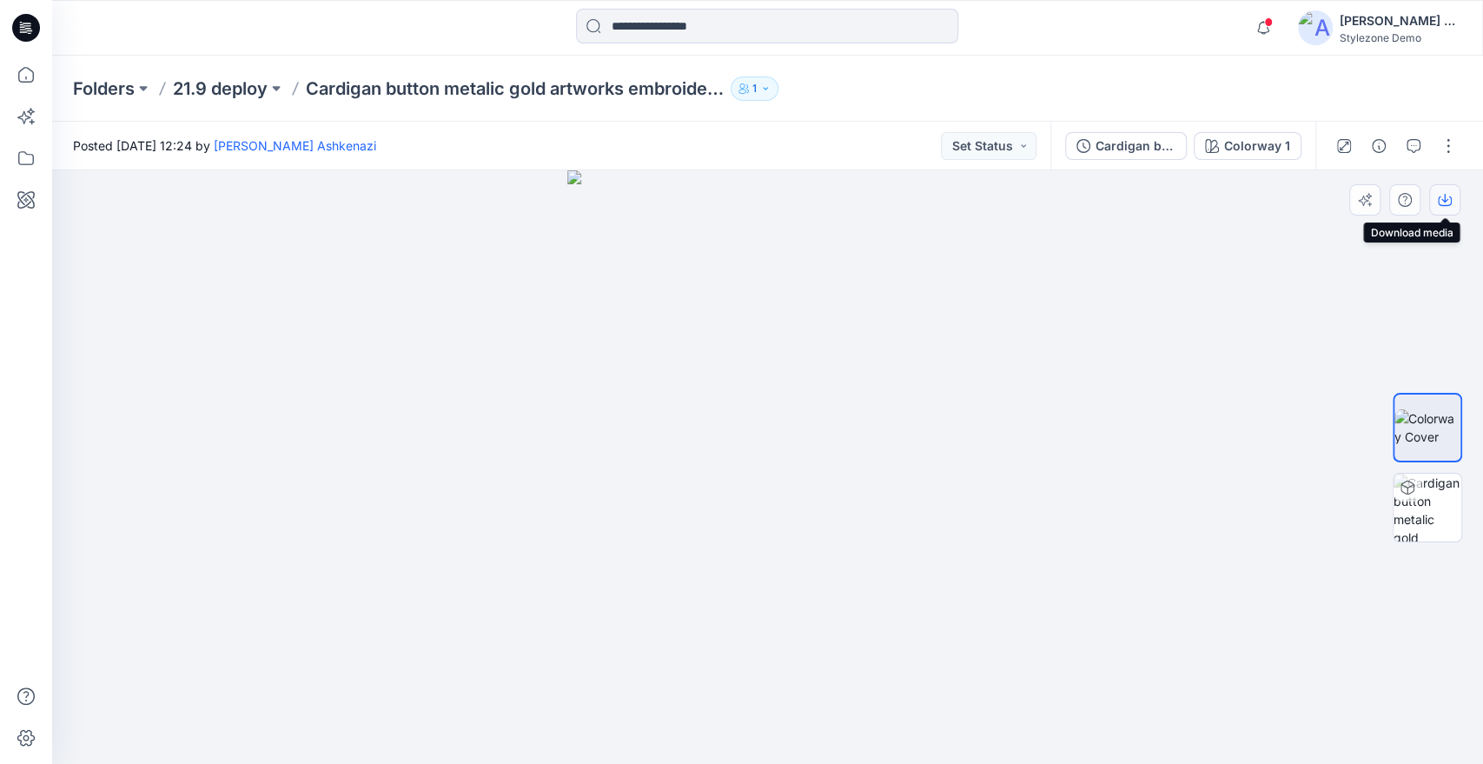
click at [1448, 200] on icon "button" at bounding box center [1445, 200] width 14 height 14
click at [218, 82] on p "21.9 deploy" at bounding box center [220, 88] width 95 height 24
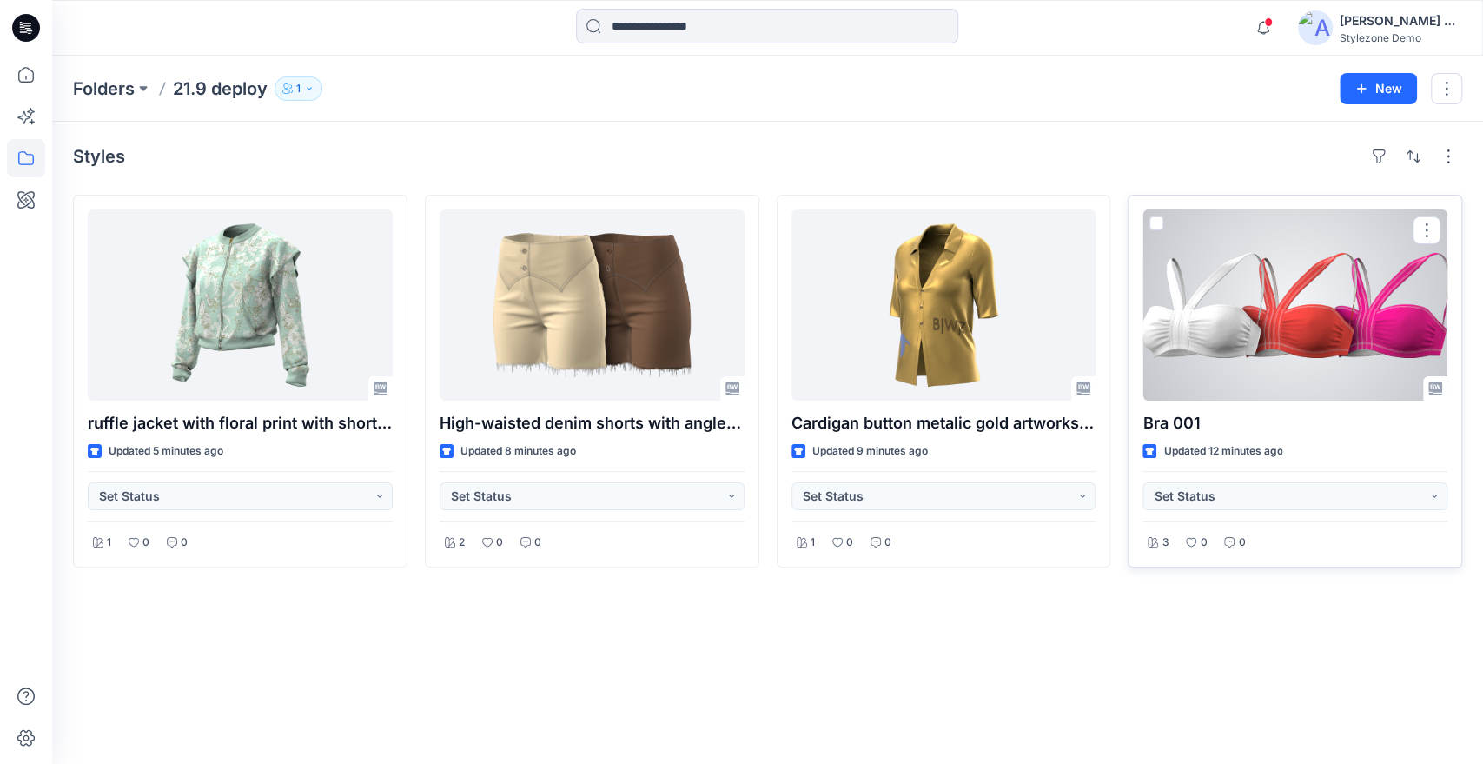
click at [1212, 301] on div at bounding box center [1294, 304] width 305 height 191
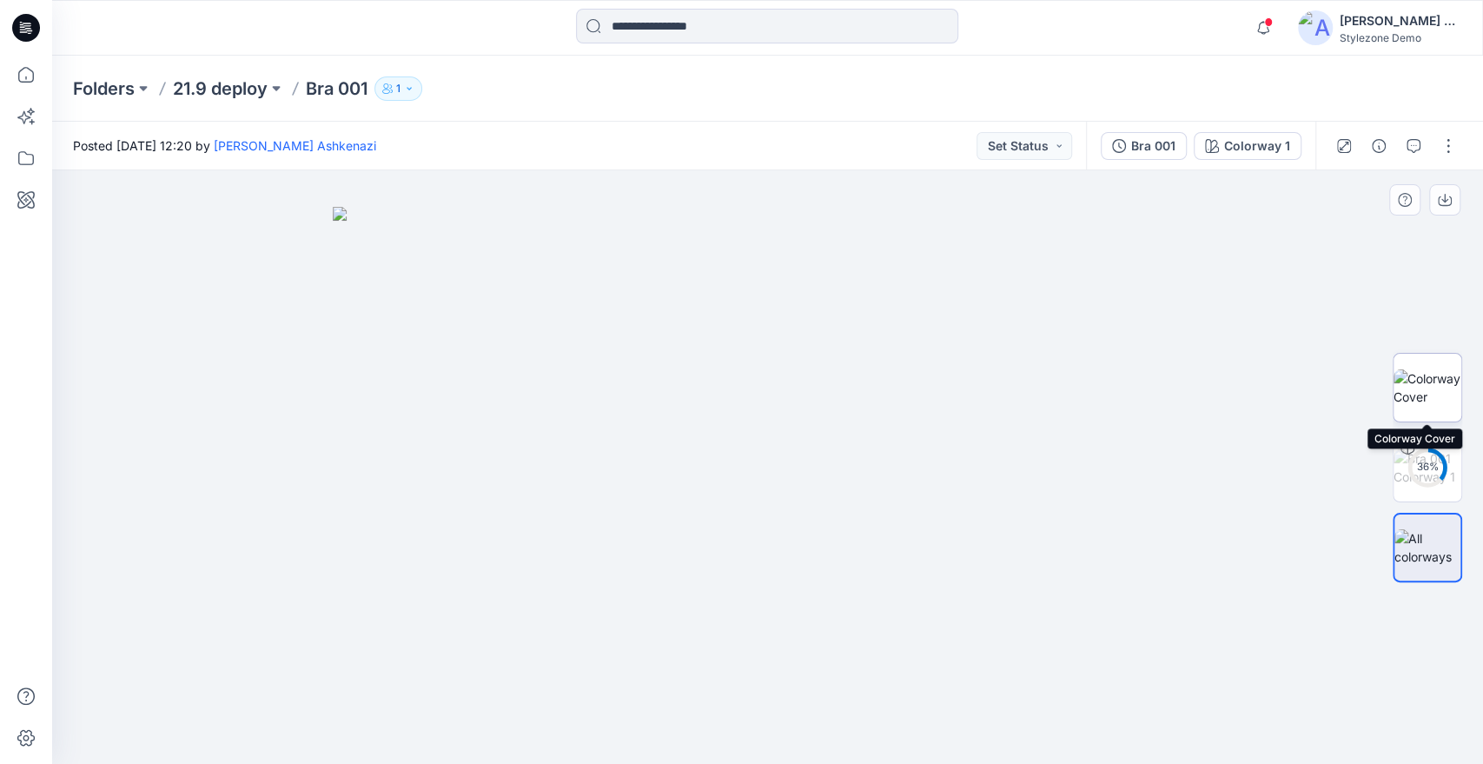
click at [1432, 394] on img at bounding box center [1427, 387] width 68 height 36
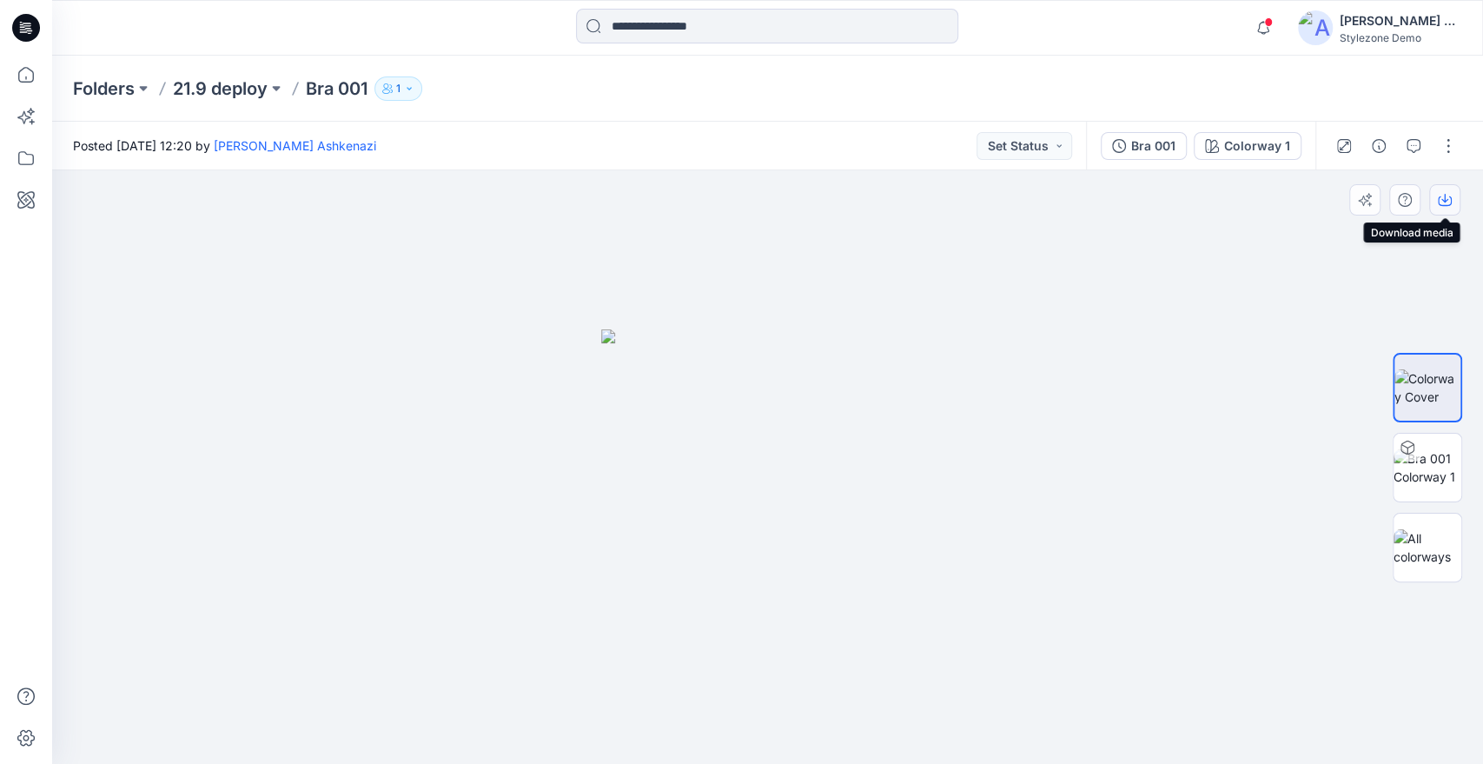
click at [1448, 202] on icon "button" at bounding box center [1445, 200] width 14 height 14
click at [227, 87] on p "21.9 deploy" at bounding box center [220, 88] width 95 height 24
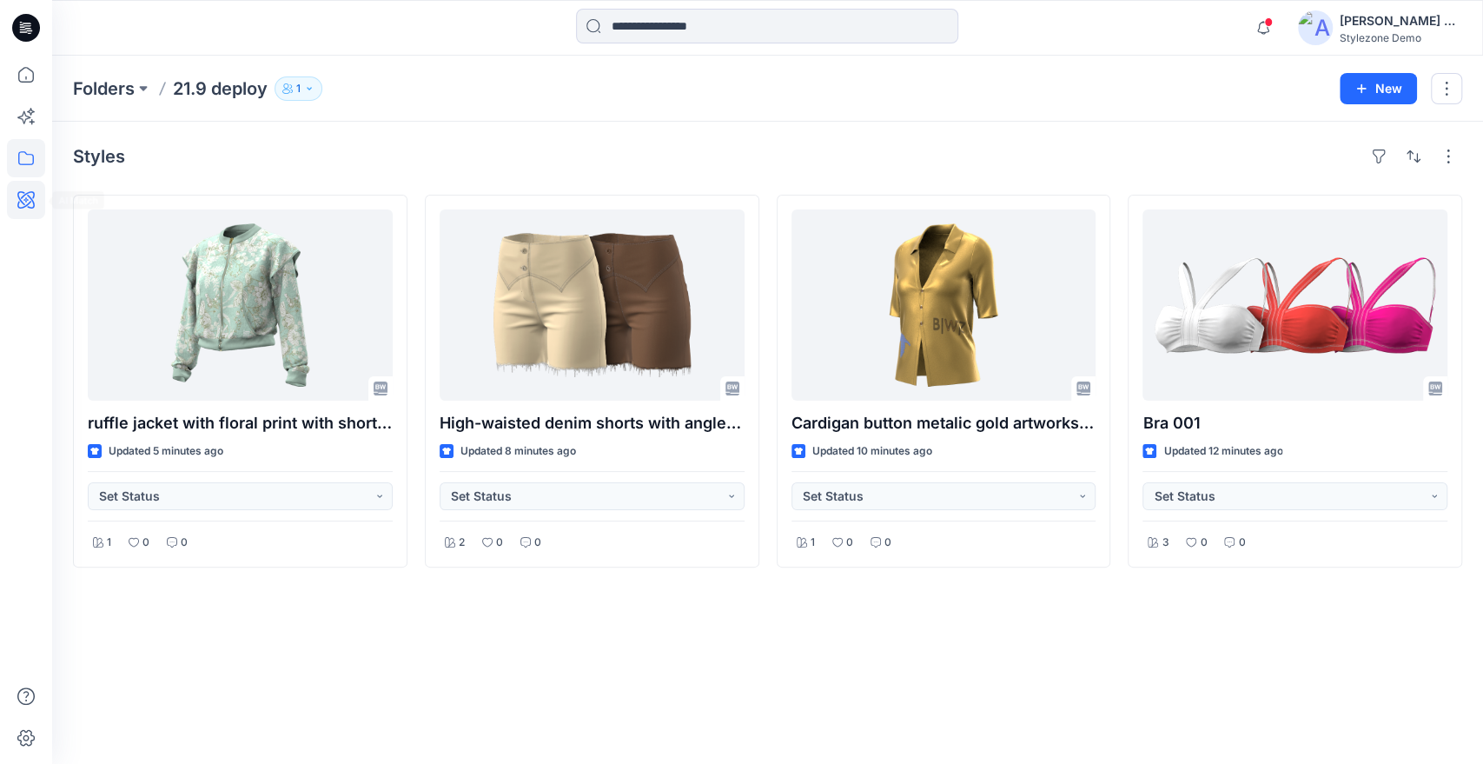
click at [23, 205] on icon at bounding box center [26, 200] width 38 height 38
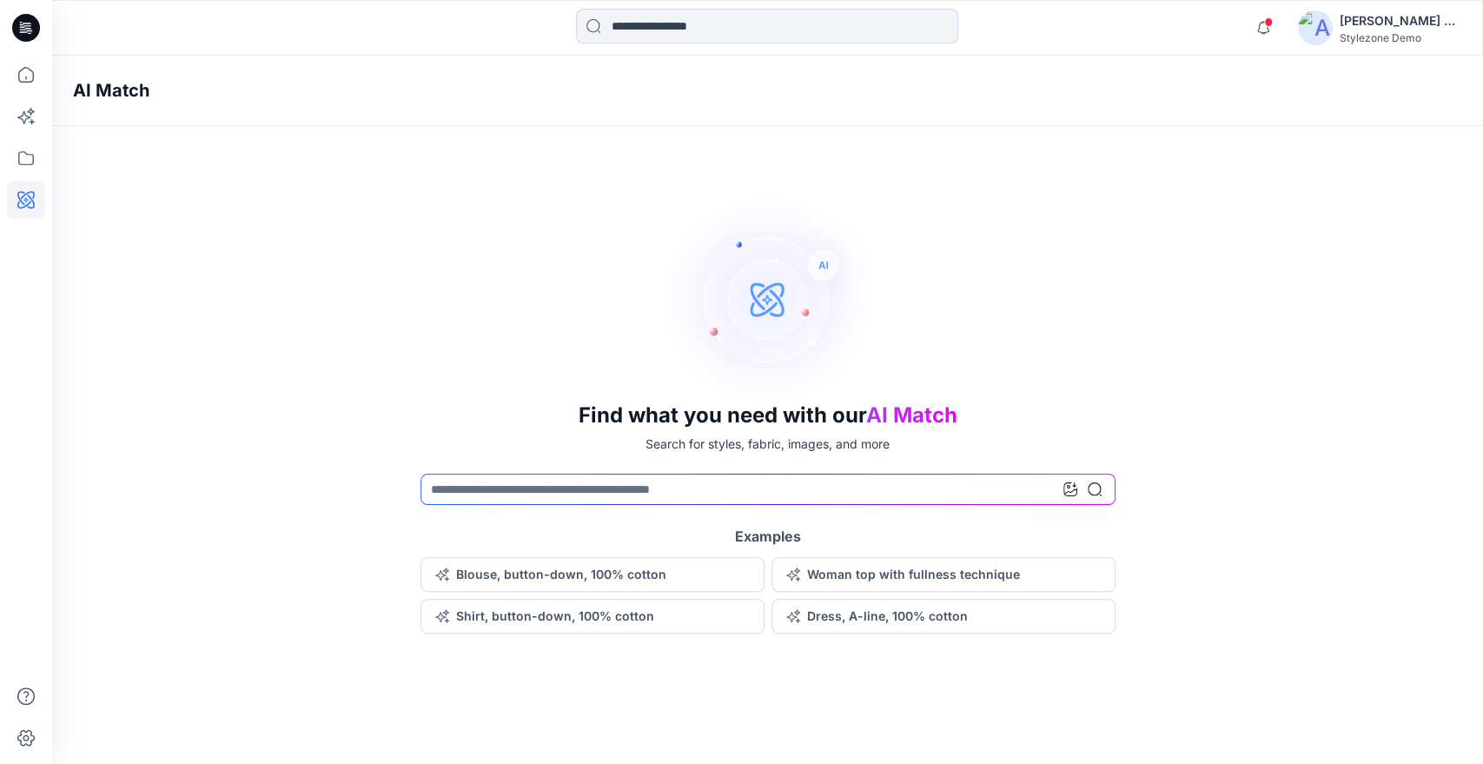
click at [1069, 493] on icon at bounding box center [1070, 489] width 14 height 14
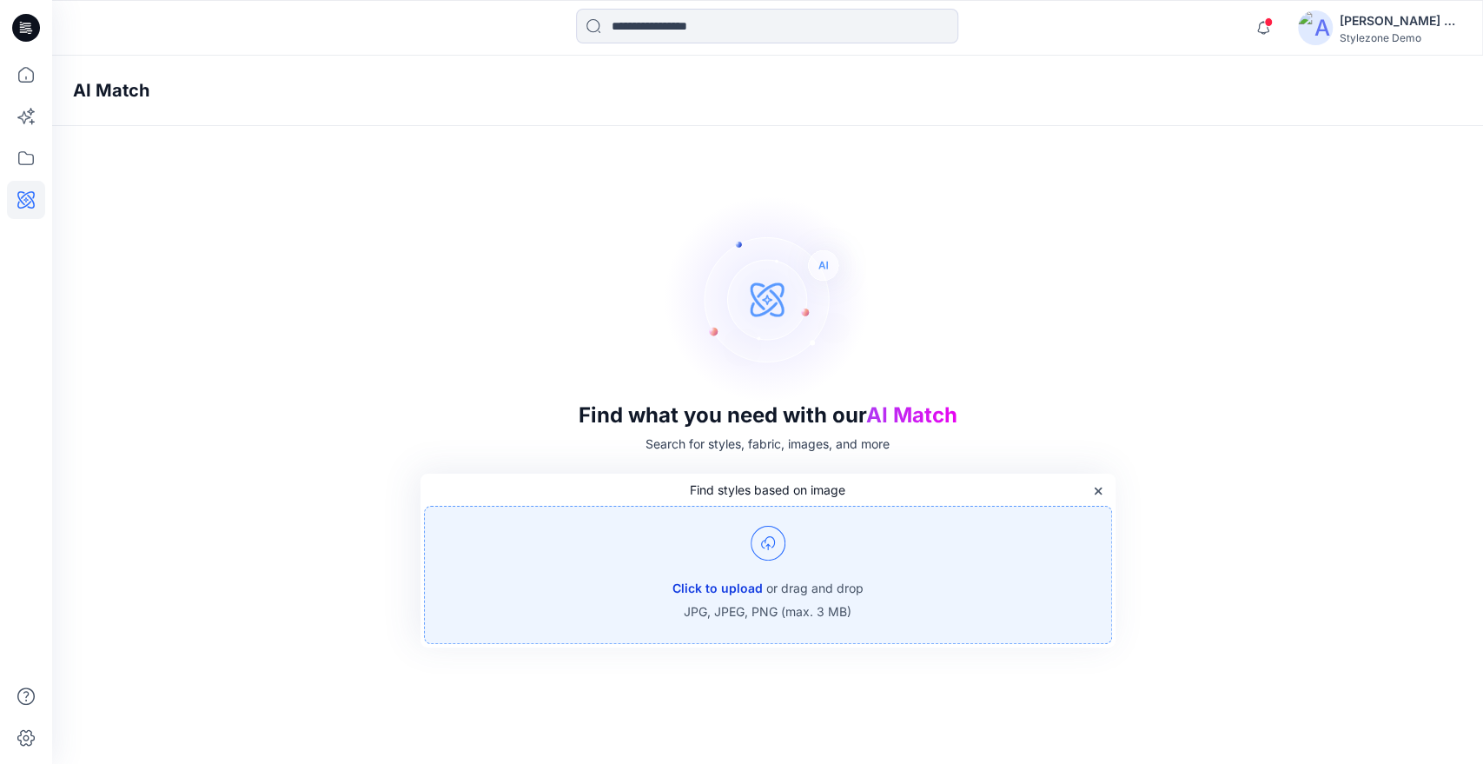
click at [718, 581] on button "Click to upload" at bounding box center [717, 588] width 90 height 21
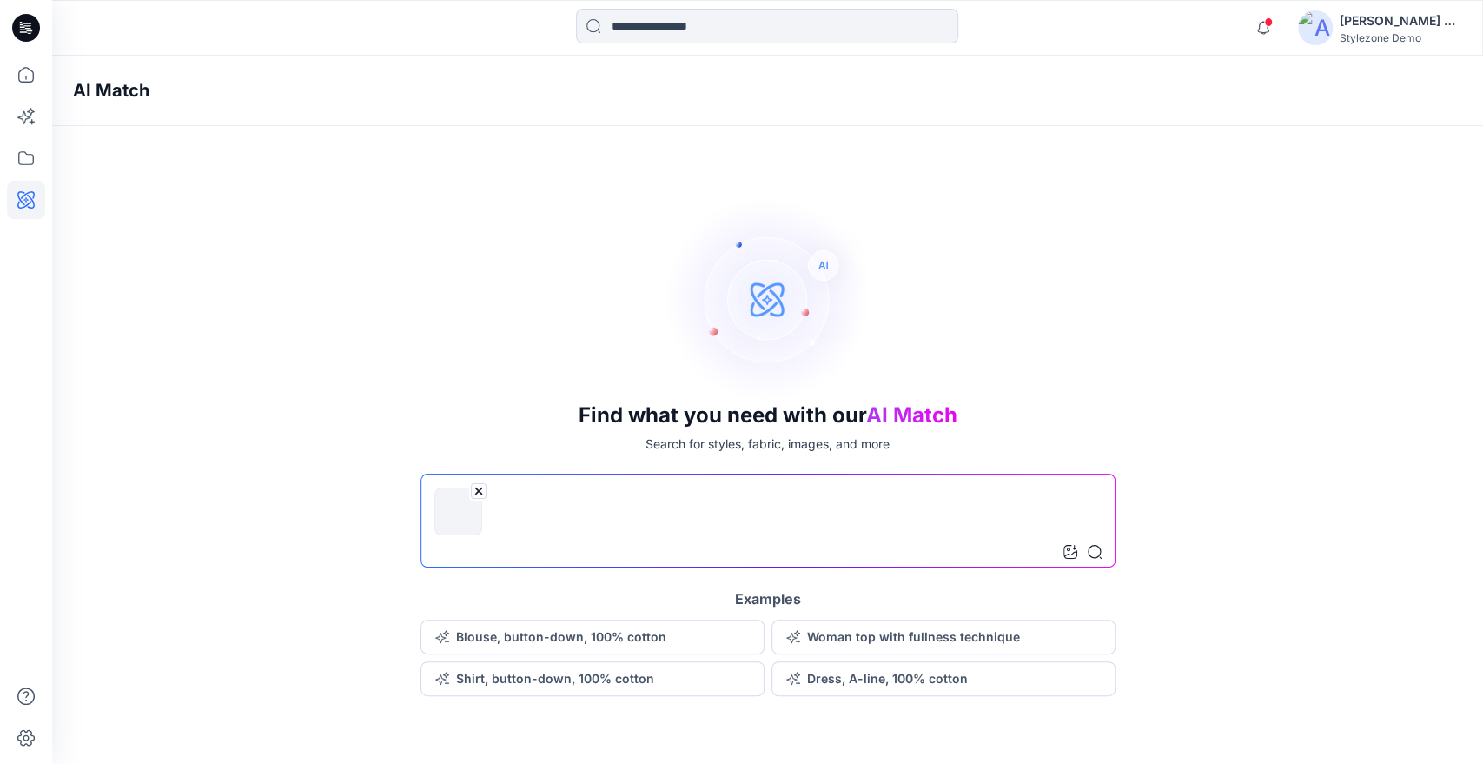
click at [1095, 547] on icon at bounding box center [1095, 552] width 14 height 14
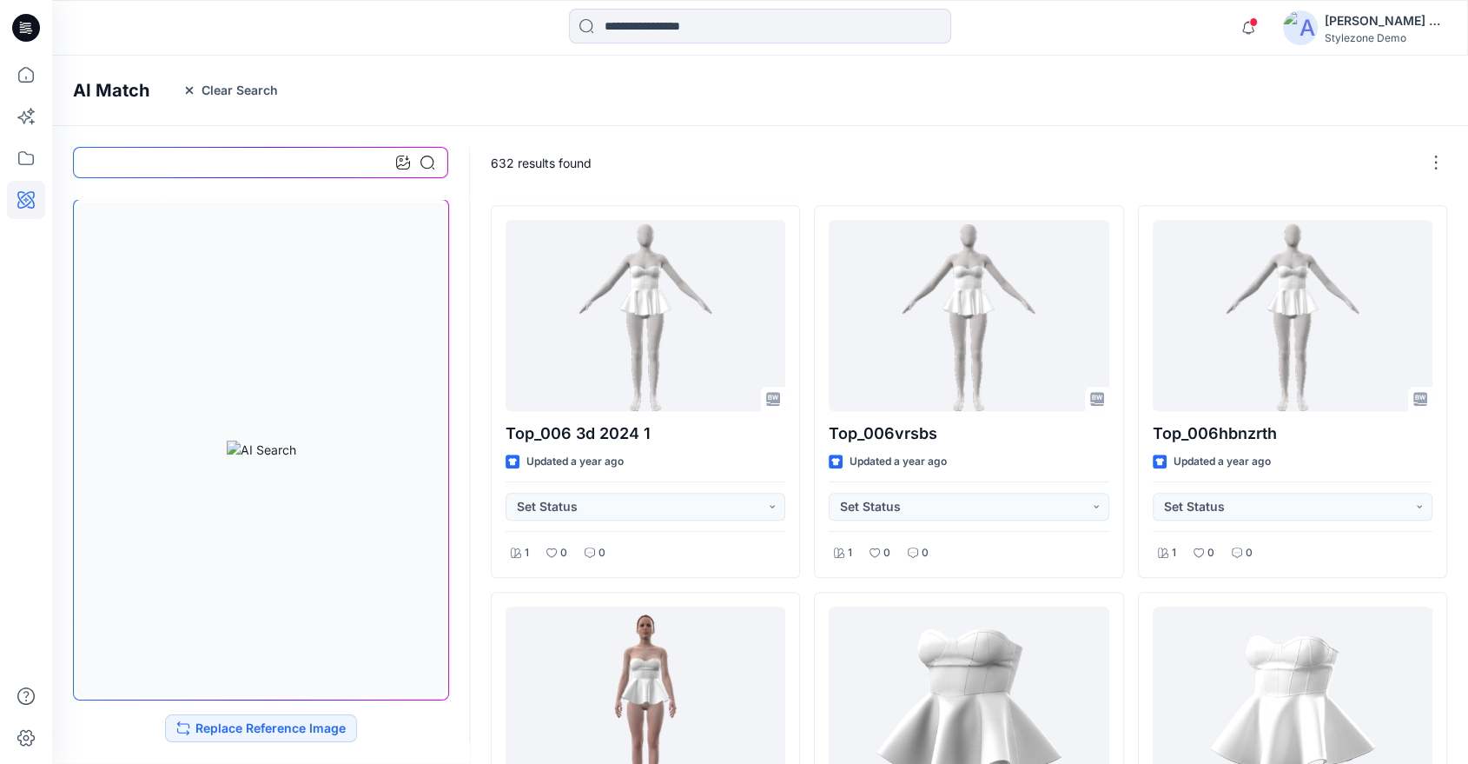
scroll to position [1036, 0]
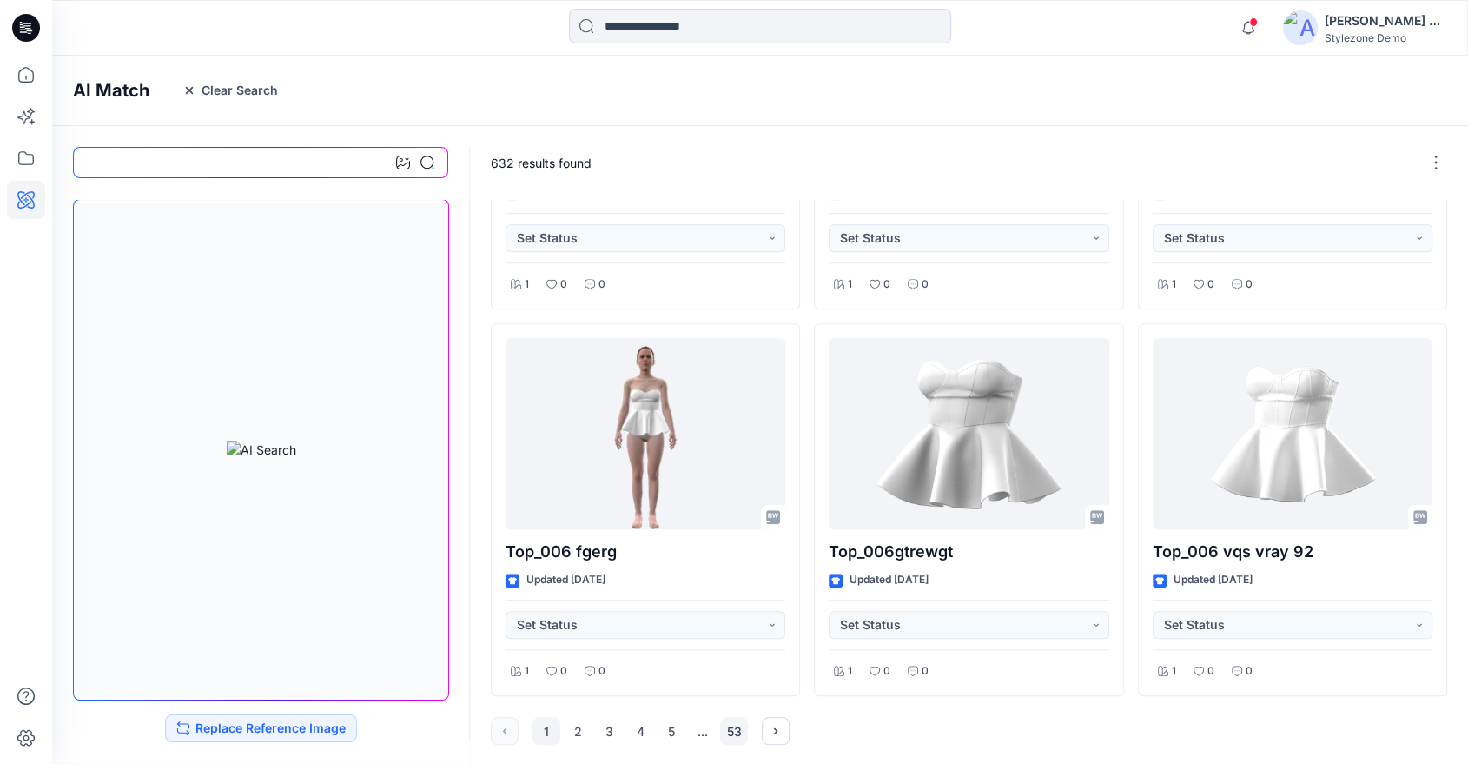
click at [744, 731] on button "53" at bounding box center [734, 731] width 28 height 28
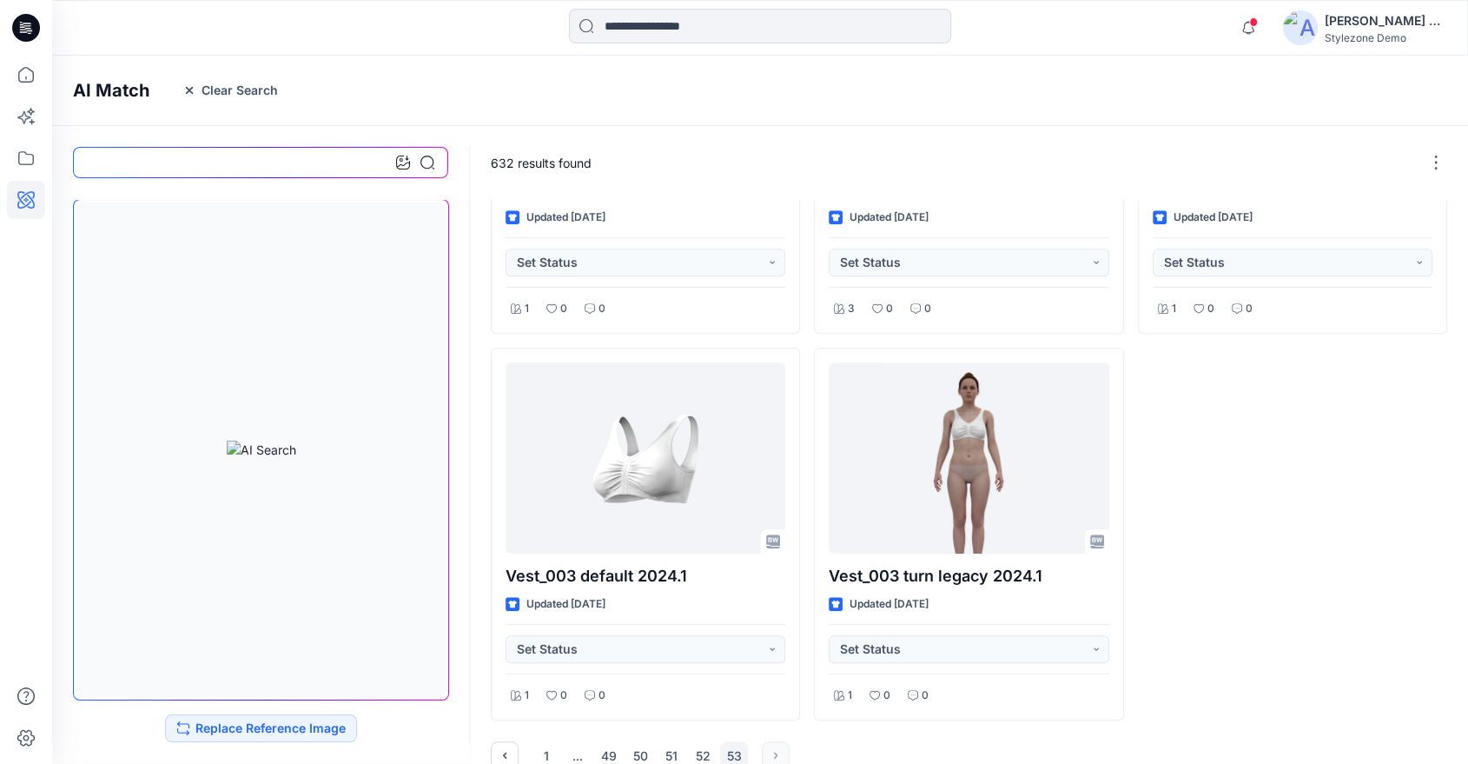
scroll to position [649, 0]
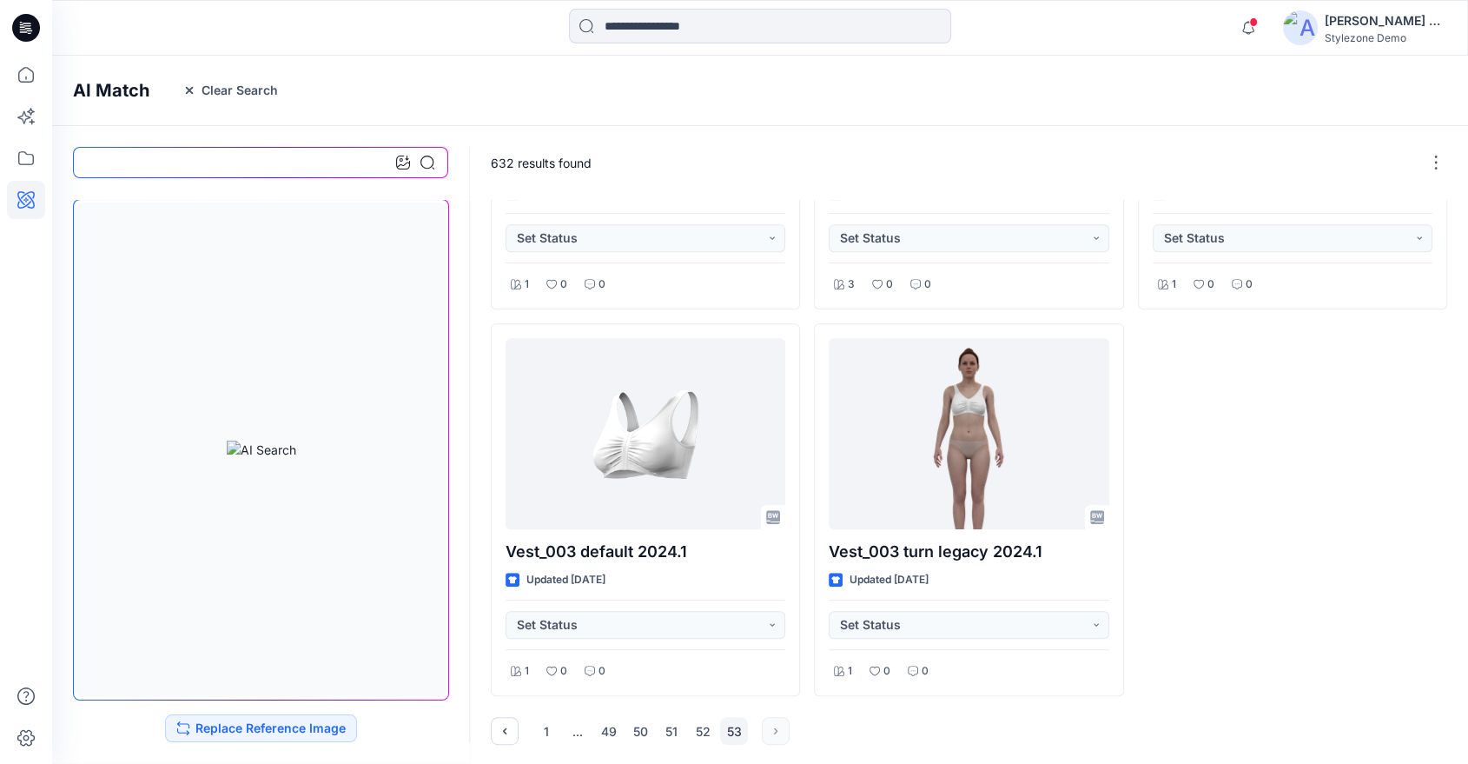
click at [734, 732] on button "53" at bounding box center [734, 731] width 28 height 28
click at [713, 730] on button "52" at bounding box center [703, 731] width 28 height 28
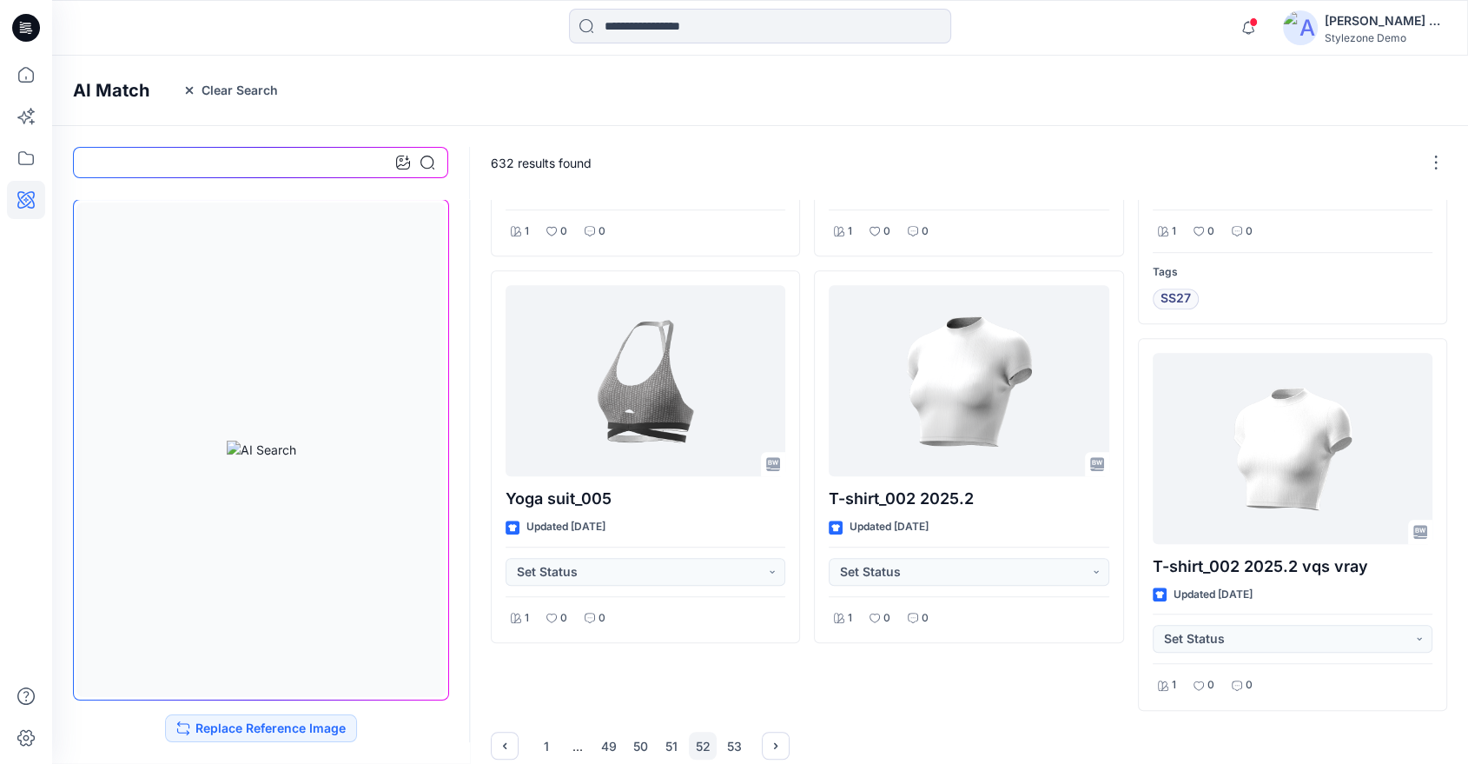
scroll to position [1103, 0]
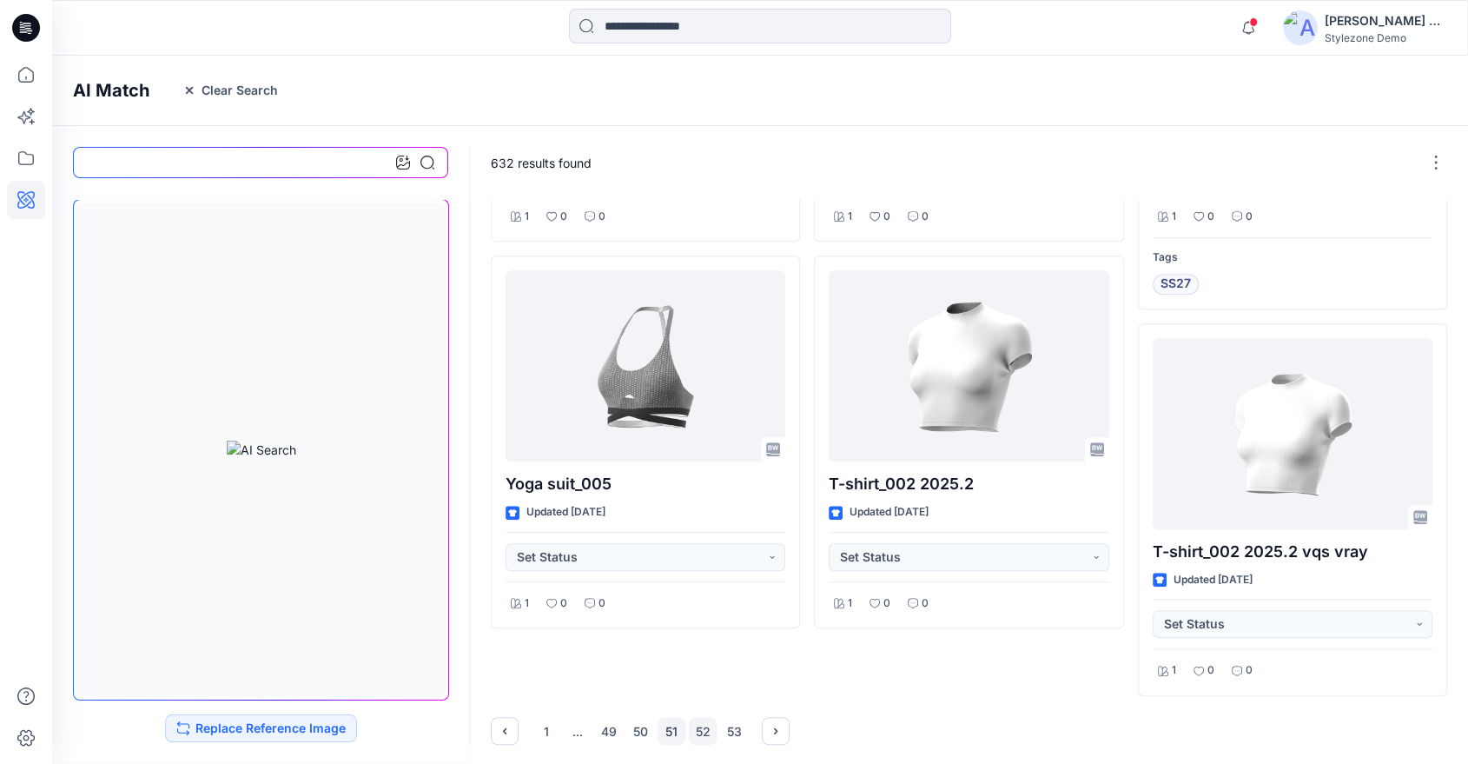
click at [678, 730] on button "51" at bounding box center [672, 731] width 28 height 28
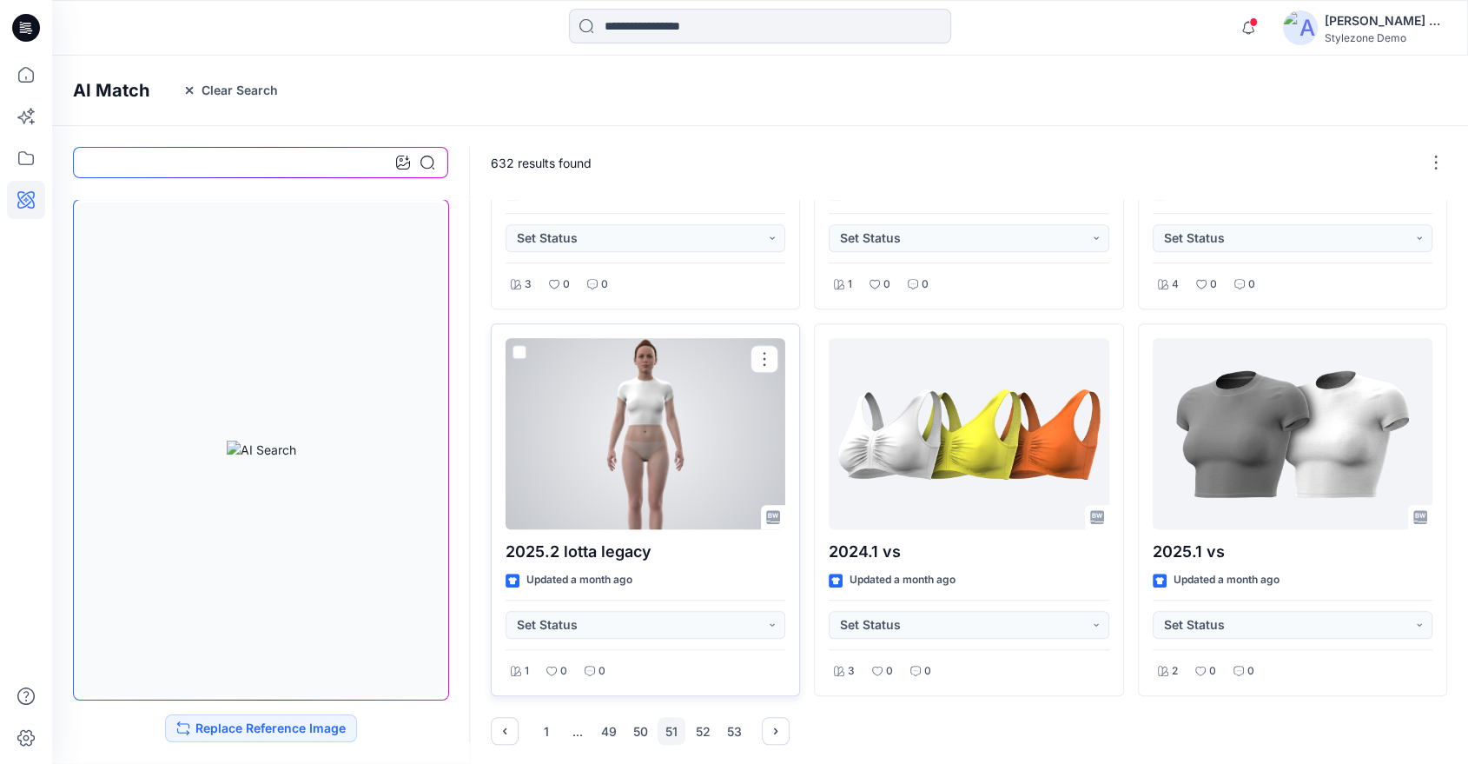
scroll to position [1036, 0]
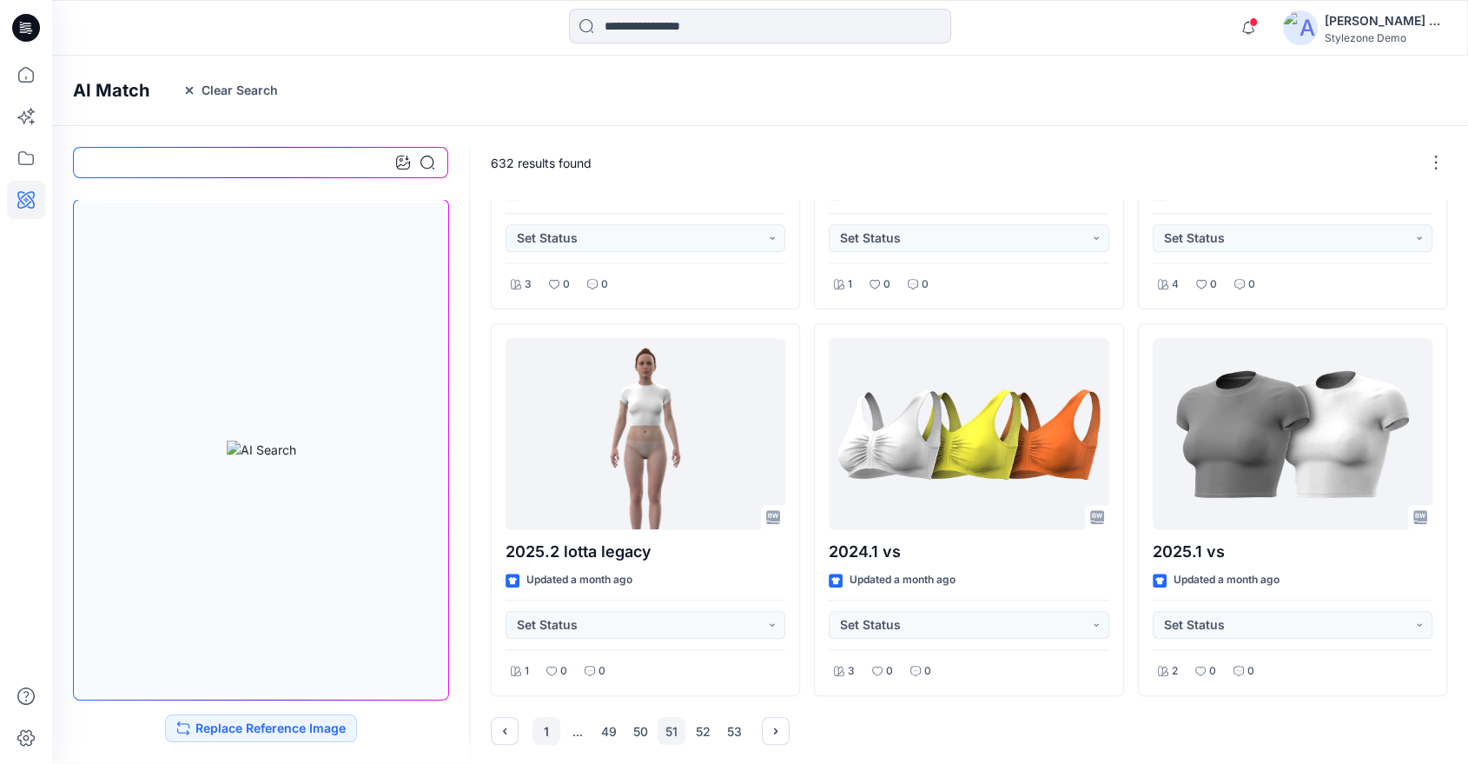
click at [556, 729] on button "1" at bounding box center [547, 731] width 28 height 28
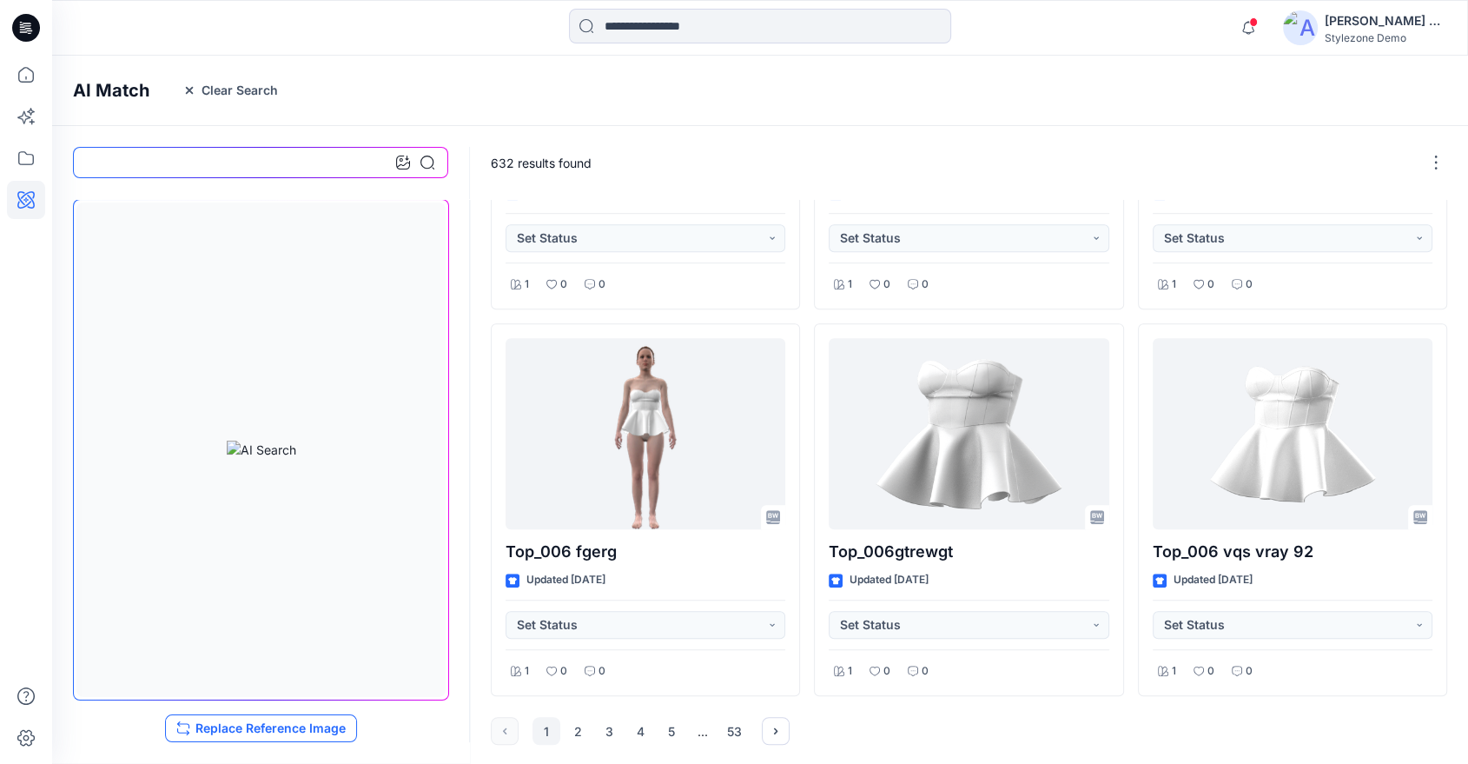
click at [314, 726] on button "Replace Reference Image" at bounding box center [261, 728] width 192 height 28
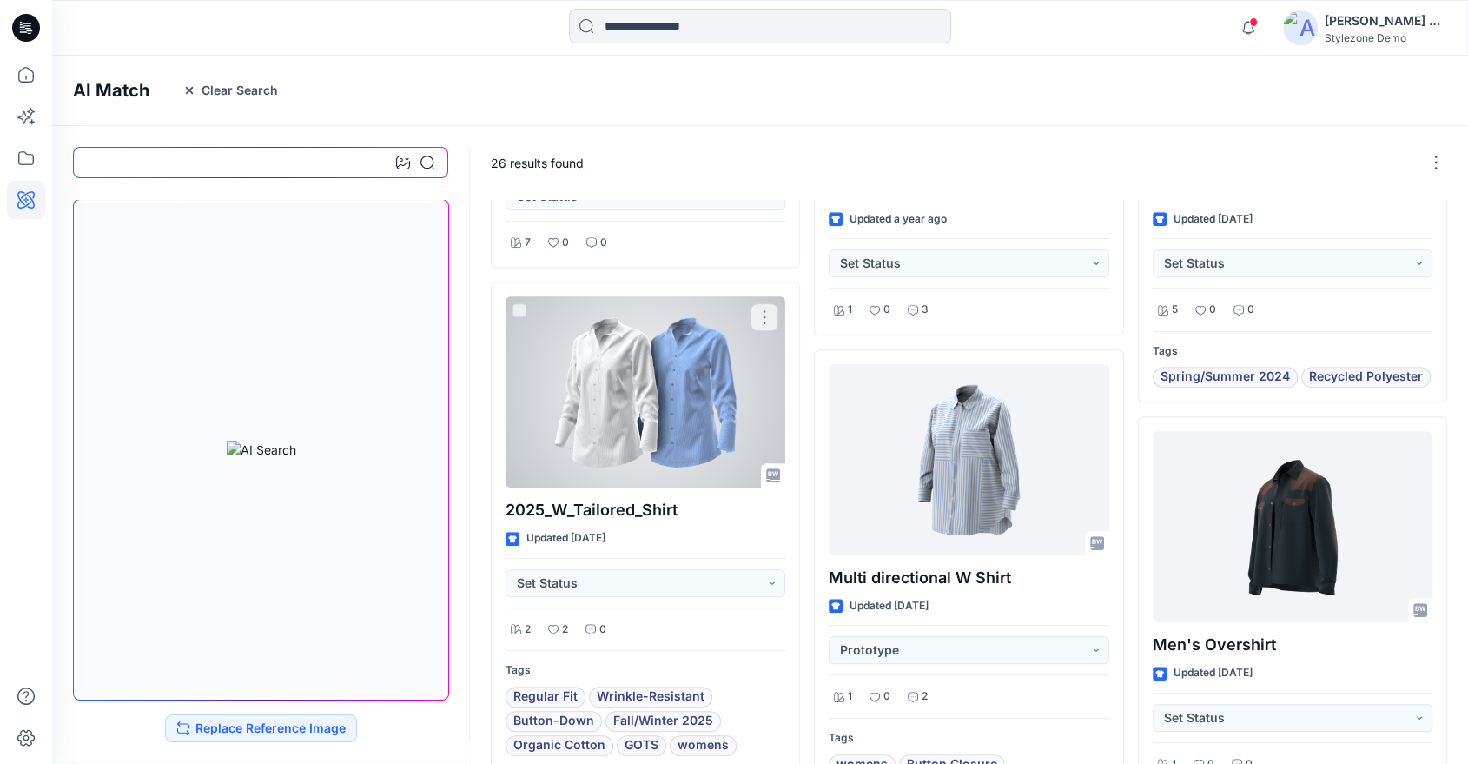
scroll to position [1170, 0]
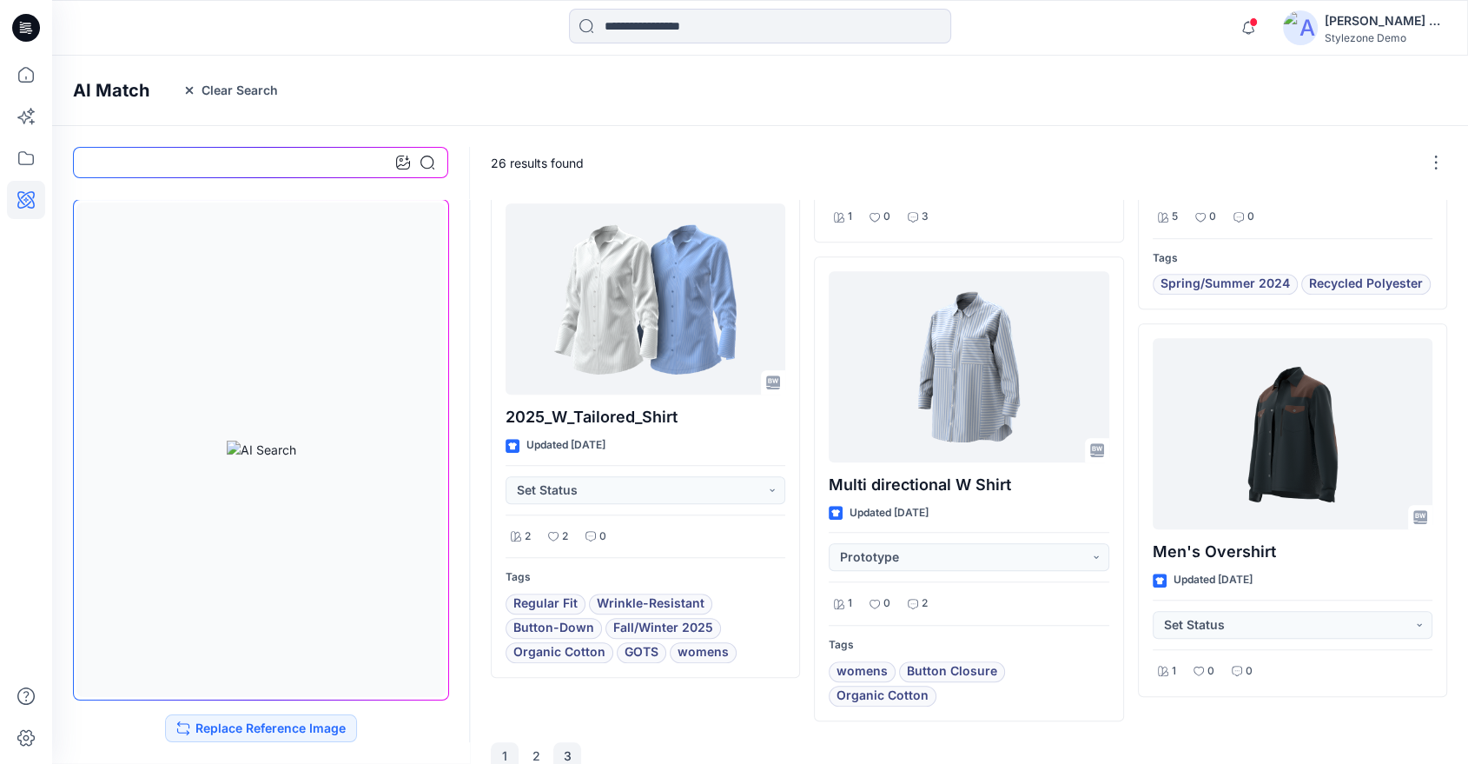
click at [566, 742] on button "3" at bounding box center [567, 756] width 28 height 28
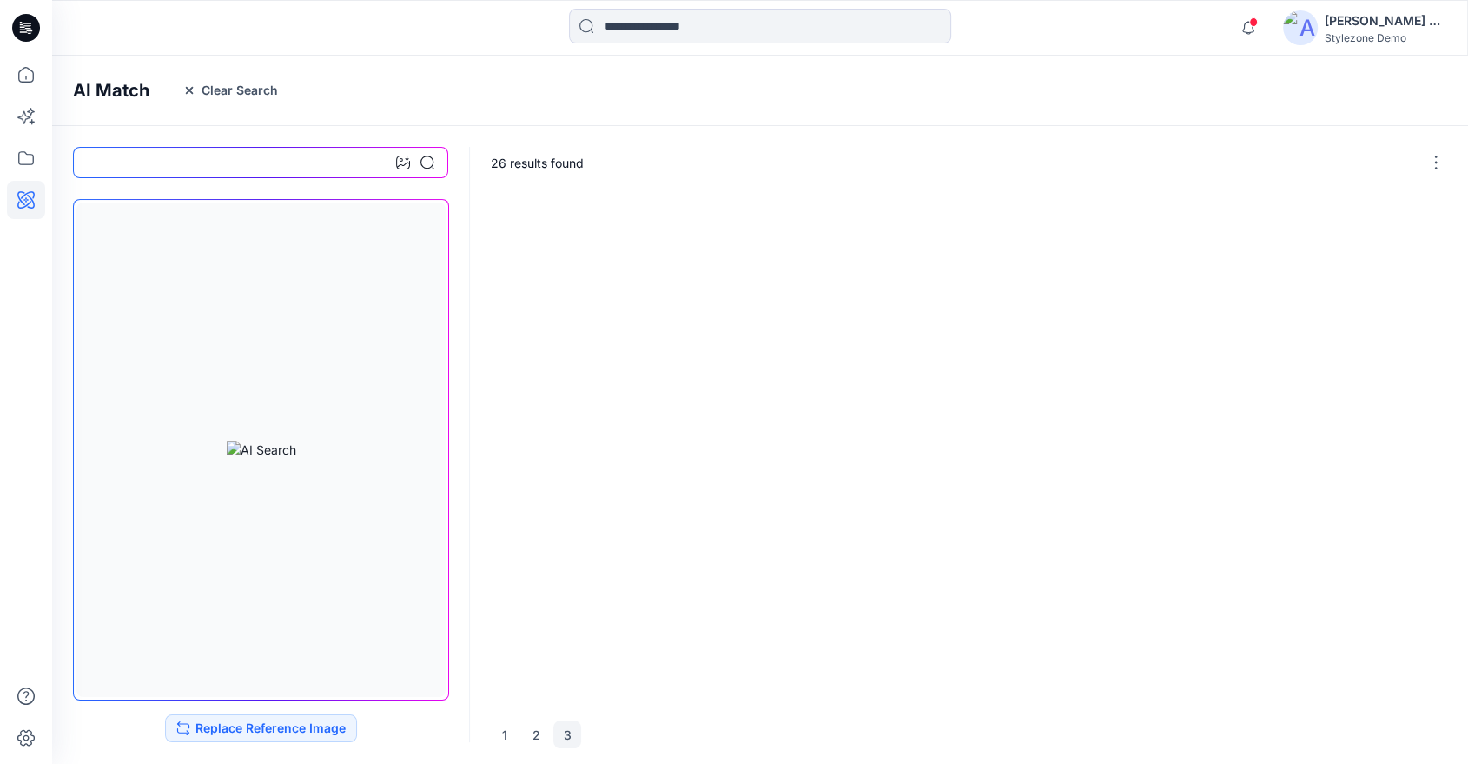
scroll to position [0, 0]
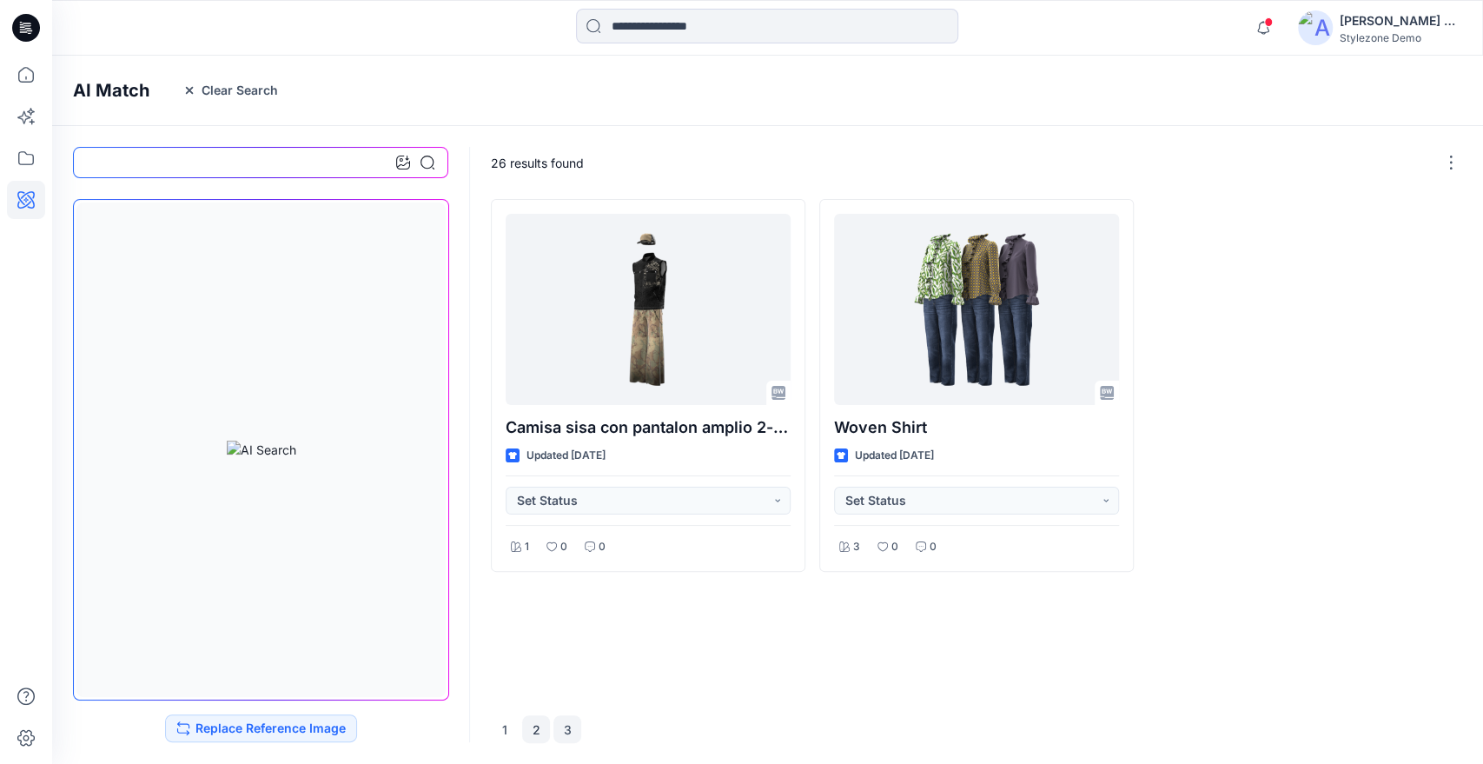
click at [533, 730] on button "2" at bounding box center [536, 729] width 28 height 28
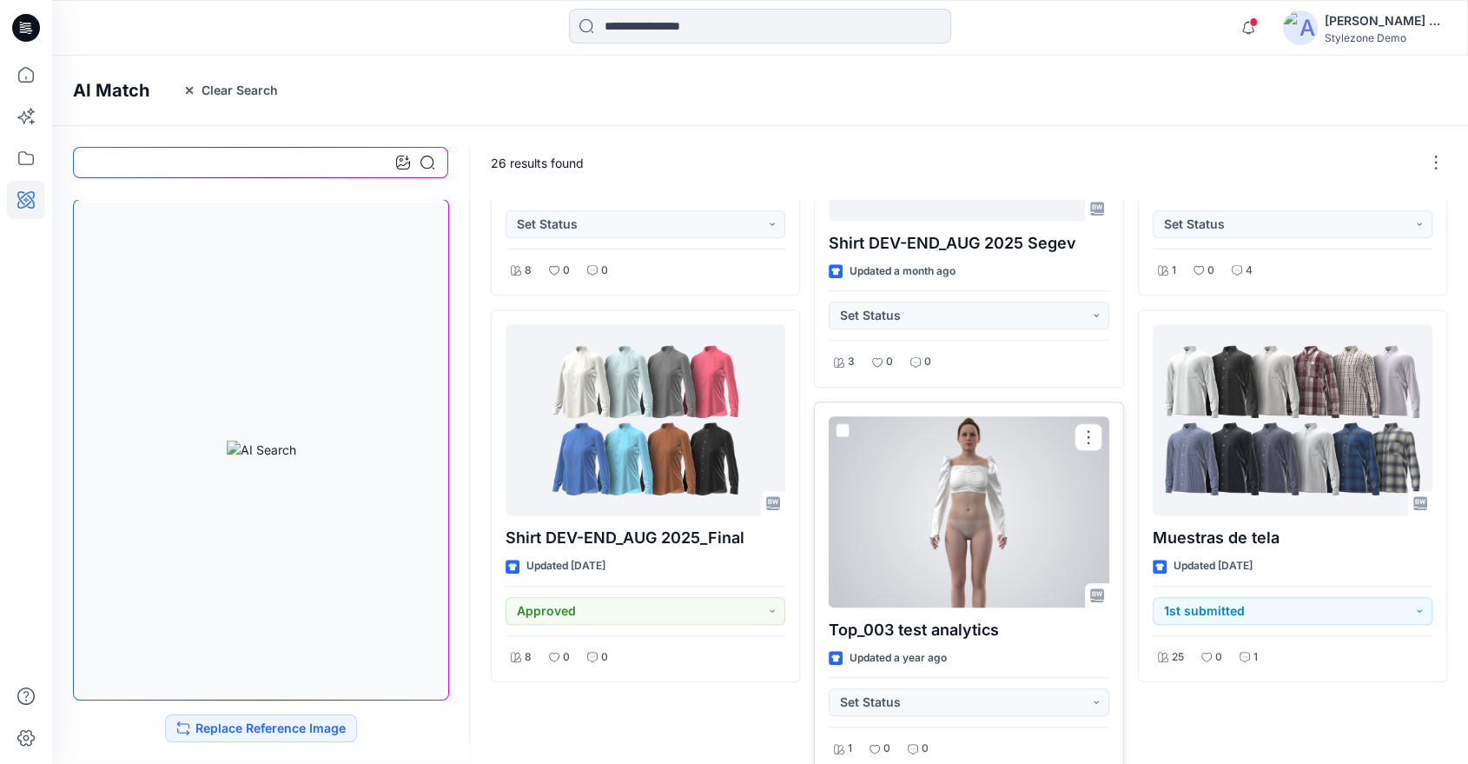
scroll to position [1103, 0]
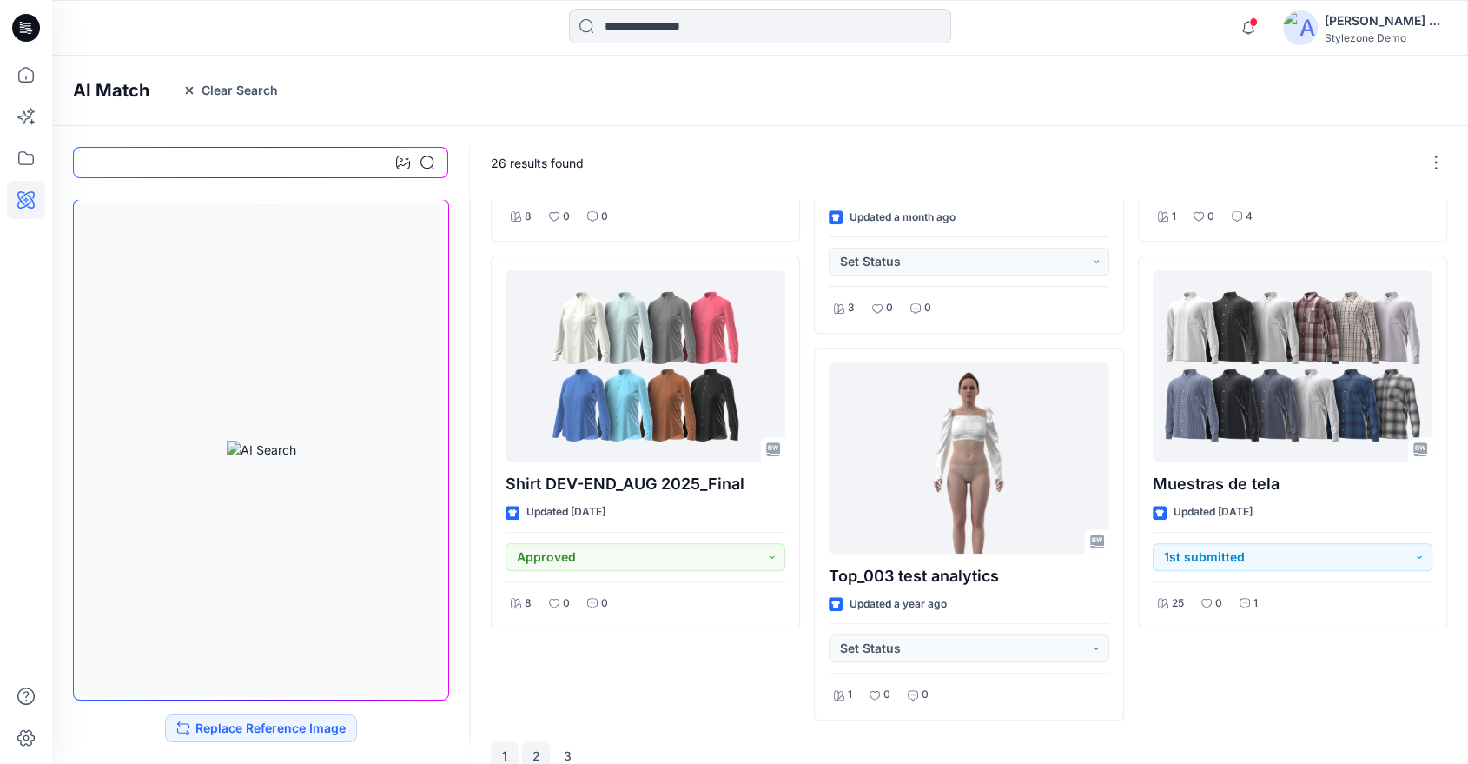
click at [512, 741] on button "1" at bounding box center [505, 755] width 28 height 28
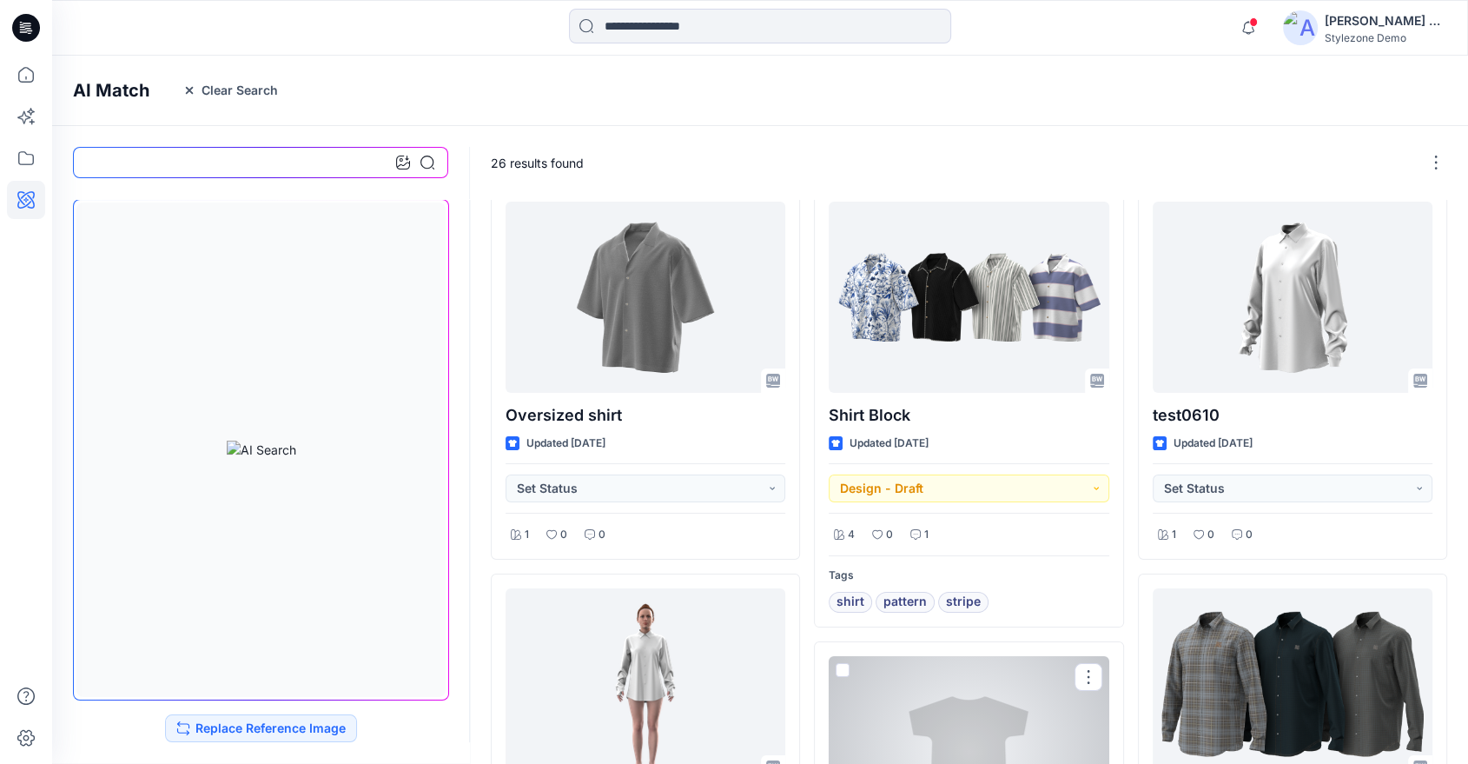
scroll to position [0, 0]
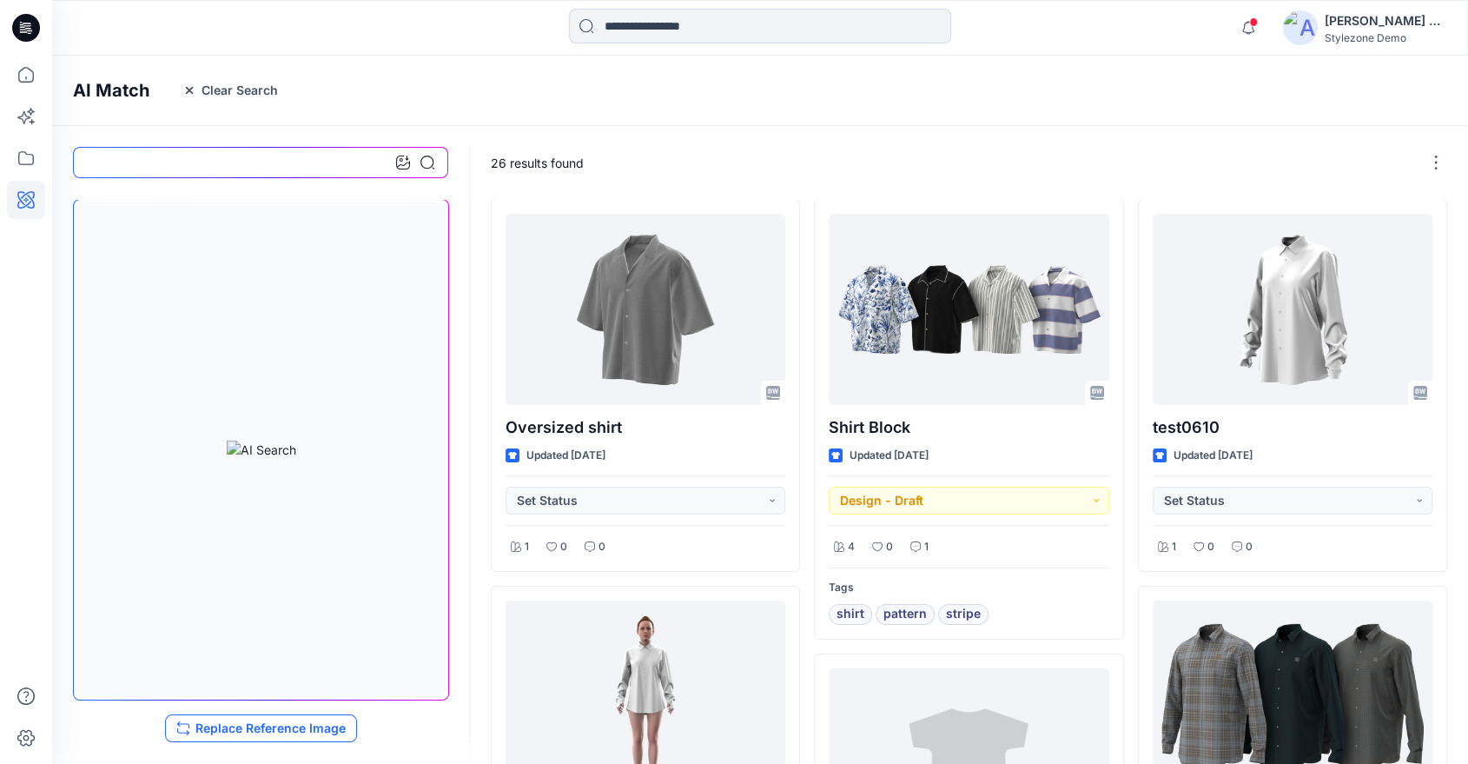
click at [339, 728] on button "Replace Reference Image" at bounding box center [261, 728] width 192 height 28
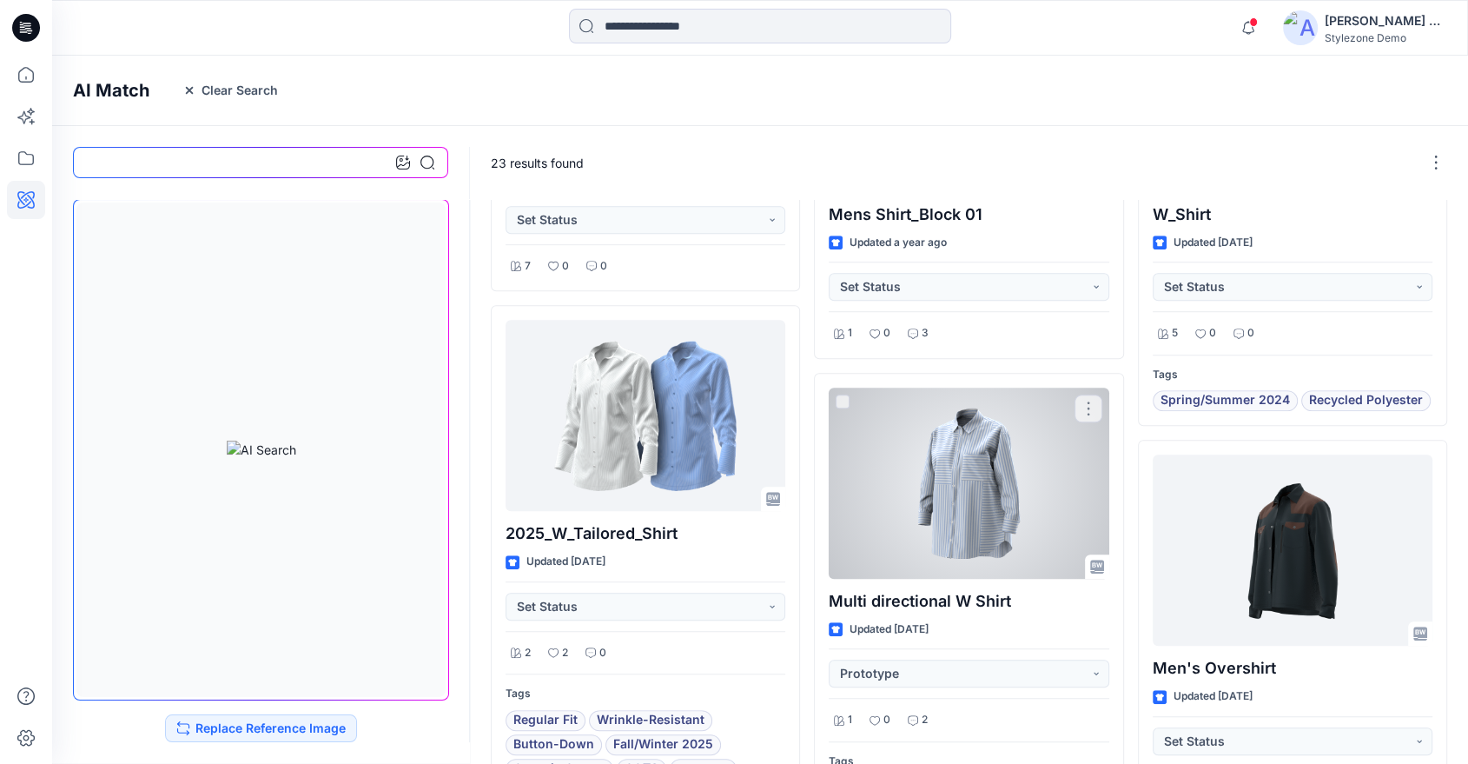
scroll to position [1170, 0]
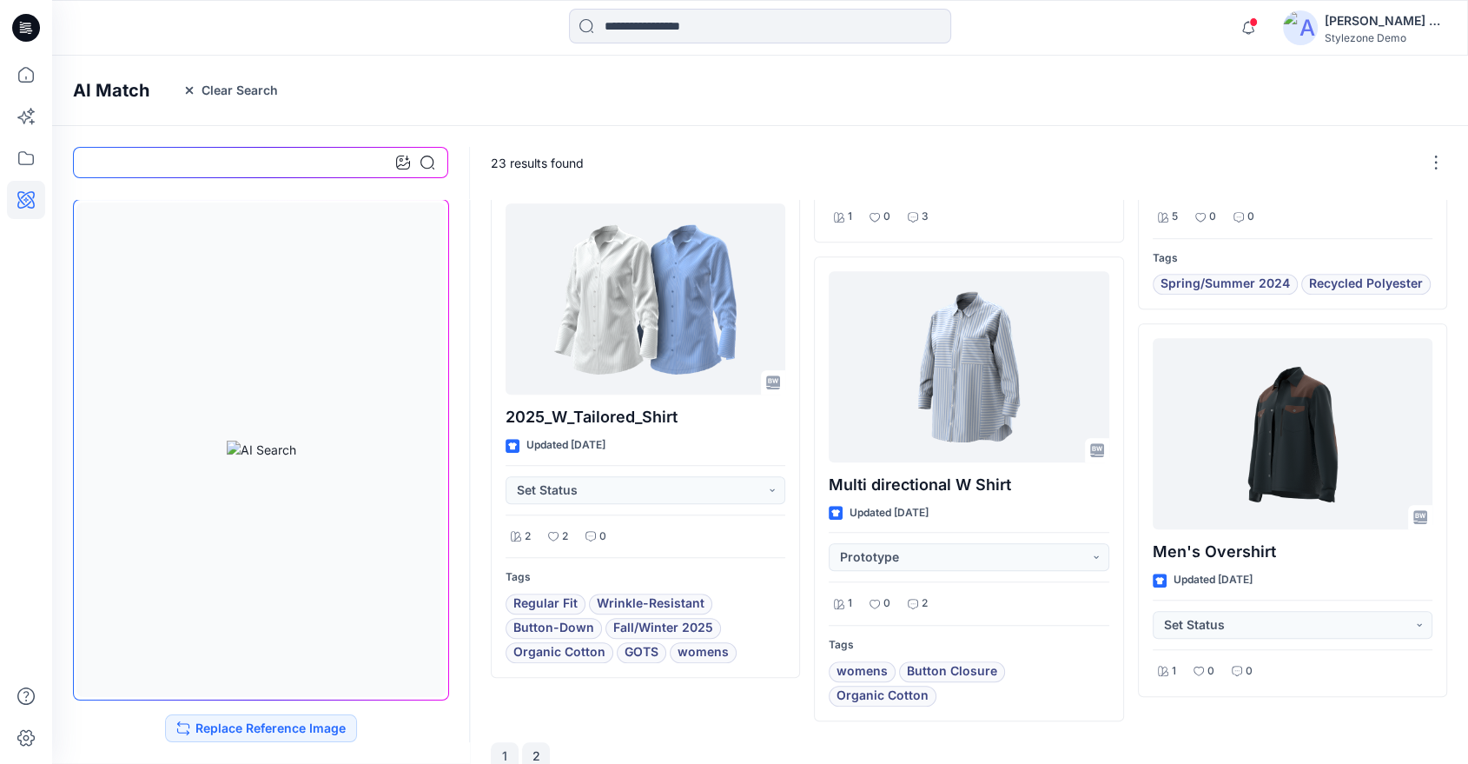
click at [541, 742] on button "2" at bounding box center [536, 756] width 28 height 28
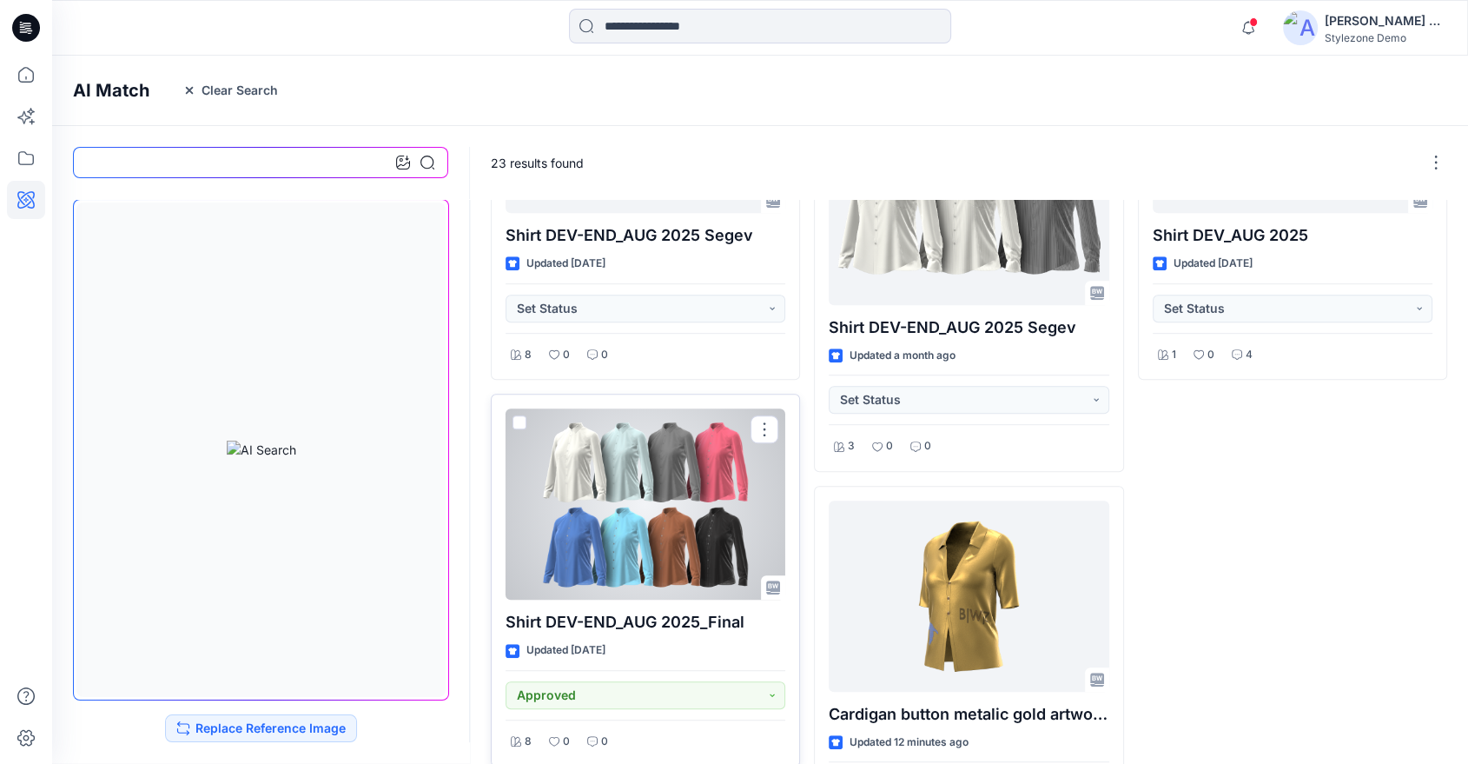
scroll to position [1103, 0]
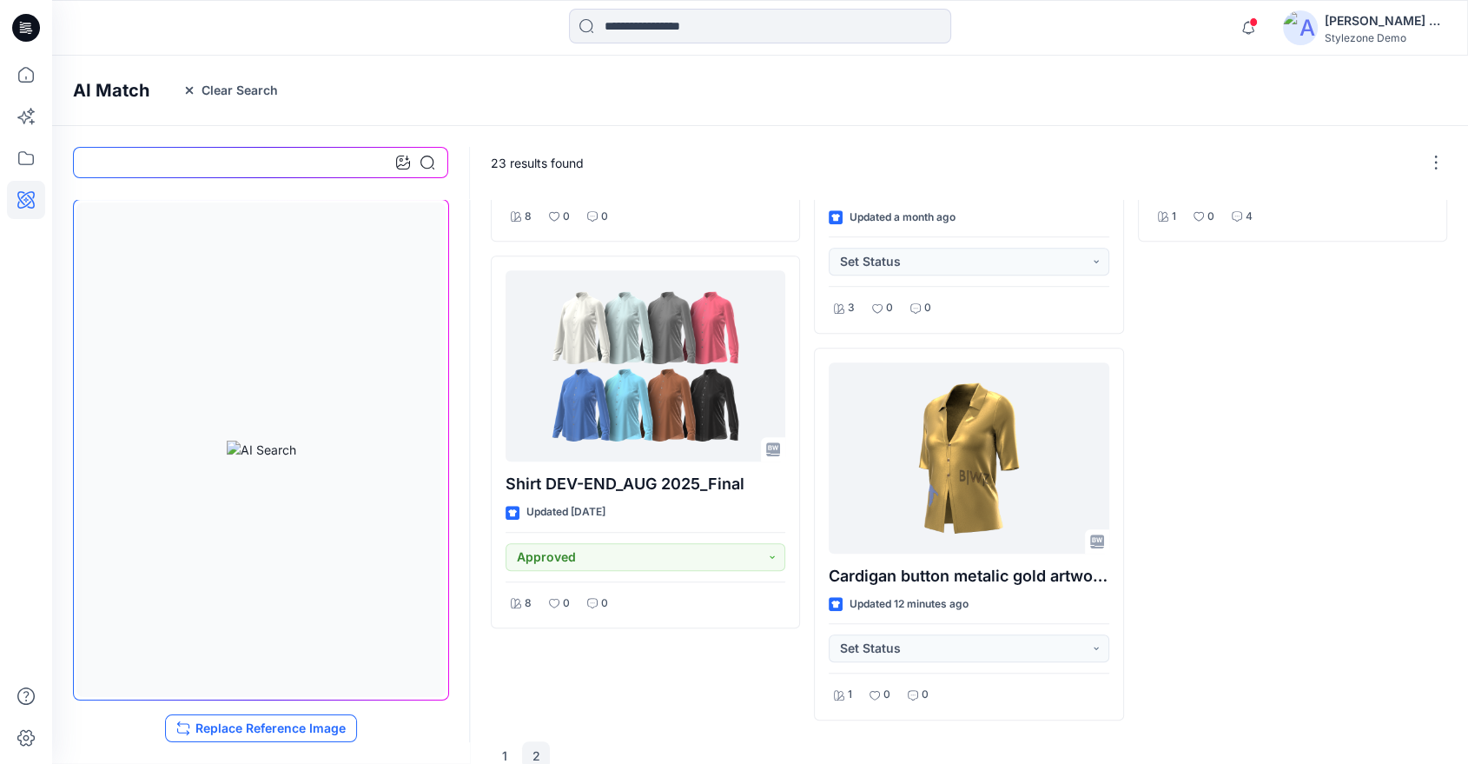
click at [245, 720] on button "Replace Reference Image" at bounding box center [261, 728] width 192 height 28
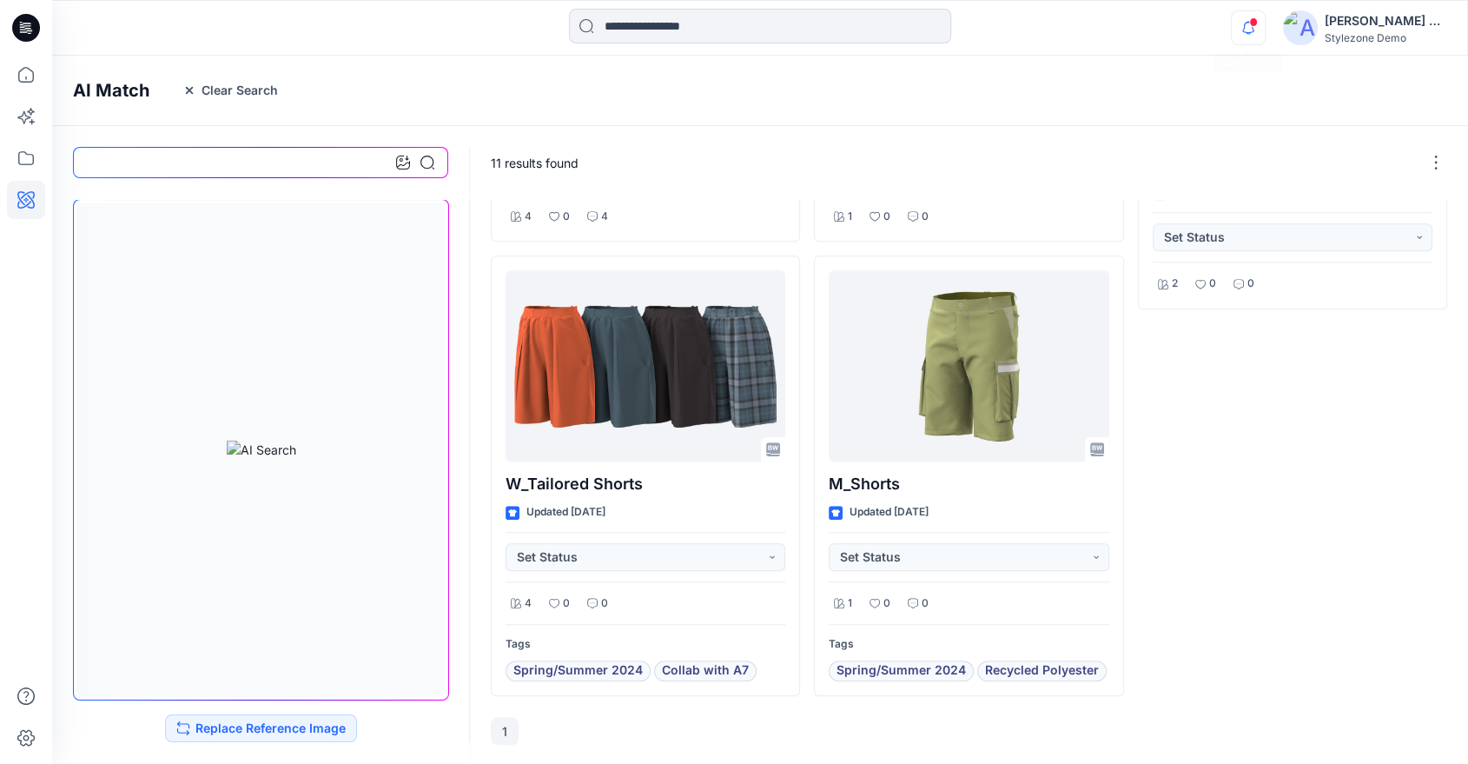
click at [1254, 31] on icon "button" at bounding box center [1248, 27] width 33 height 35
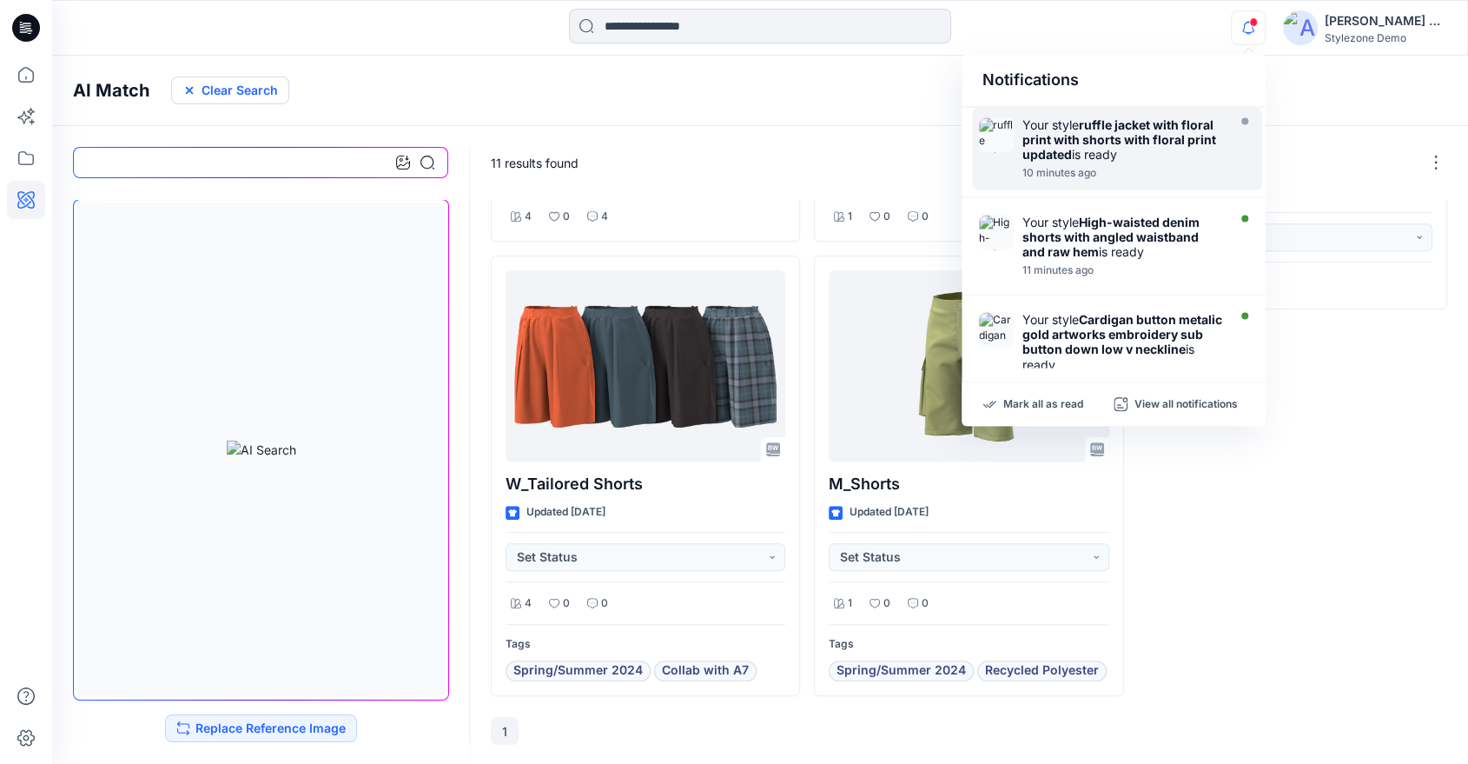
click at [229, 98] on button "Clear Search" at bounding box center [230, 90] width 118 height 28
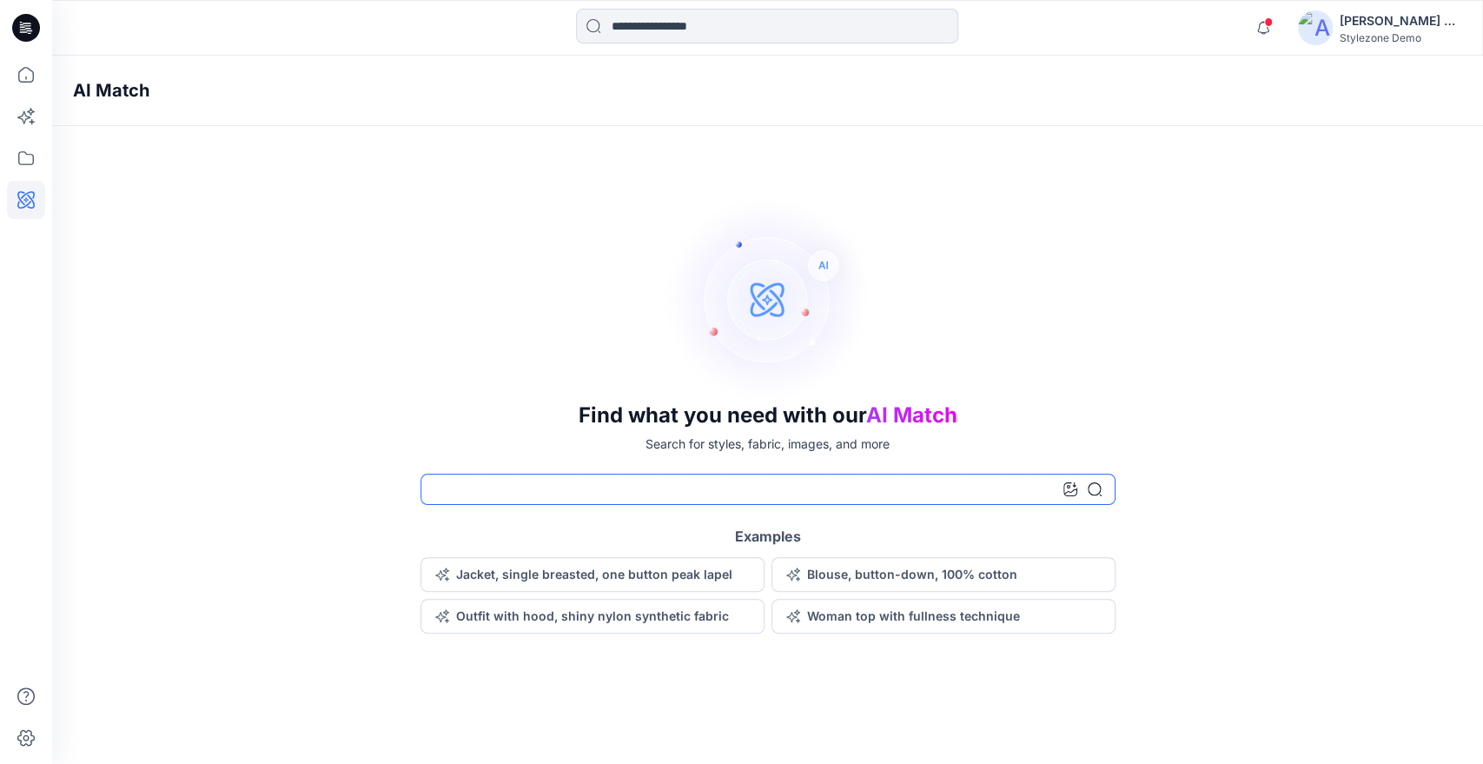
click at [775, 487] on input at bounding box center [767, 488] width 695 height 31
type input "******"
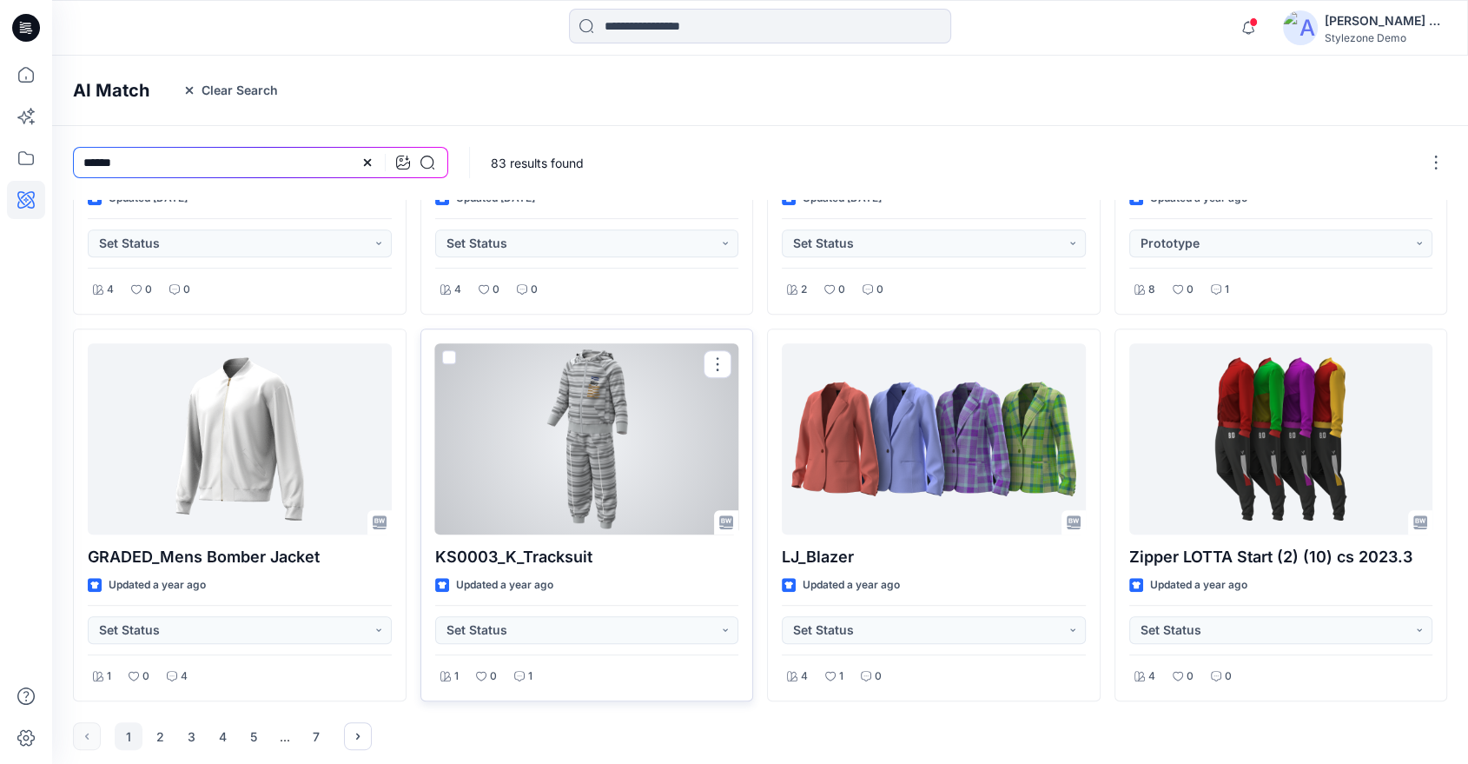
scroll to position [649, 0]
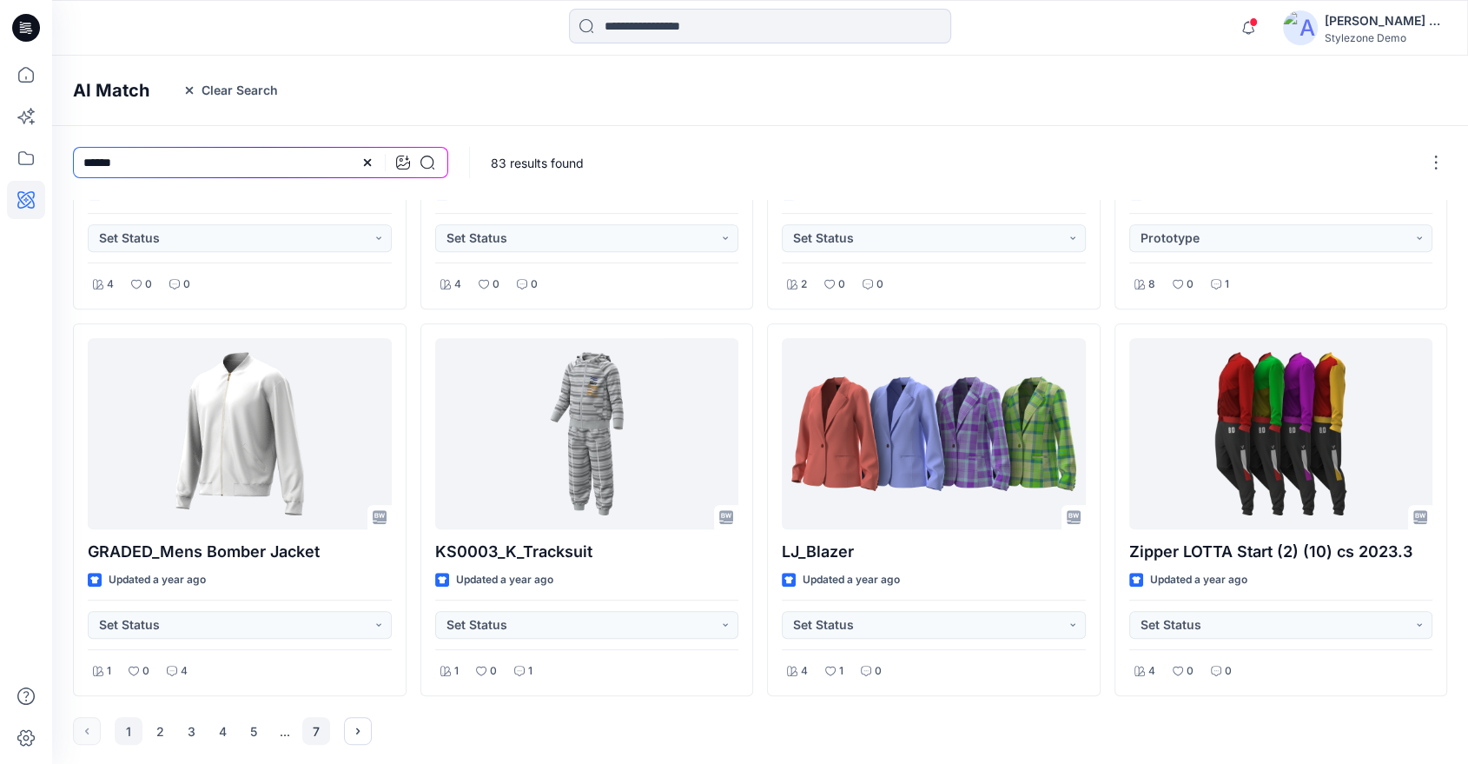
click at [320, 730] on button "7" at bounding box center [316, 731] width 28 height 28
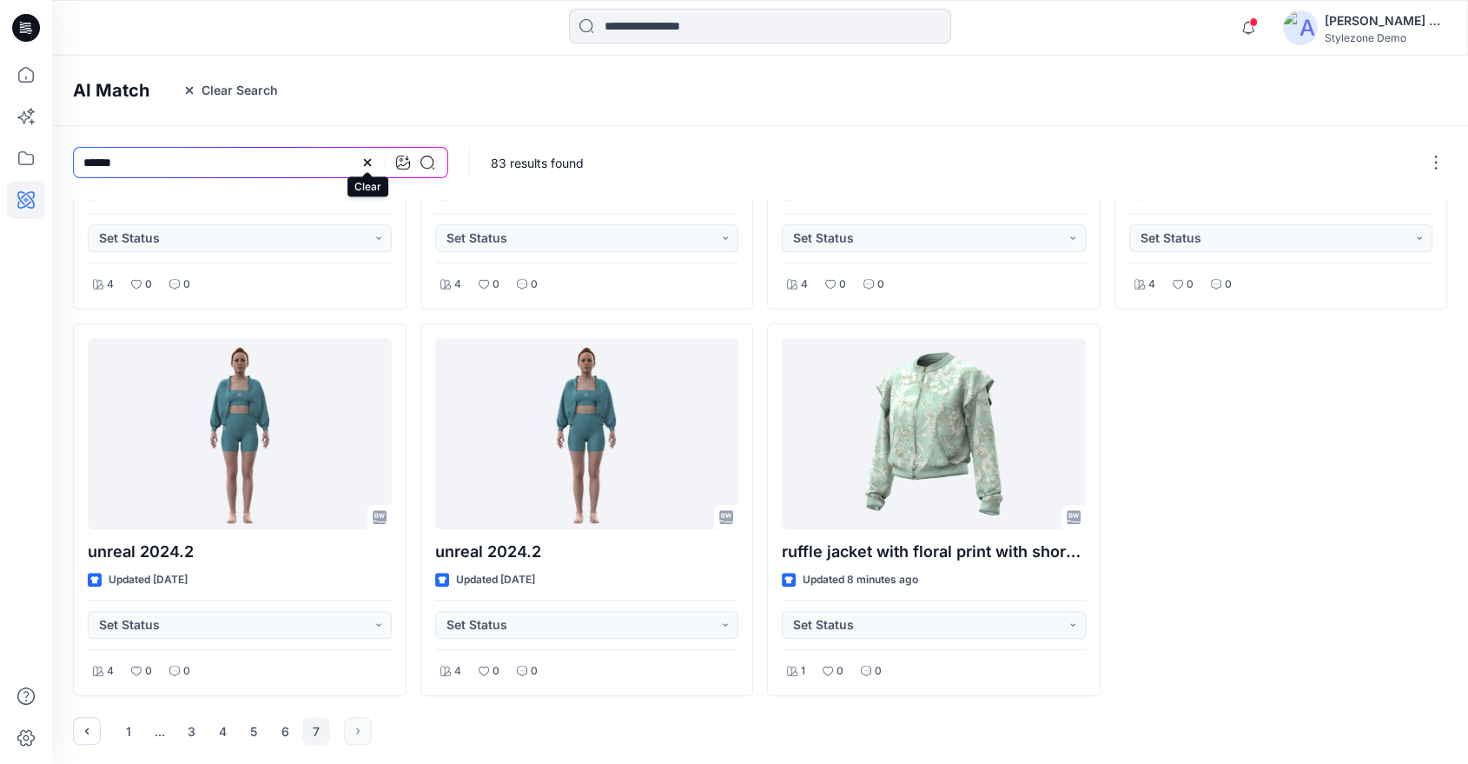
click at [368, 162] on icon at bounding box center [368, 162] width 14 height 14
click at [337, 161] on input at bounding box center [260, 162] width 375 height 31
click at [1247, 32] on icon "button" at bounding box center [1248, 27] width 12 height 11
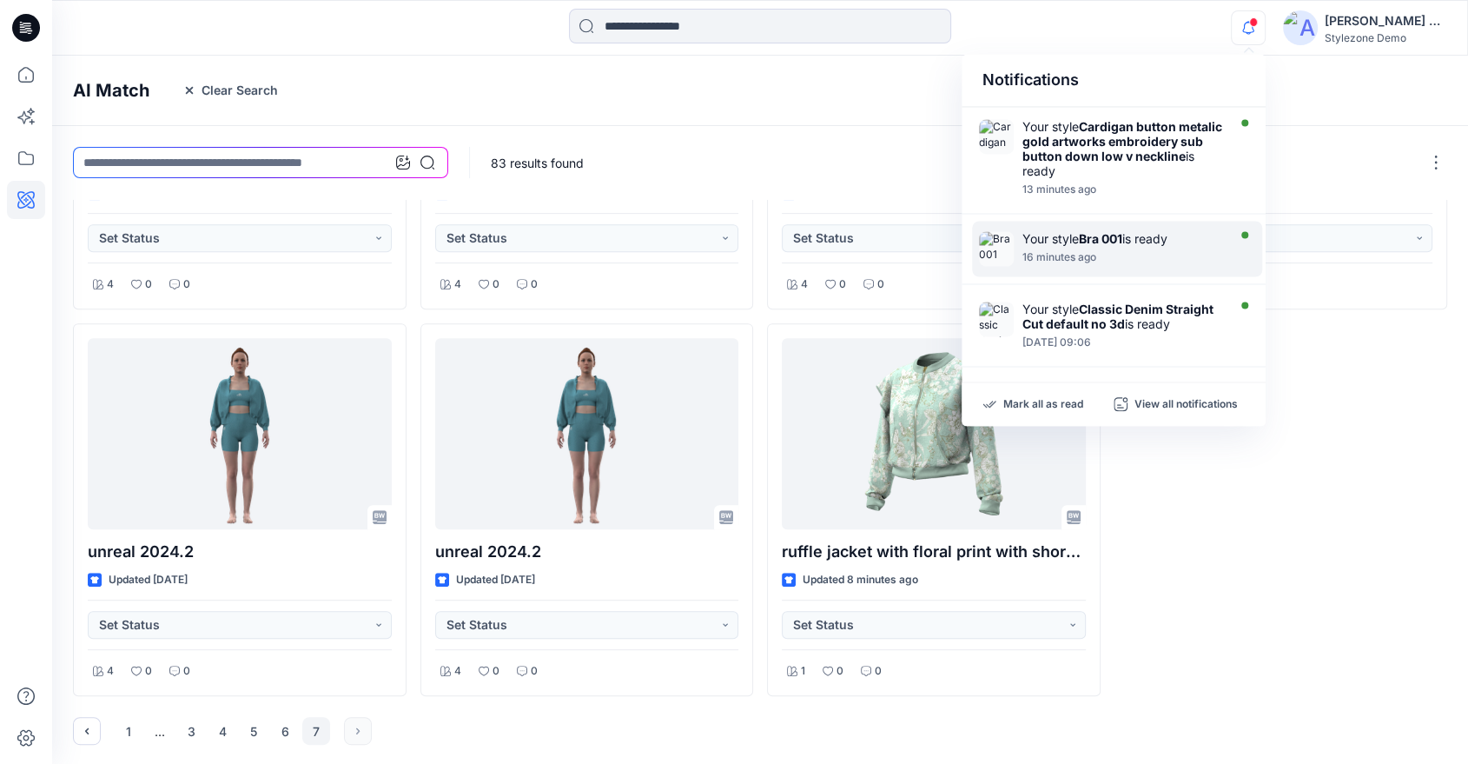
scroll to position [0, 0]
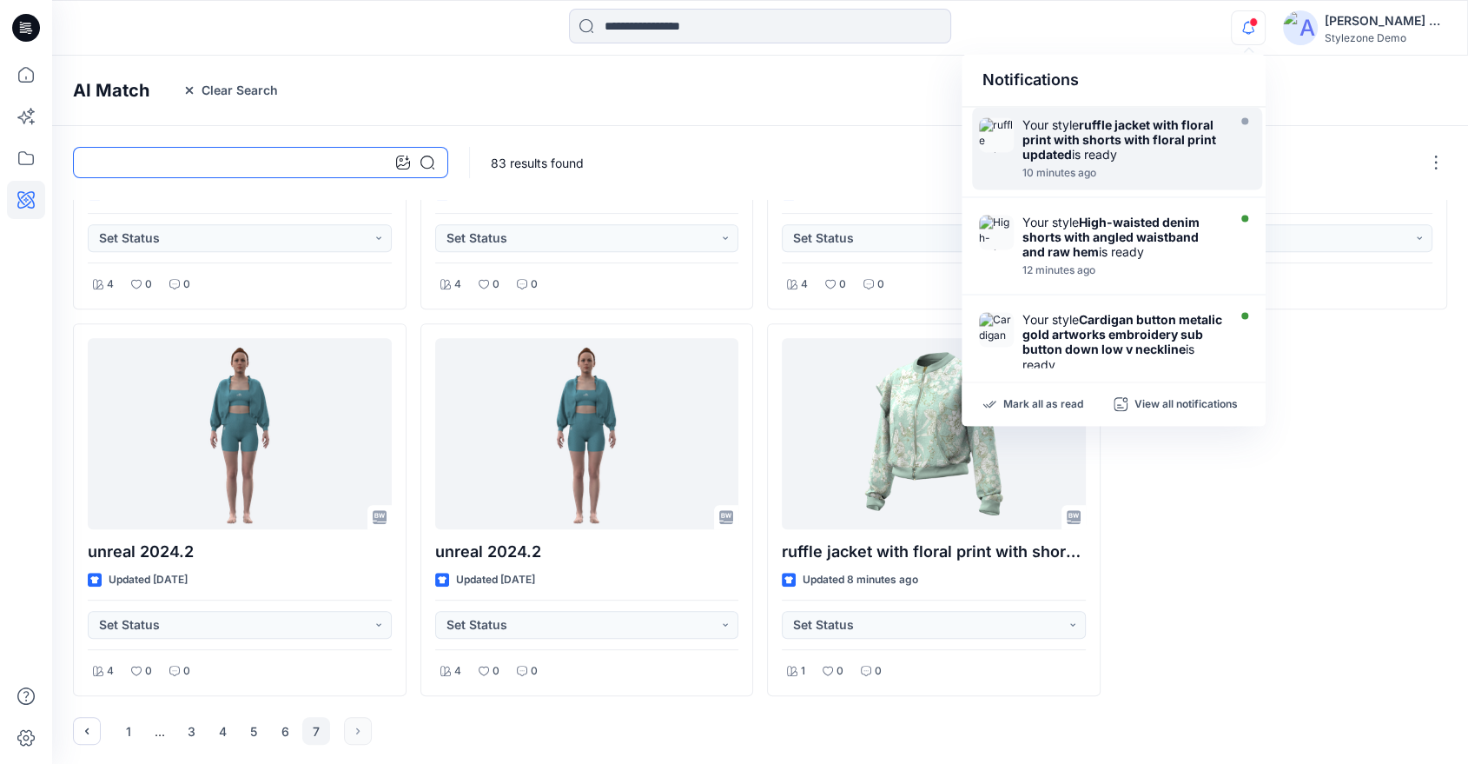
click at [350, 165] on input at bounding box center [260, 162] width 375 height 31
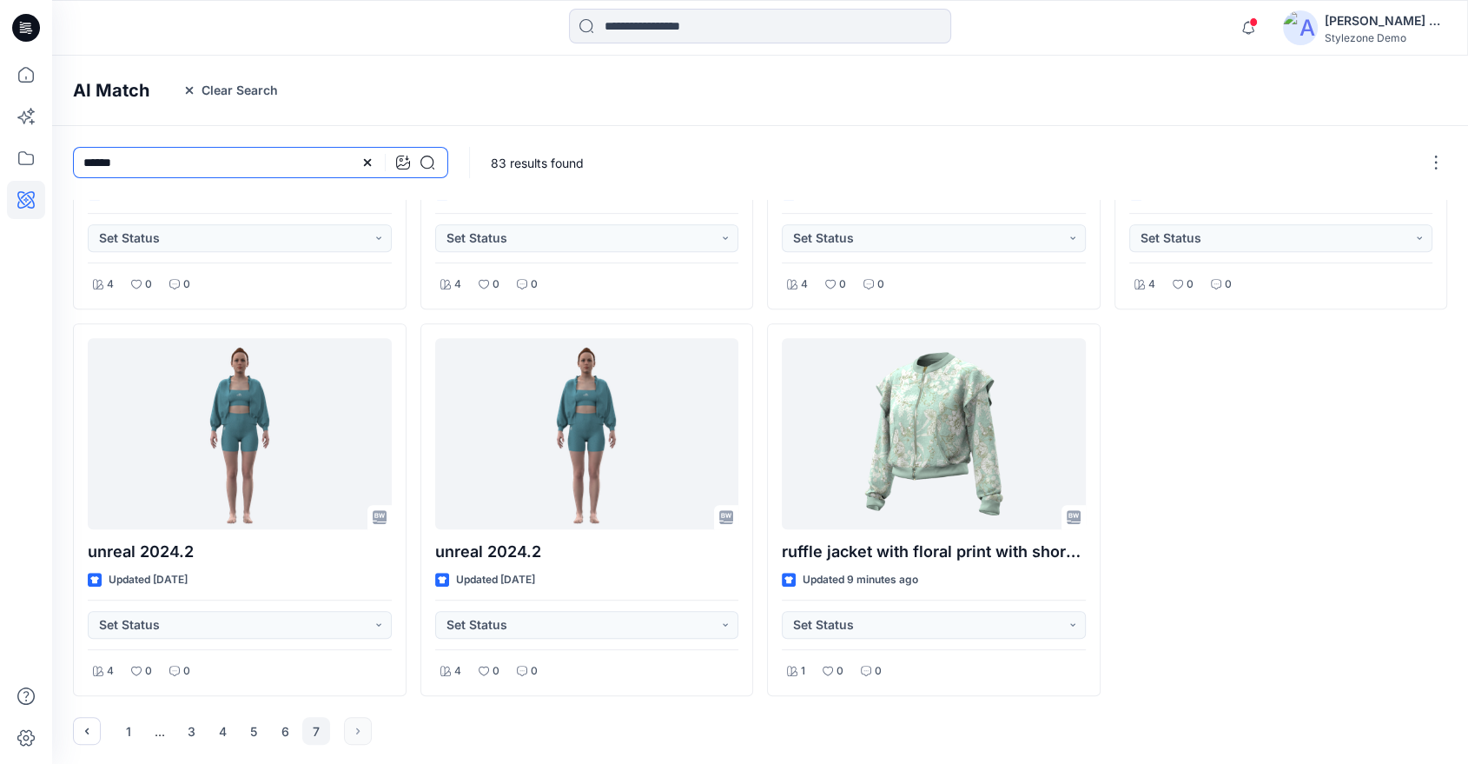
type input "******"
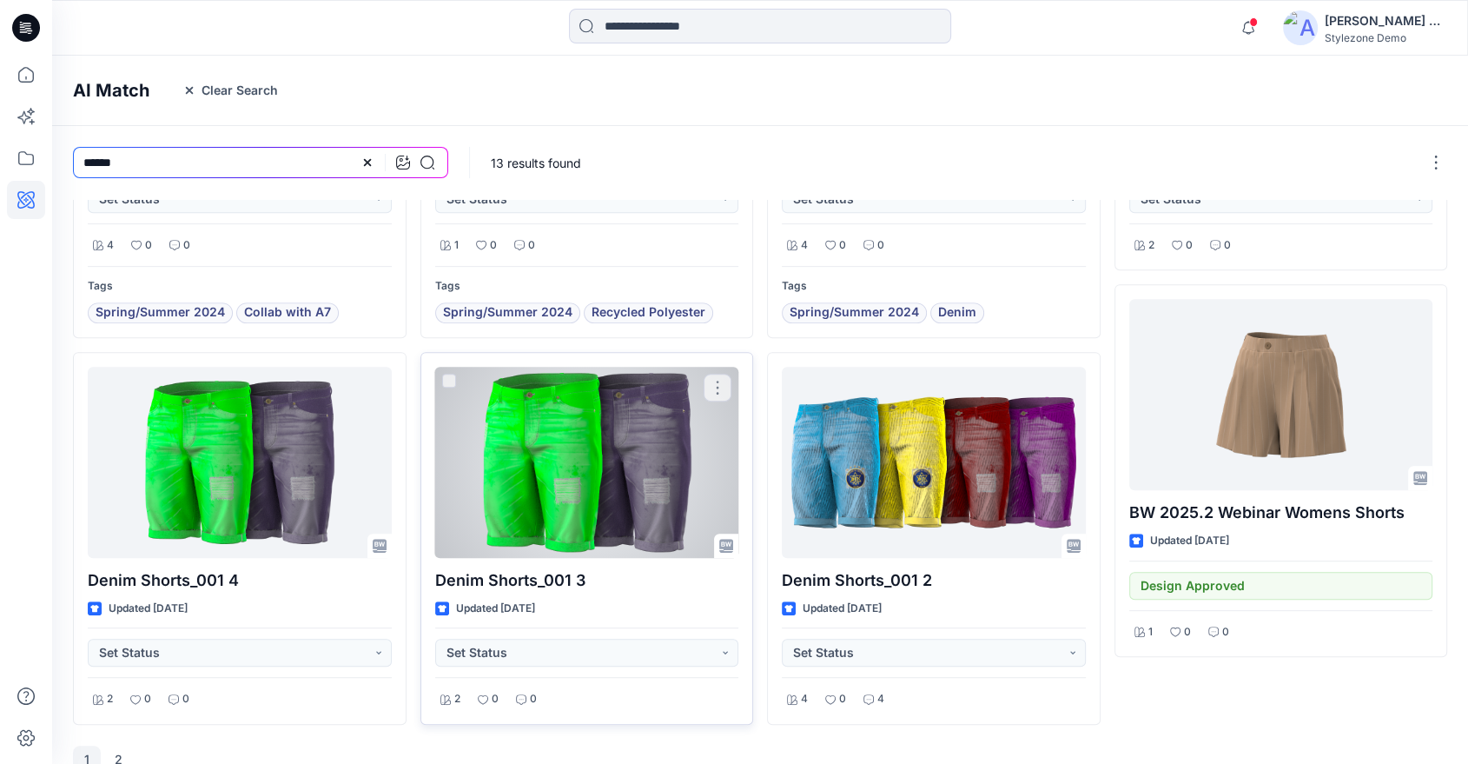
scroll to position [717, 0]
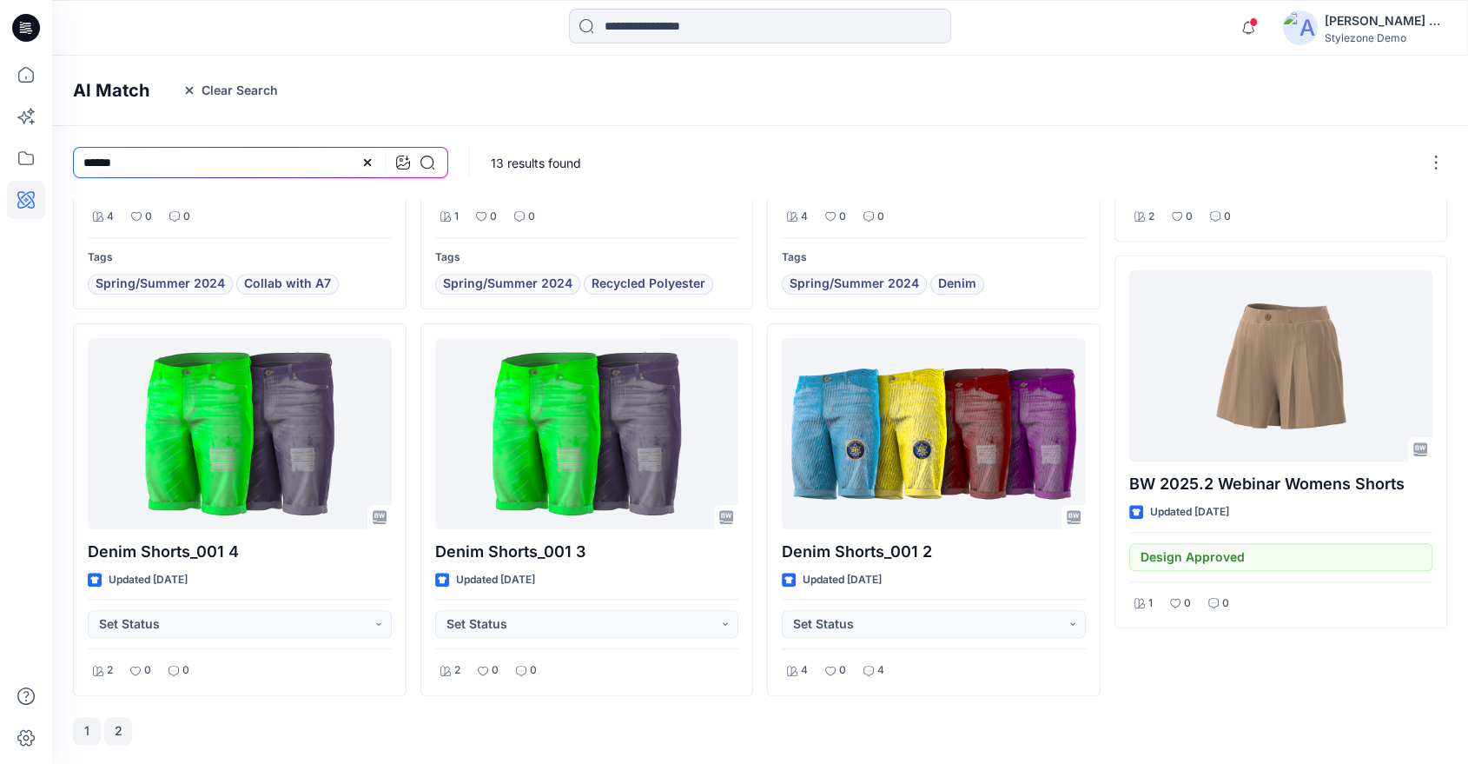
click at [118, 735] on button "2" at bounding box center [118, 731] width 28 height 28
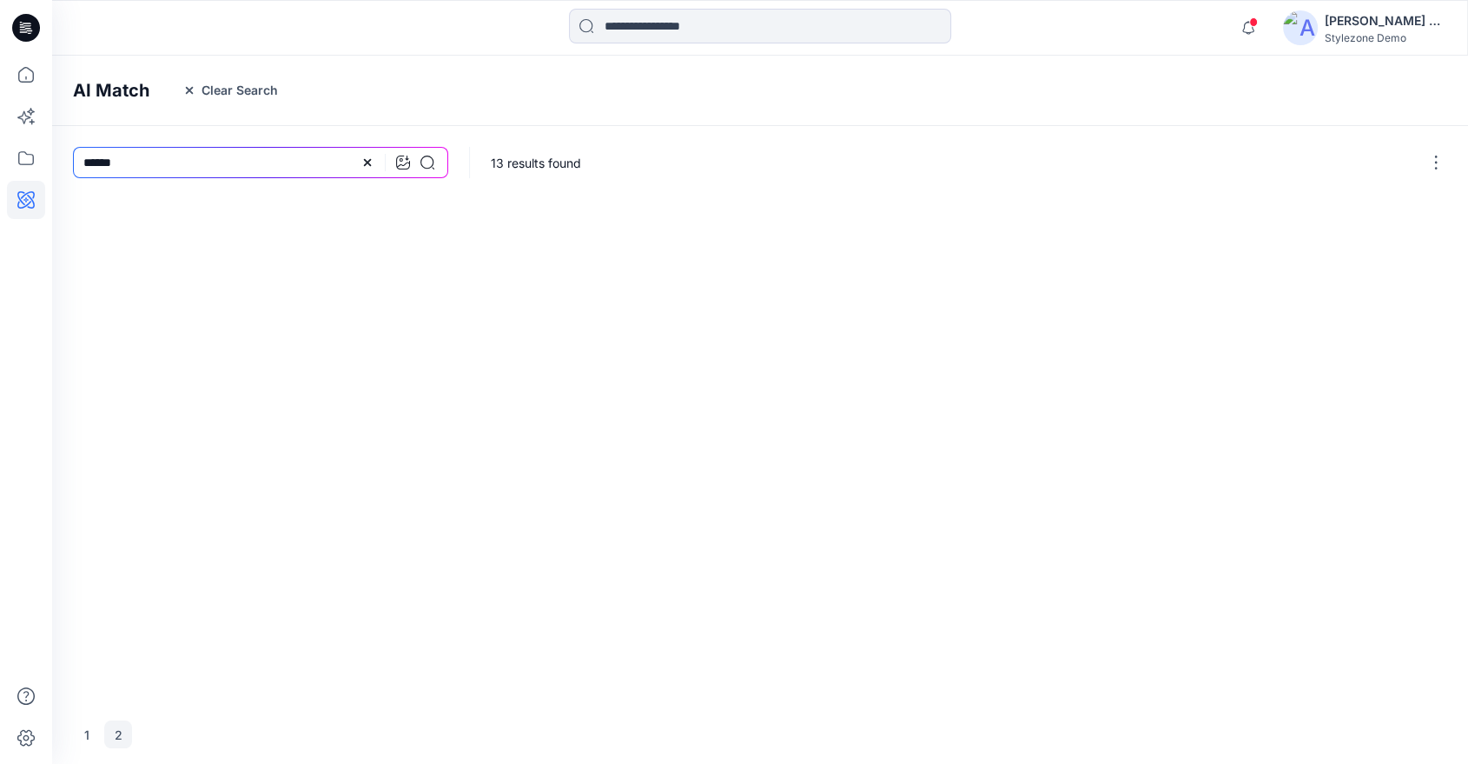
scroll to position [0, 0]
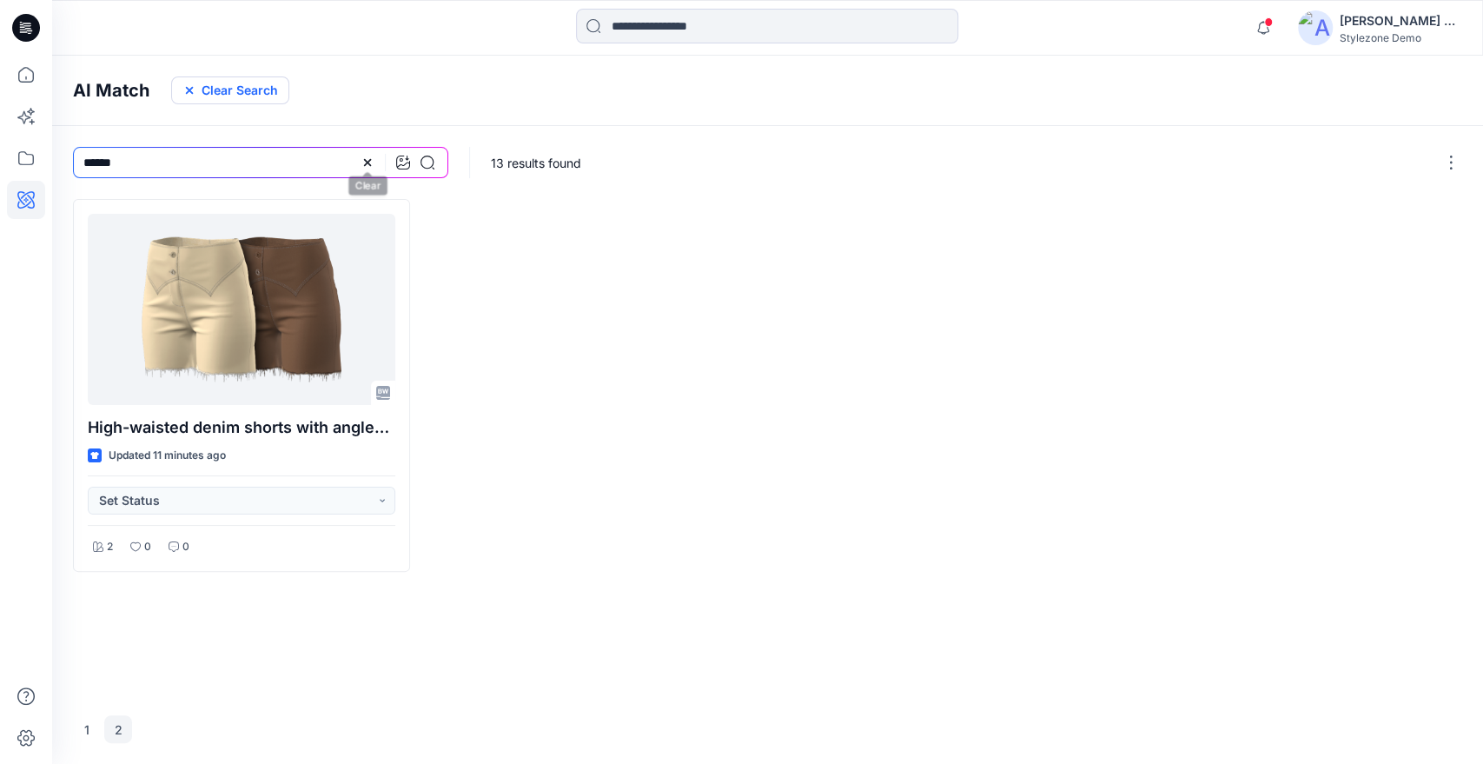
click at [235, 84] on button "Clear Search" at bounding box center [230, 90] width 118 height 28
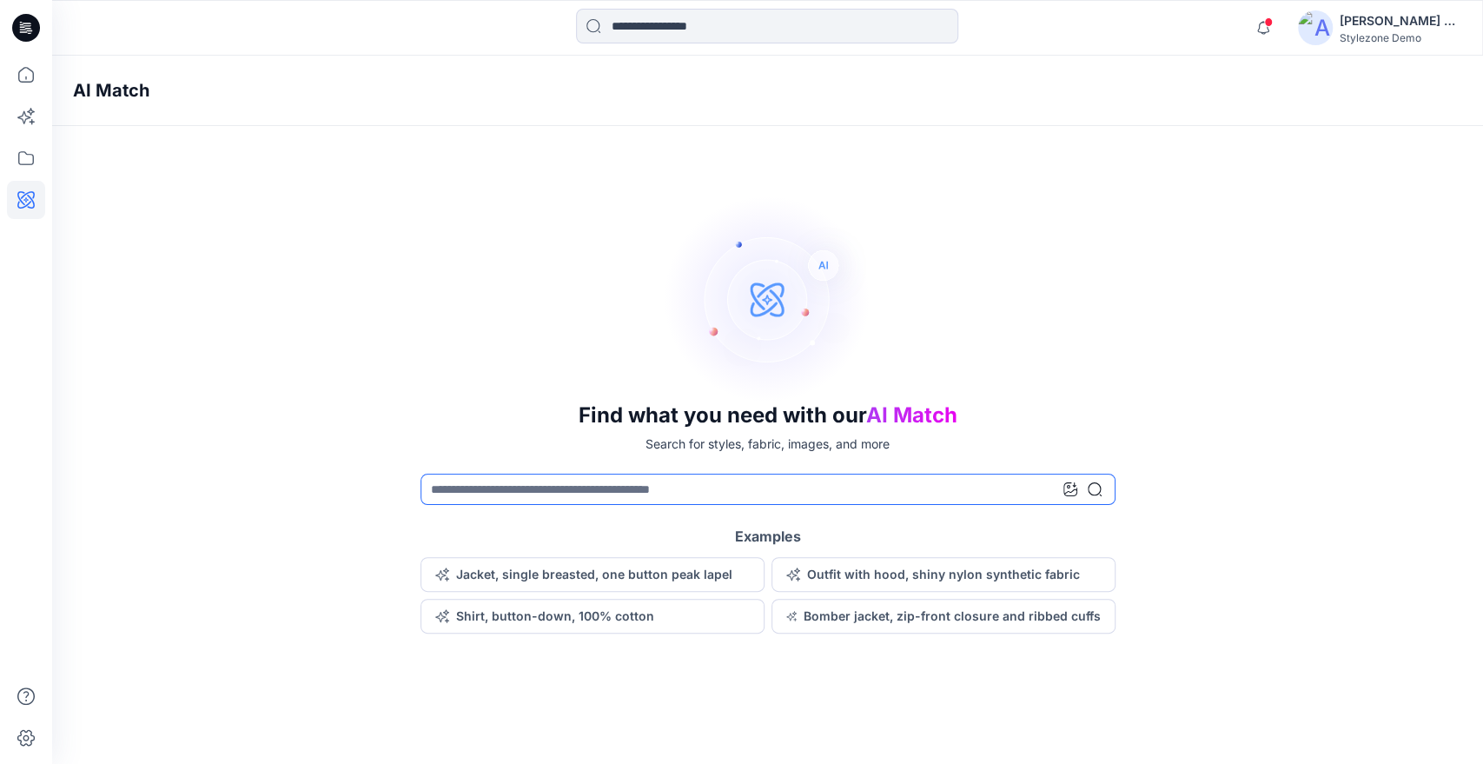
click at [1069, 486] on icon at bounding box center [1070, 489] width 14 height 14
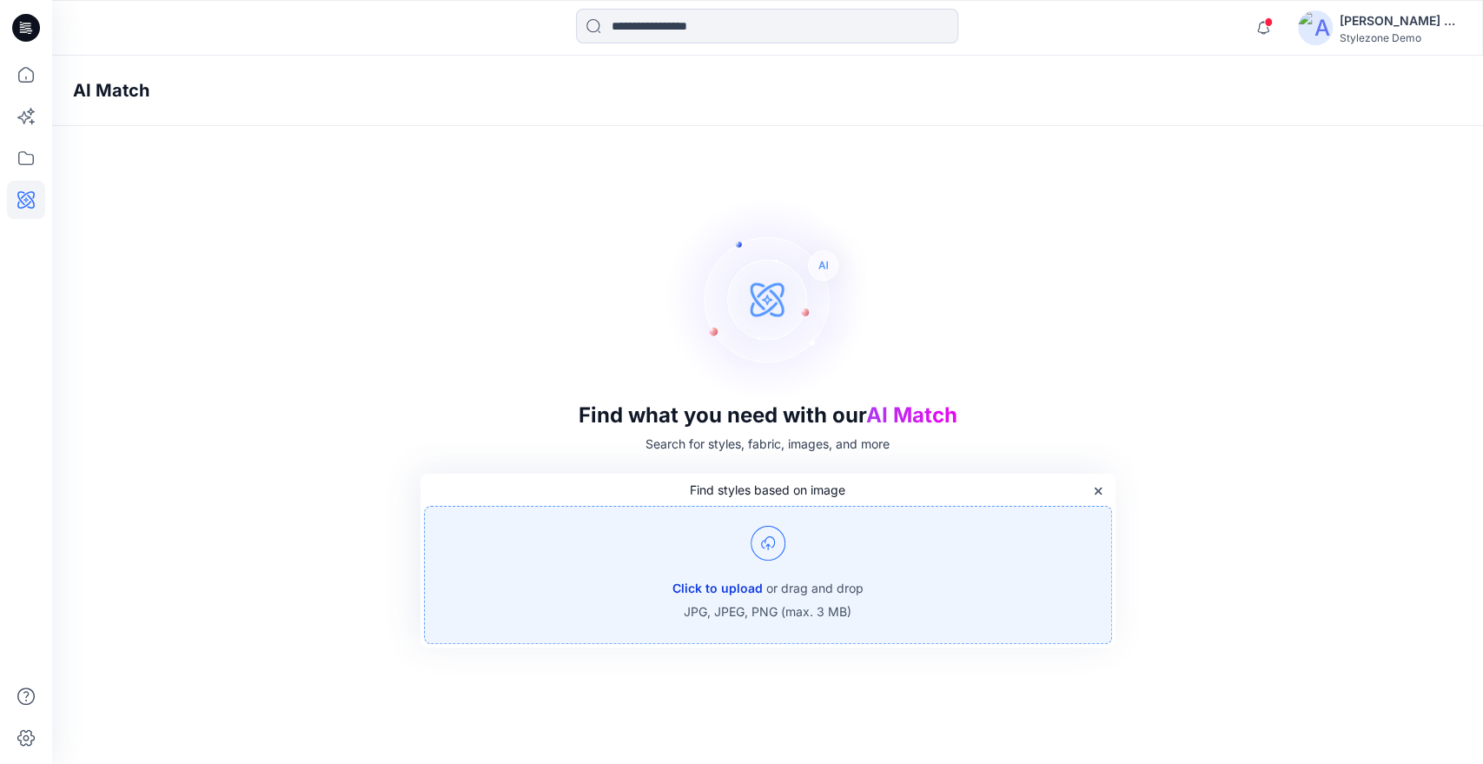
click at [724, 586] on button "Click to upload" at bounding box center [717, 588] width 90 height 21
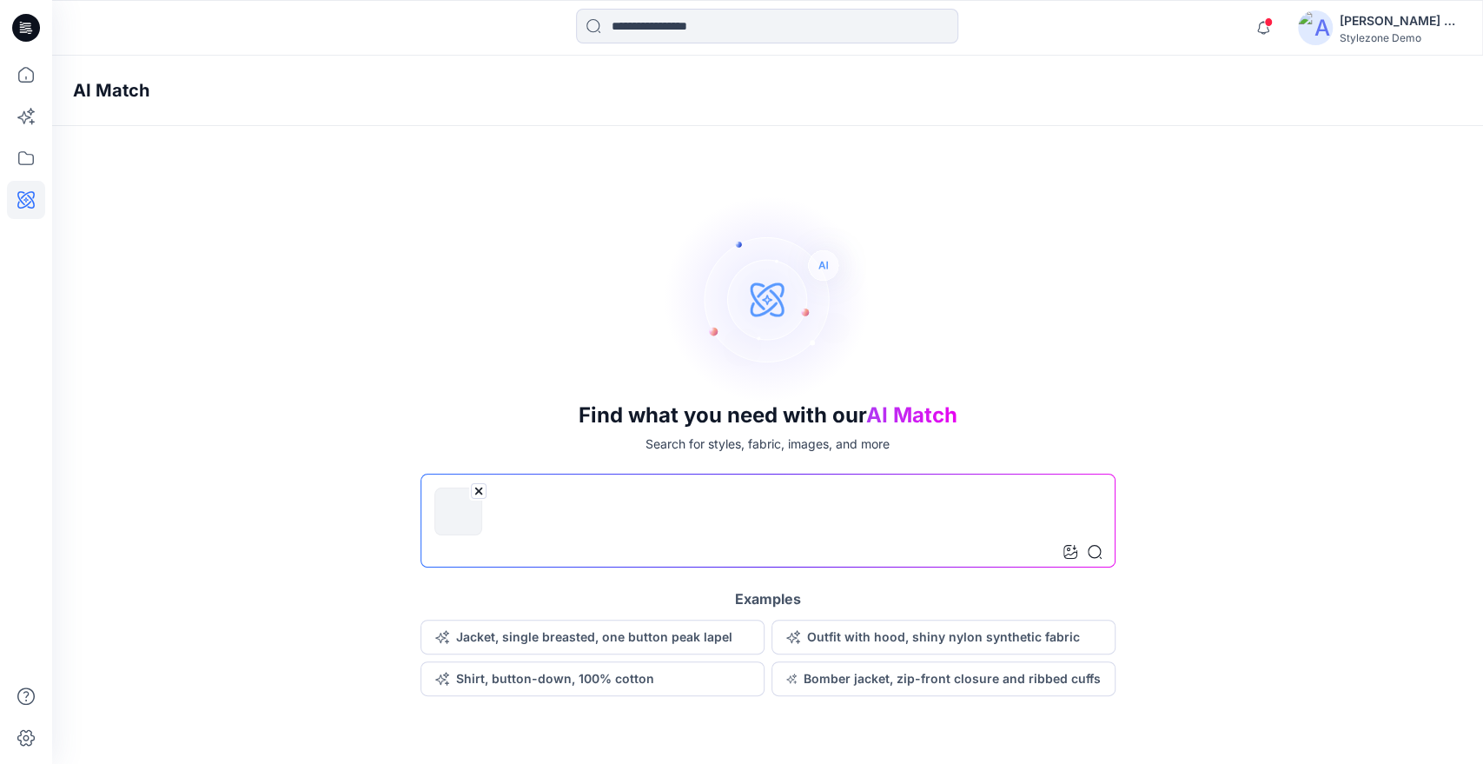
click at [1093, 548] on icon at bounding box center [1095, 552] width 14 height 14
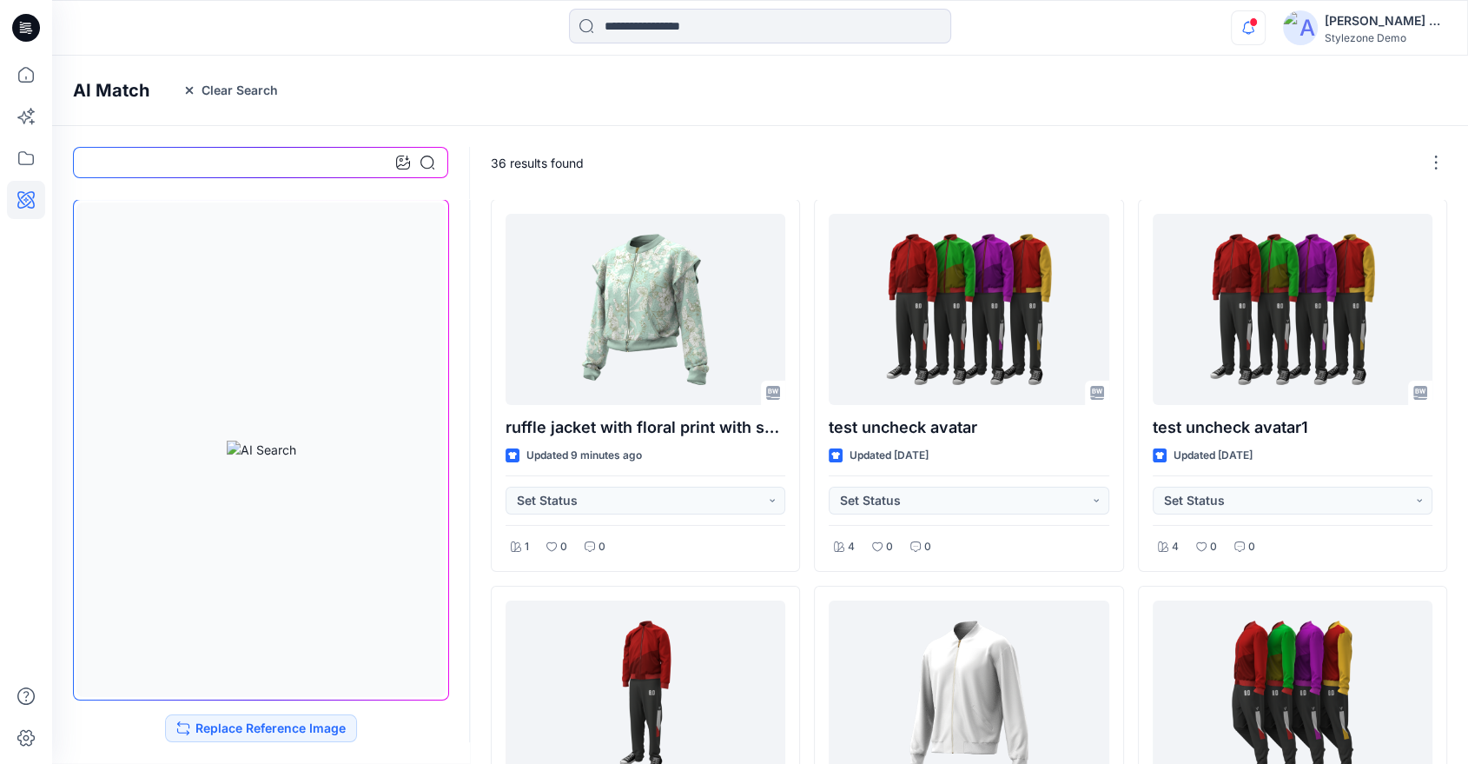
click at [1260, 36] on icon "button" at bounding box center [1248, 27] width 33 height 35
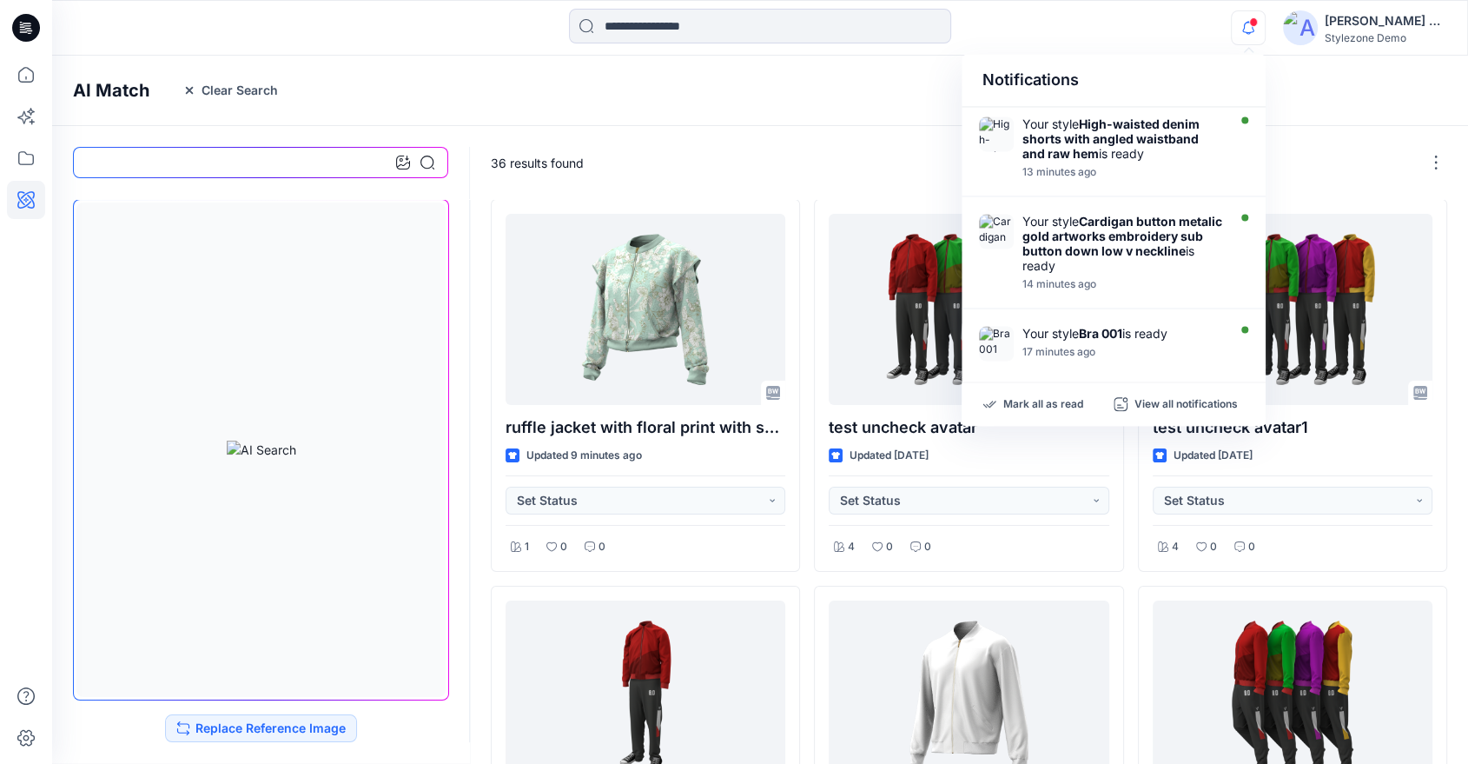
scroll to position [193, 0]
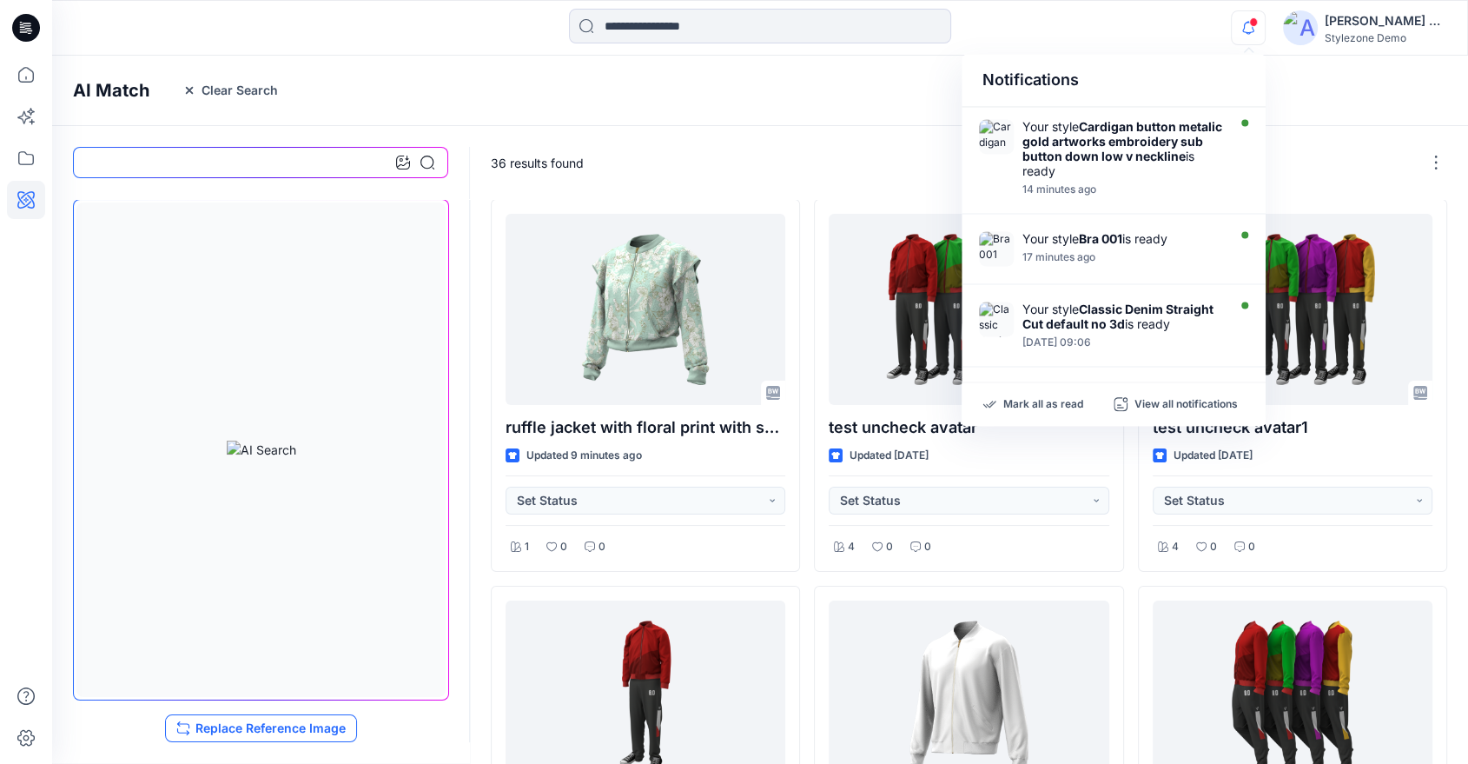
click at [301, 731] on button "Replace Reference Image" at bounding box center [261, 728] width 192 height 28
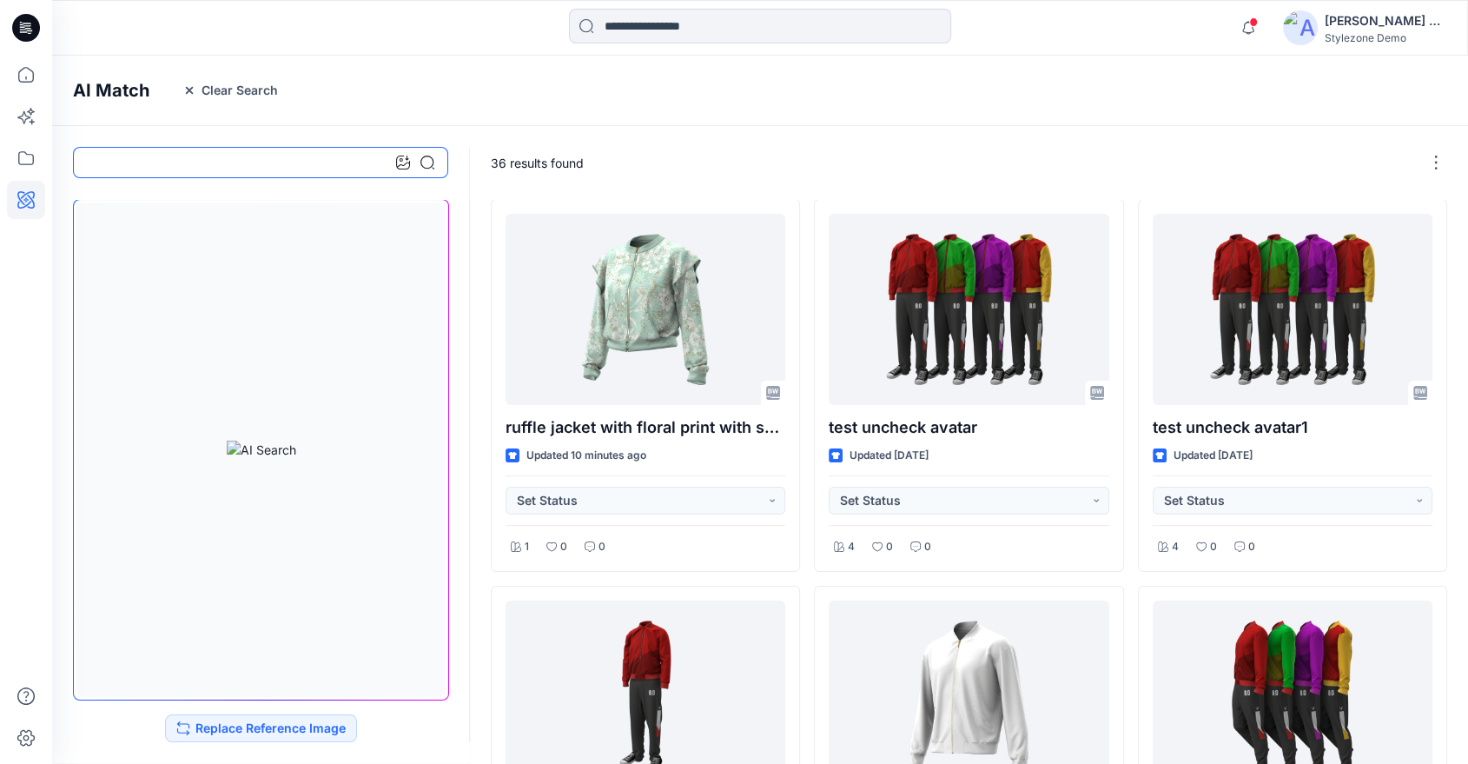
click at [297, 162] on input at bounding box center [260, 162] width 375 height 31
click at [248, 76] on button "Clear Search" at bounding box center [230, 90] width 118 height 28
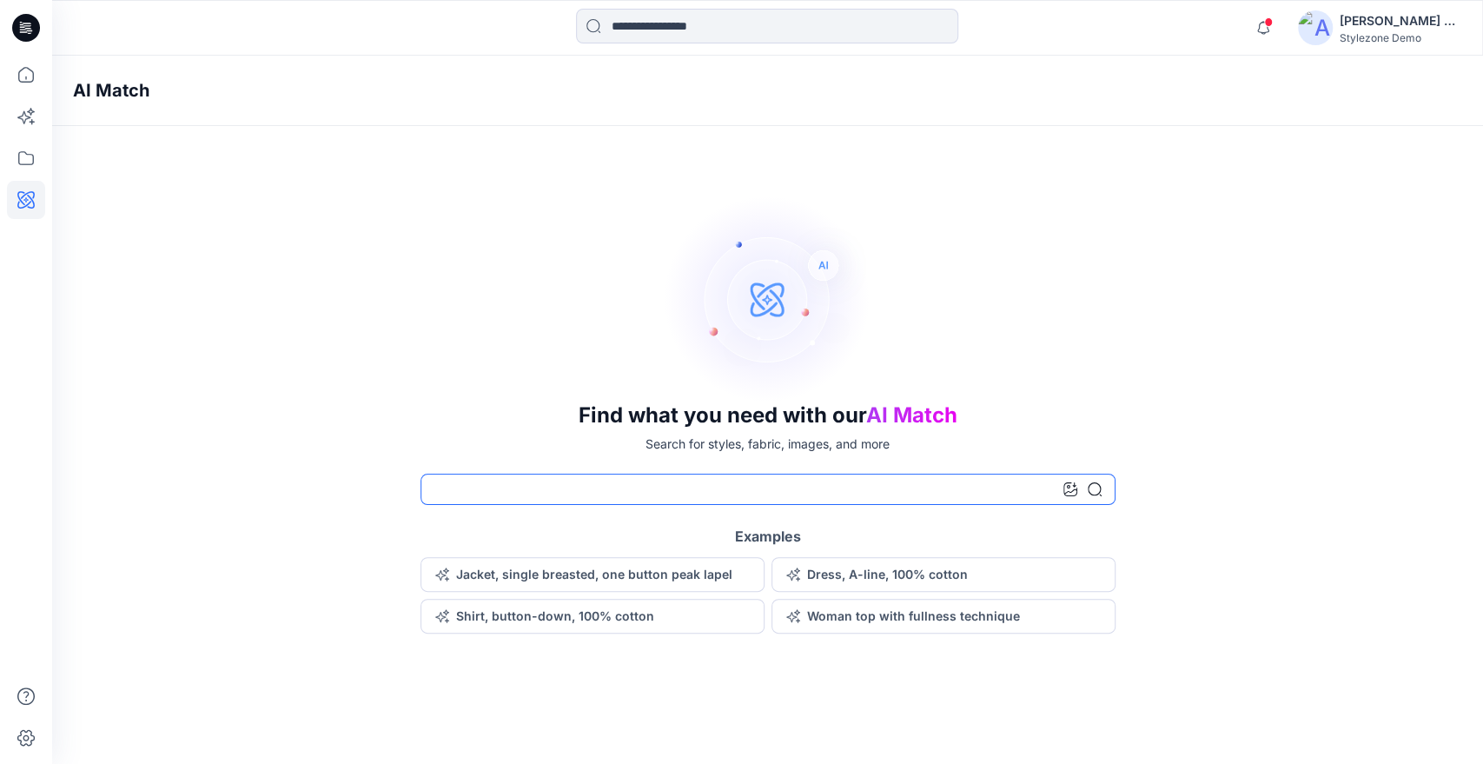
click at [672, 479] on input at bounding box center [767, 488] width 695 height 31
type input "*****"
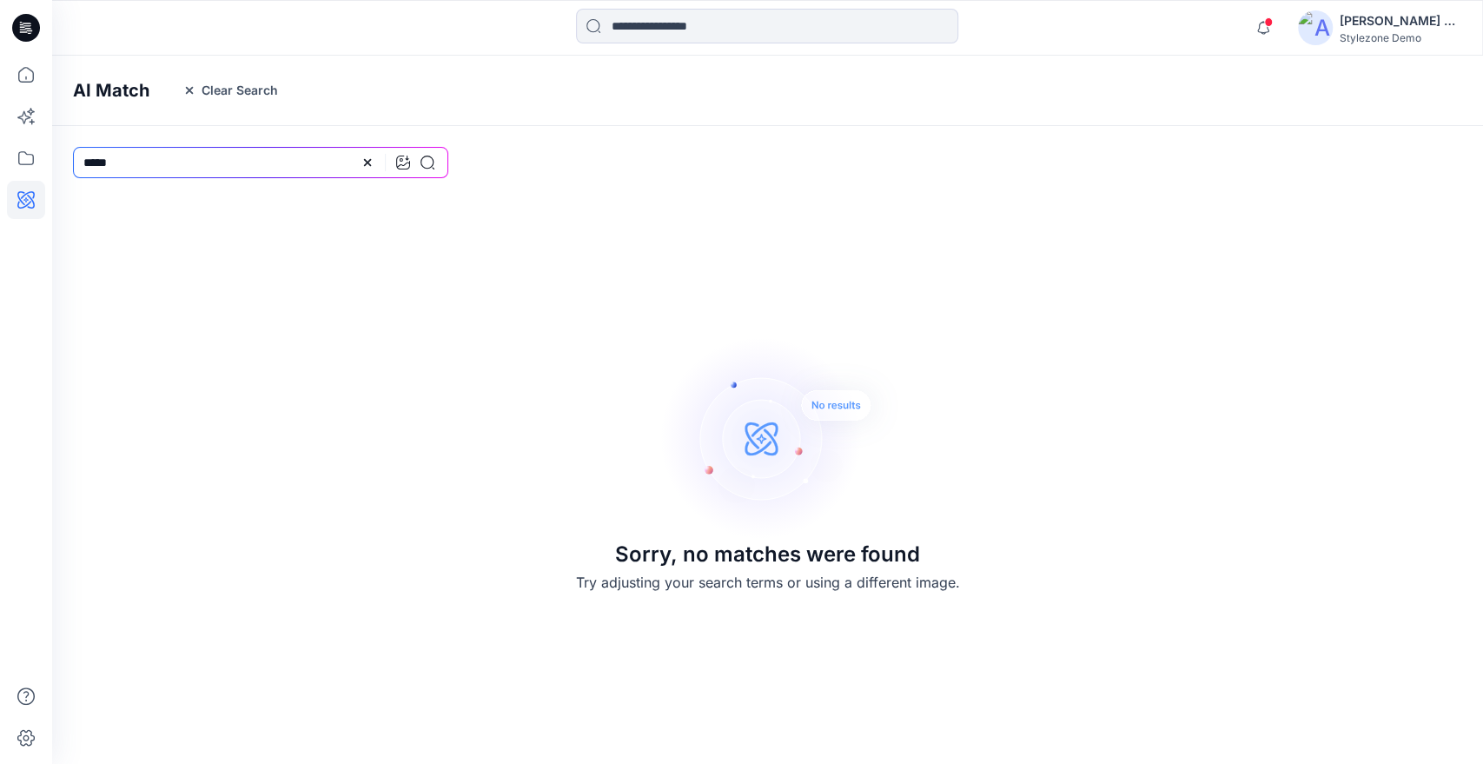
click at [238, 89] on button "Clear Search" at bounding box center [230, 90] width 118 height 28
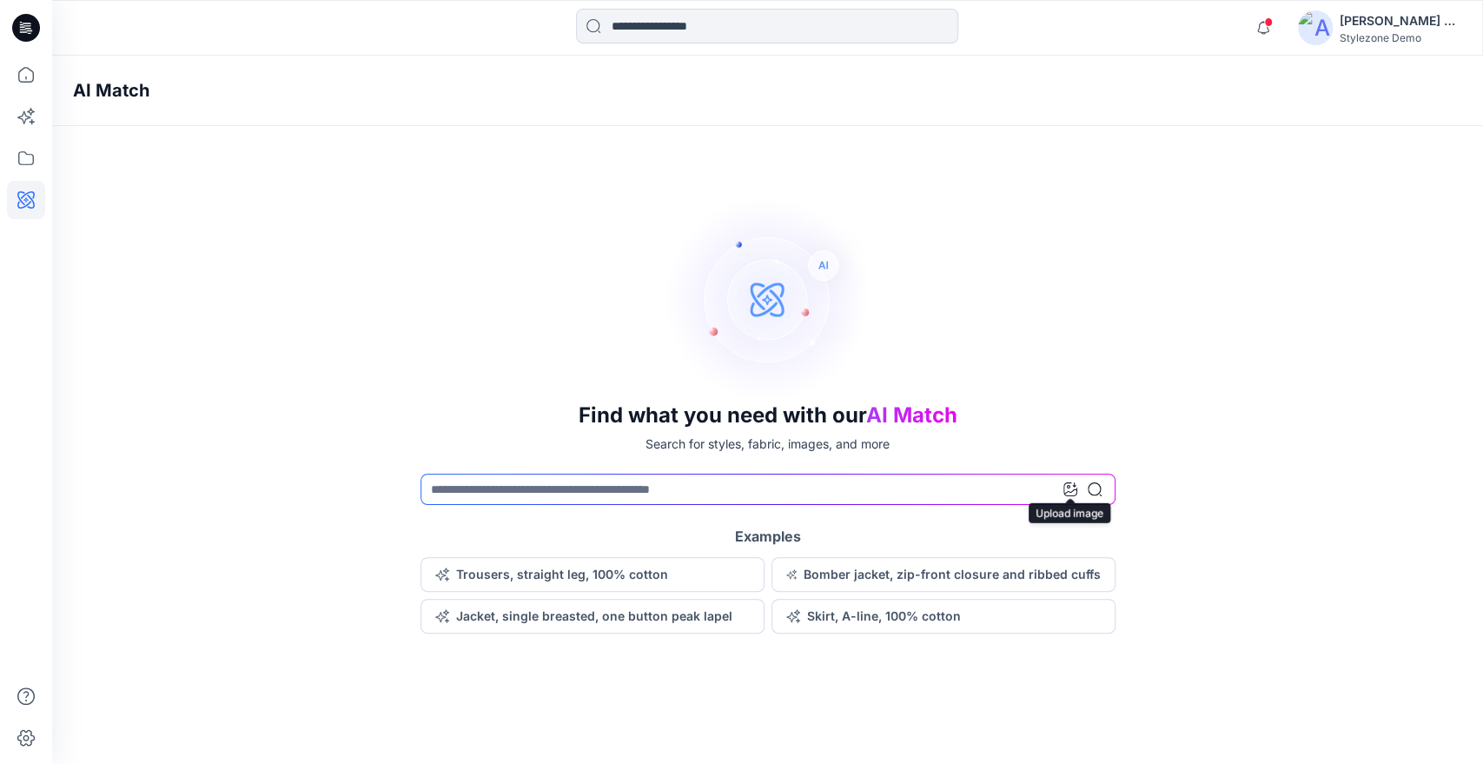
click at [1068, 487] on icon at bounding box center [1070, 489] width 14 height 14
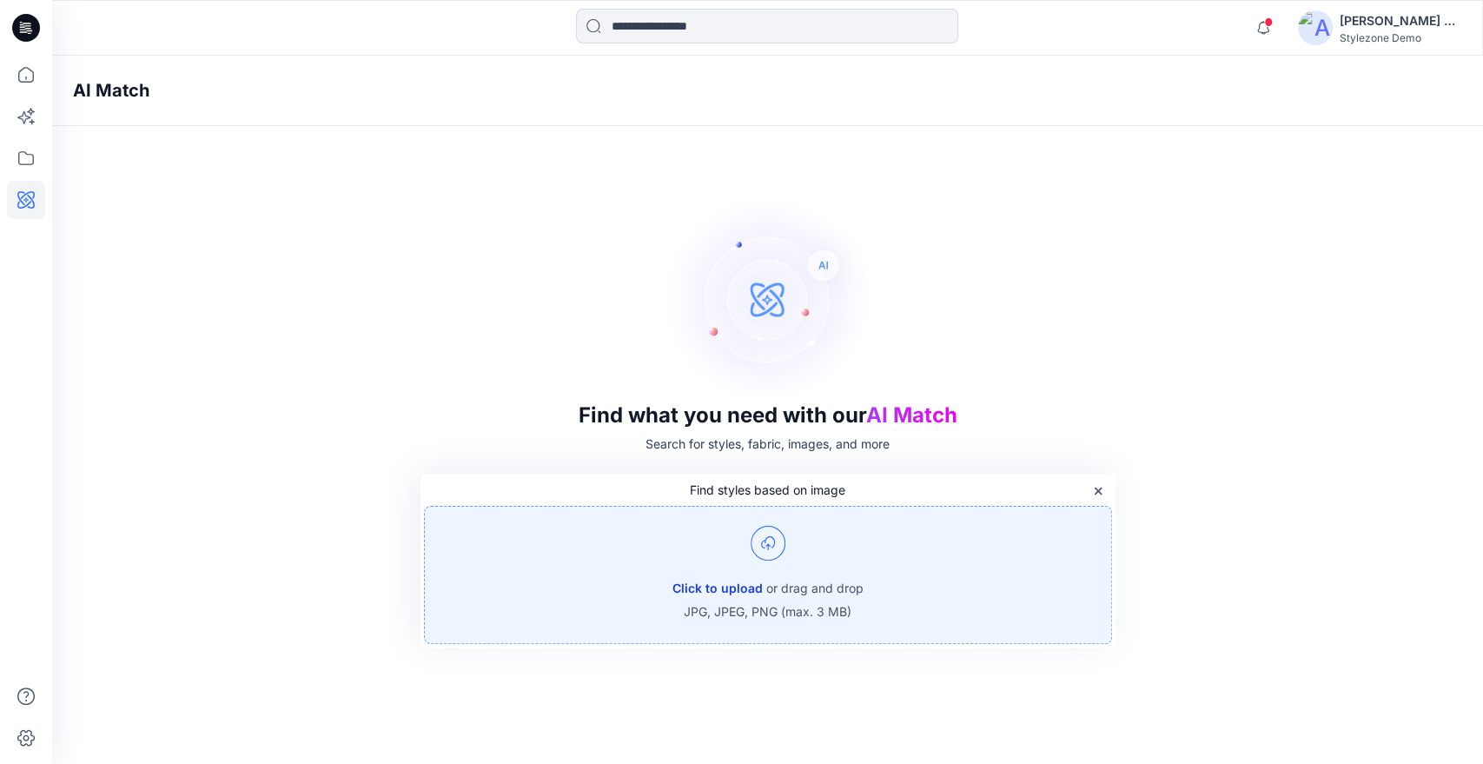
click at [704, 584] on button "Click to upload" at bounding box center [717, 588] width 90 height 21
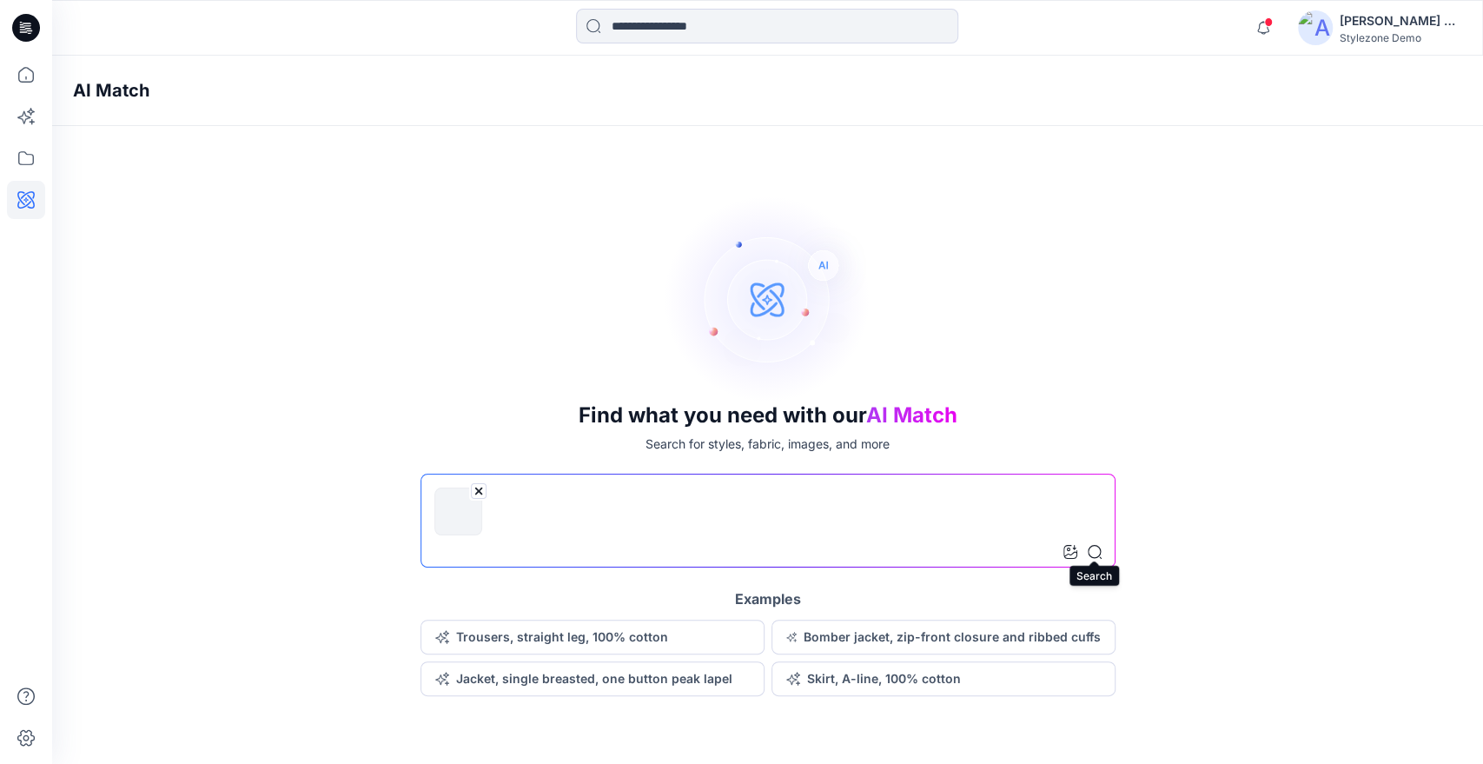
click at [1097, 549] on icon at bounding box center [1095, 552] width 14 height 14
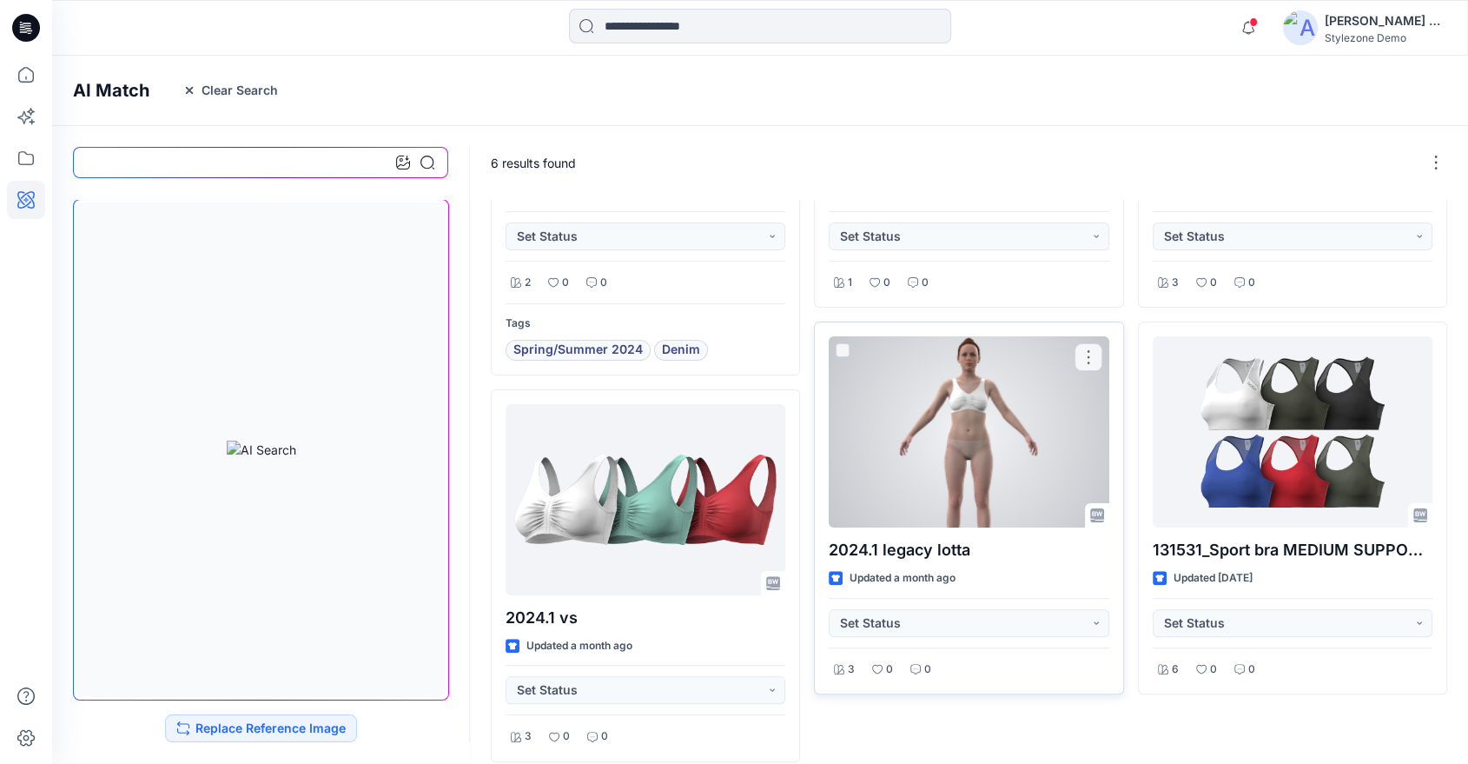
scroll to position [330, 0]
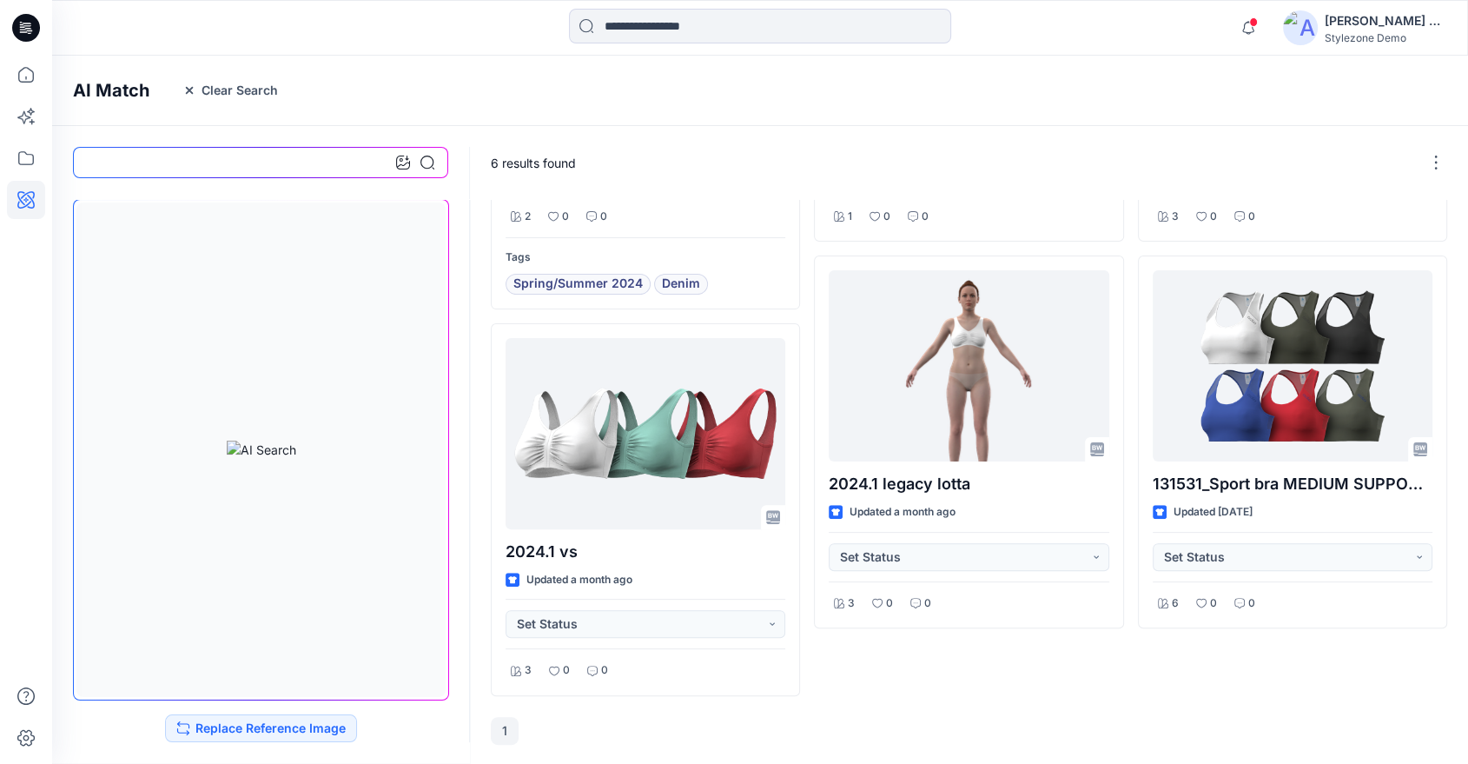
click at [226, 89] on button "Clear Search" at bounding box center [230, 90] width 118 height 28
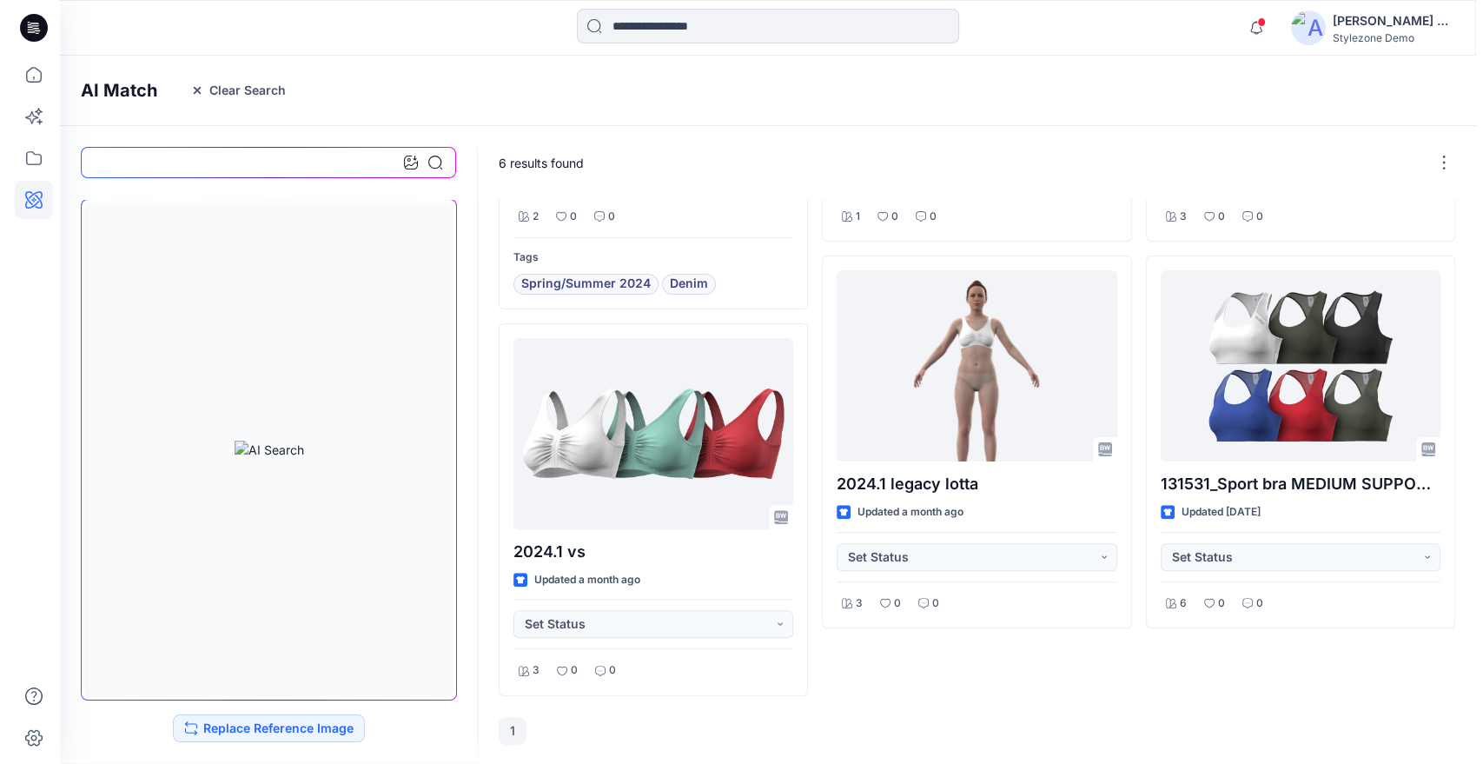
scroll to position [0, 0]
